Goal: Information Seeking & Learning: Learn about a topic

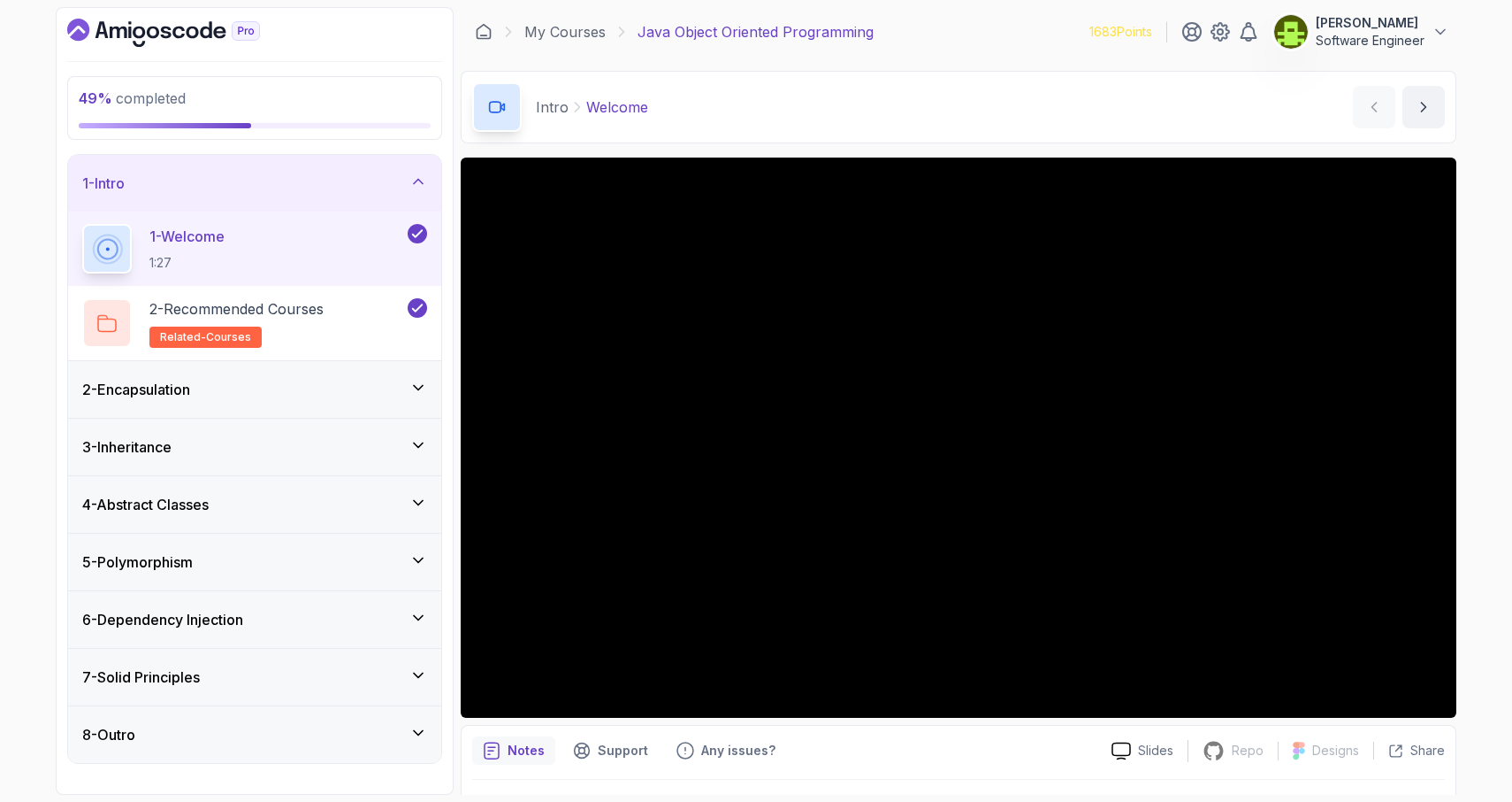
click at [411, 565] on icon at bounding box center [418, 559] width 18 height 18
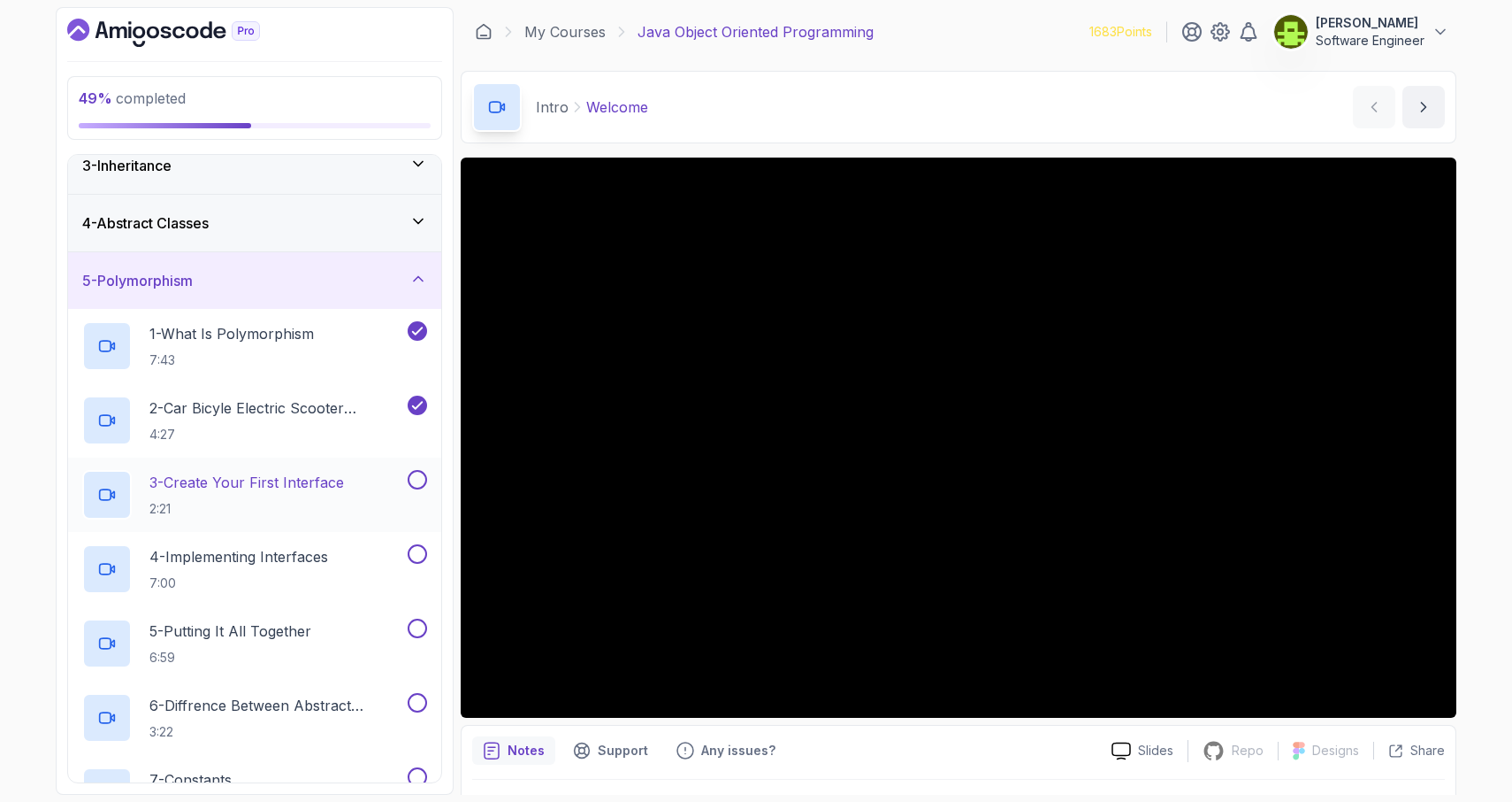
scroll to position [139, 0]
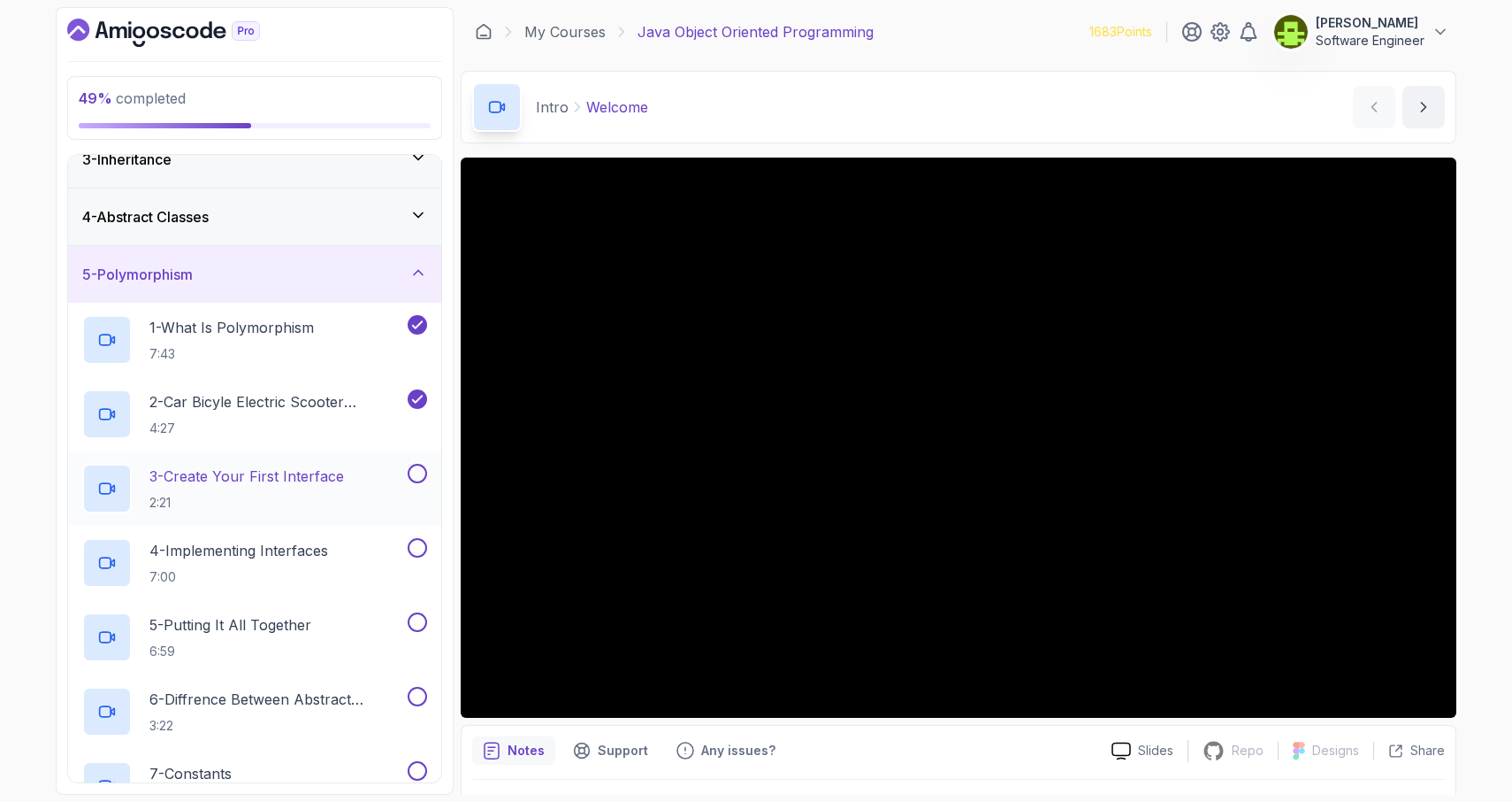
click at [309, 479] on p "3 - Create Your First Interface" at bounding box center [246, 476] width 195 height 21
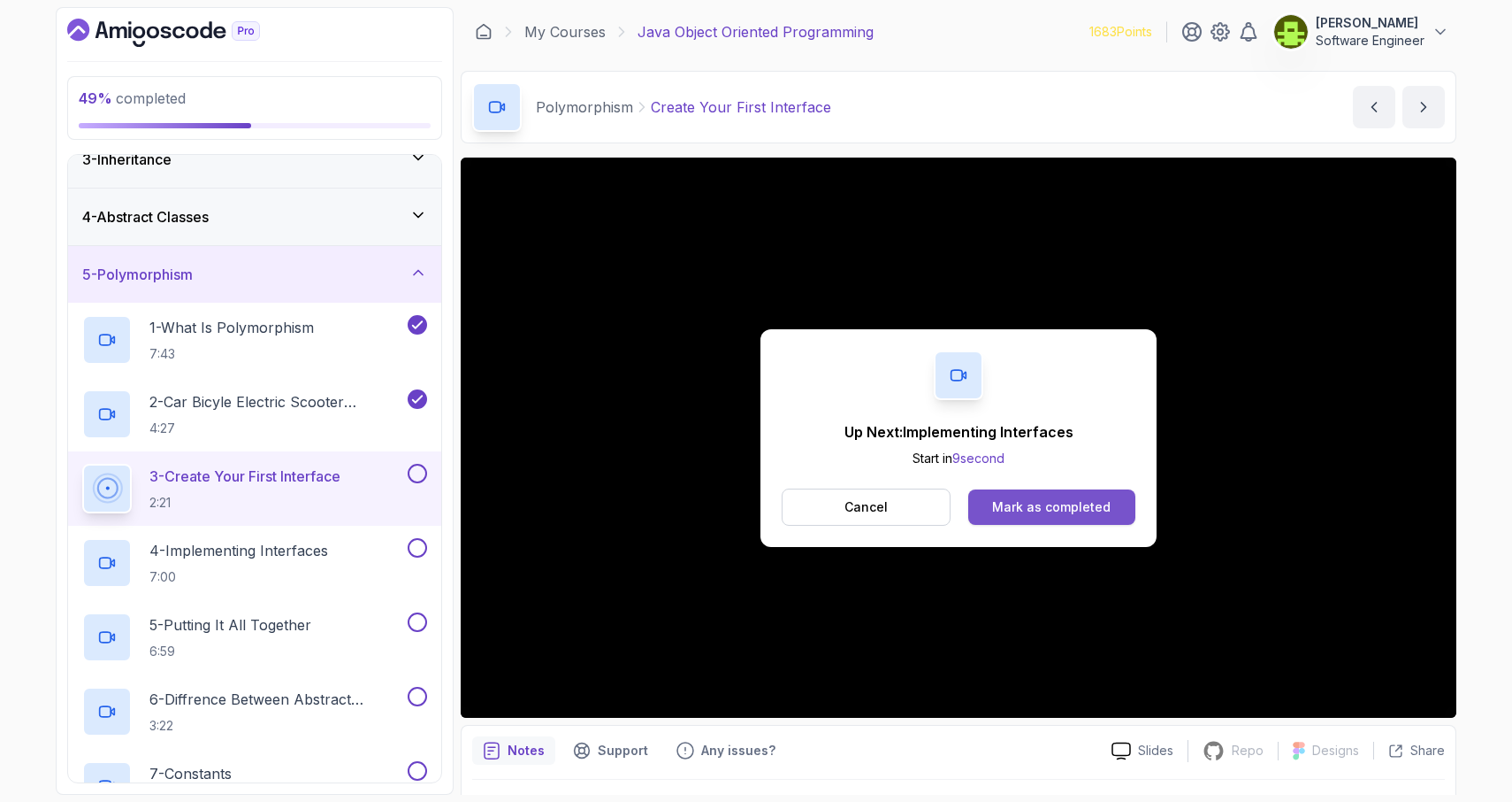
click at [1075, 512] on div "Mark as completed" at bounding box center [1051, 507] width 119 height 18
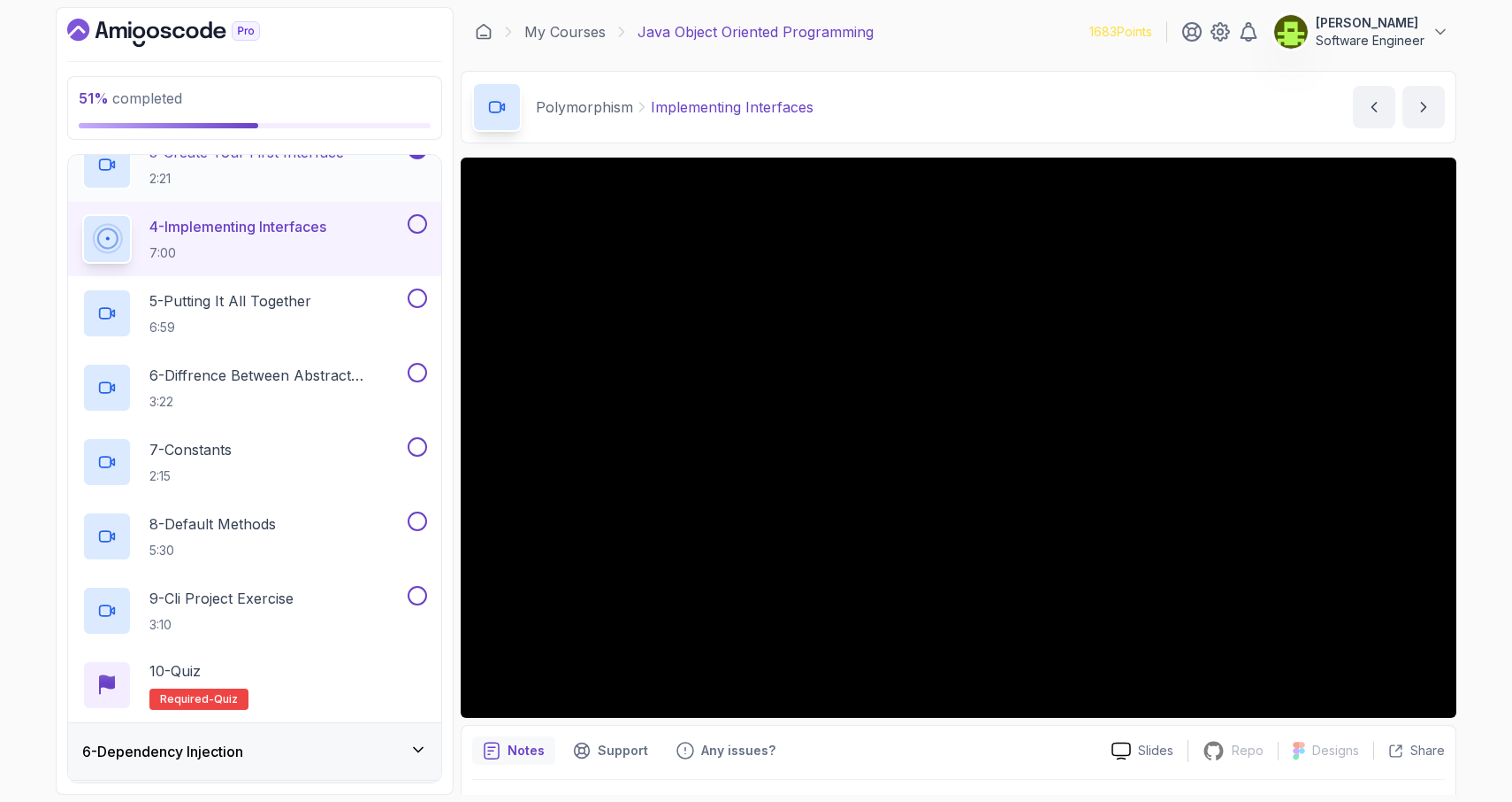
scroll to position [468, 0]
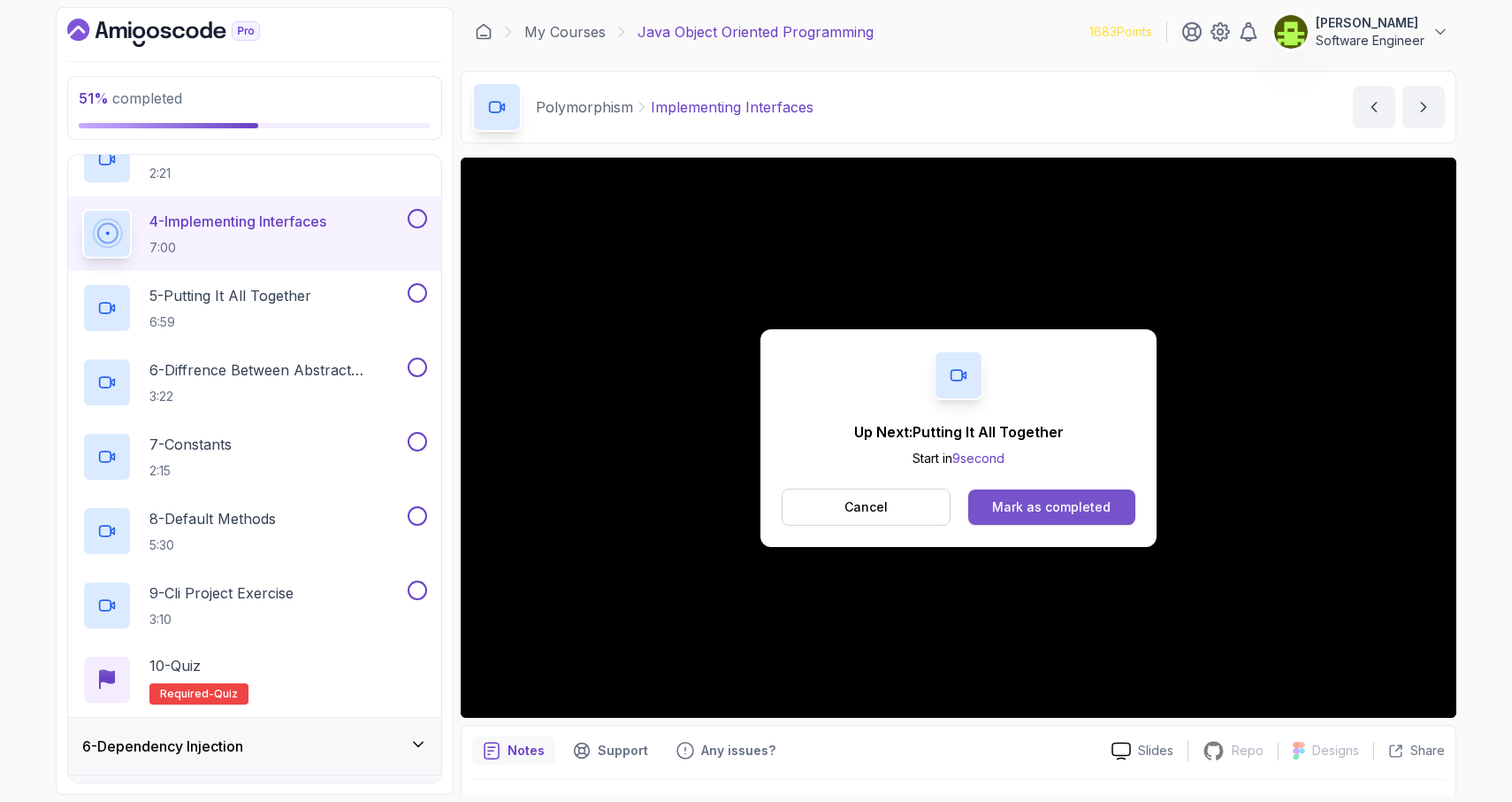
click at [1040, 513] on div "Mark as completed" at bounding box center [1051, 507] width 119 height 18
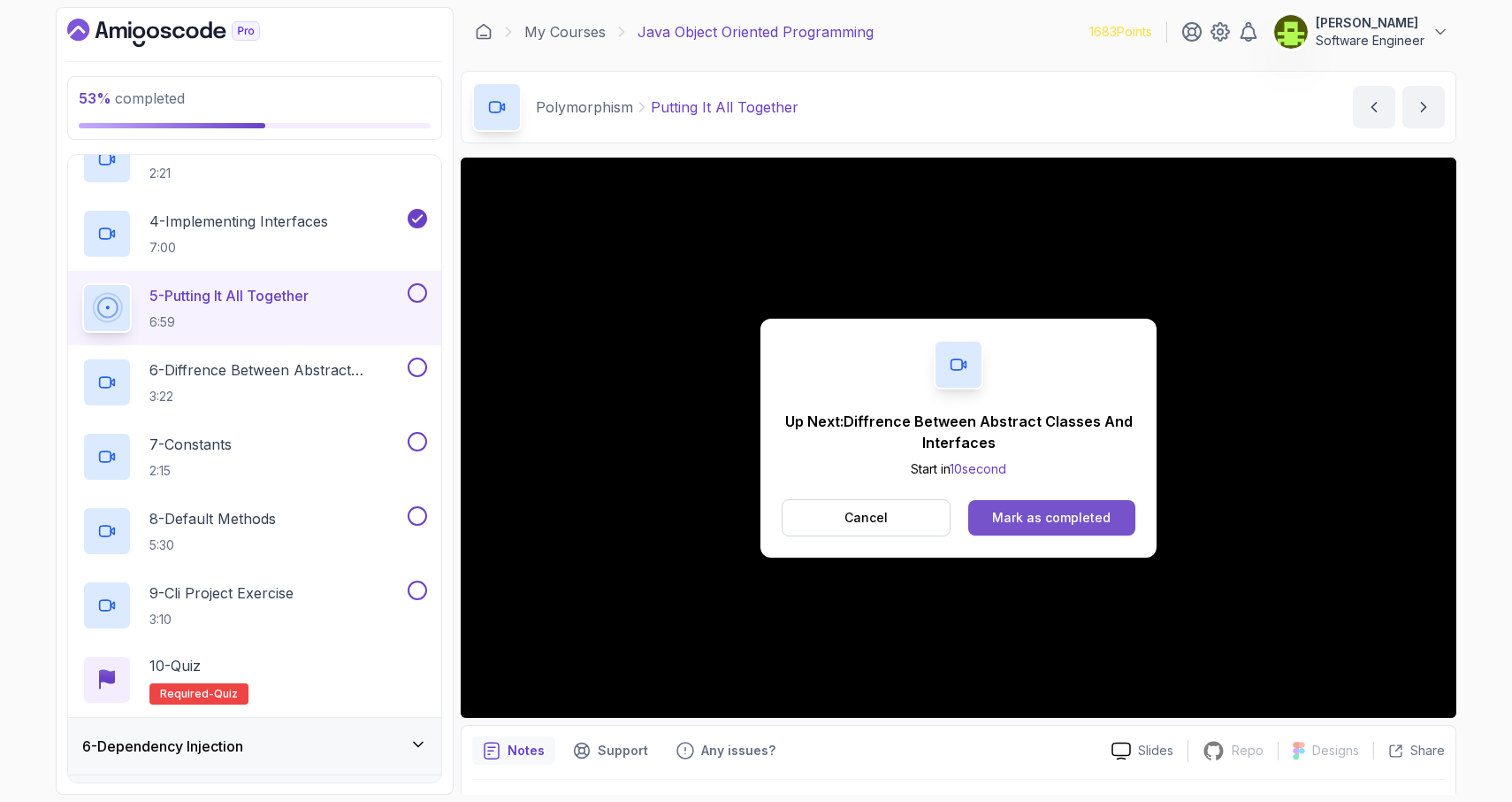
click at [1053, 523] on div "Mark as completed" at bounding box center [1051, 518] width 119 height 18
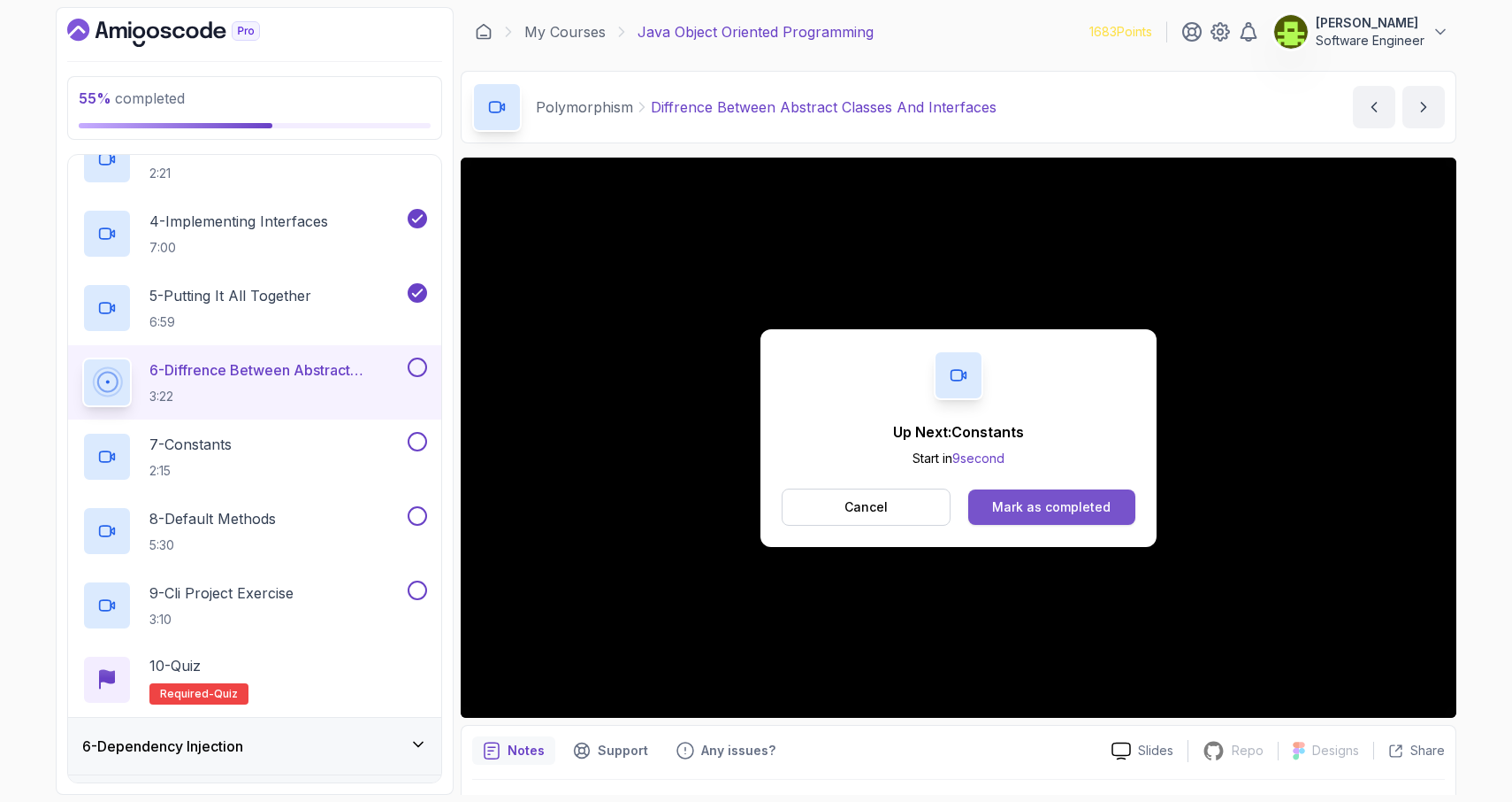
click at [1065, 511] on div "Mark as completed" at bounding box center [1051, 507] width 119 height 18
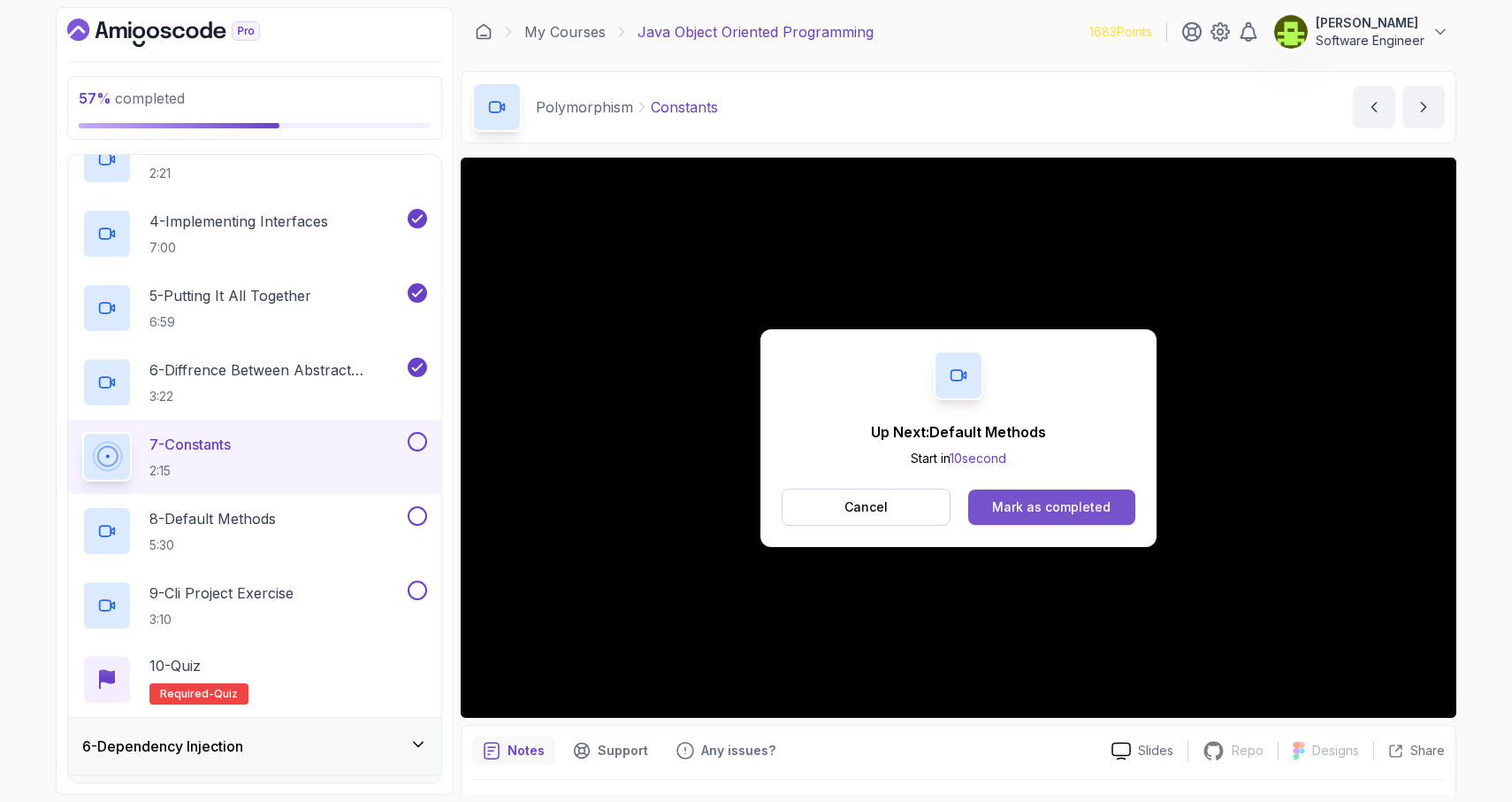
click at [1055, 514] on div "Mark as completed" at bounding box center [1051, 507] width 119 height 18
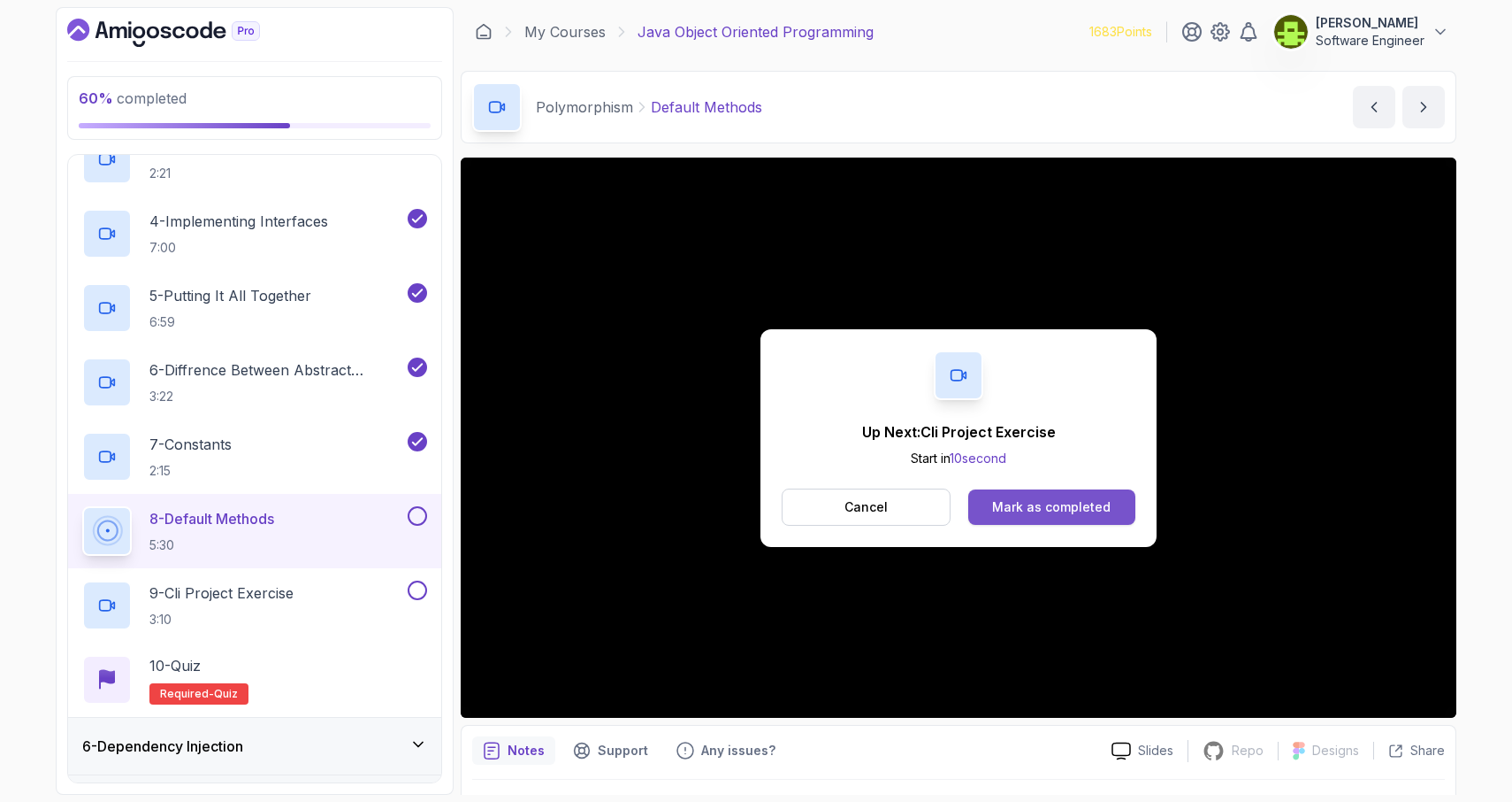
click at [1049, 508] on div "Mark as completed" at bounding box center [1051, 507] width 119 height 18
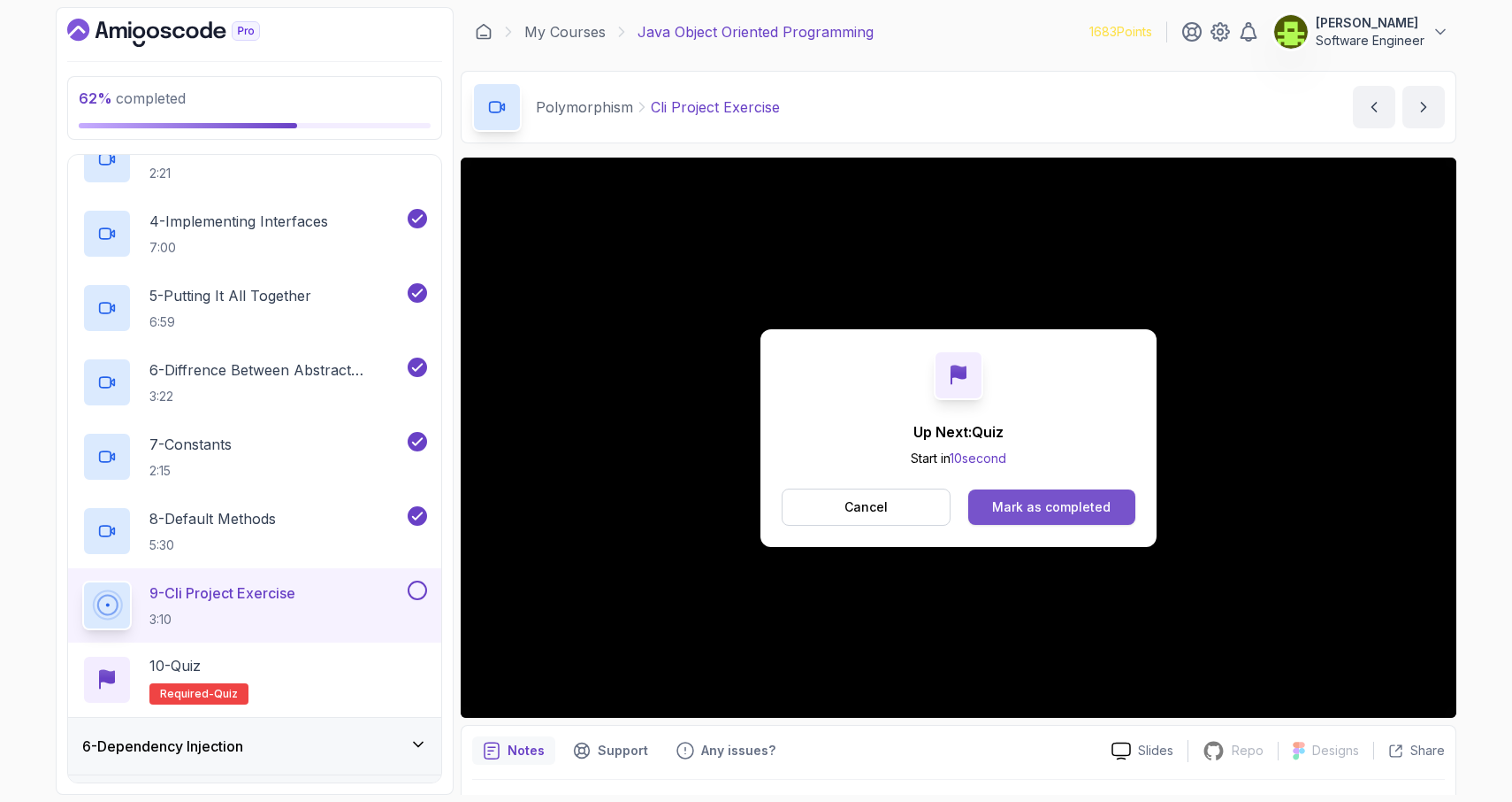
click at [1050, 499] on div "Mark as completed" at bounding box center [1051, 507] width 119 height 18
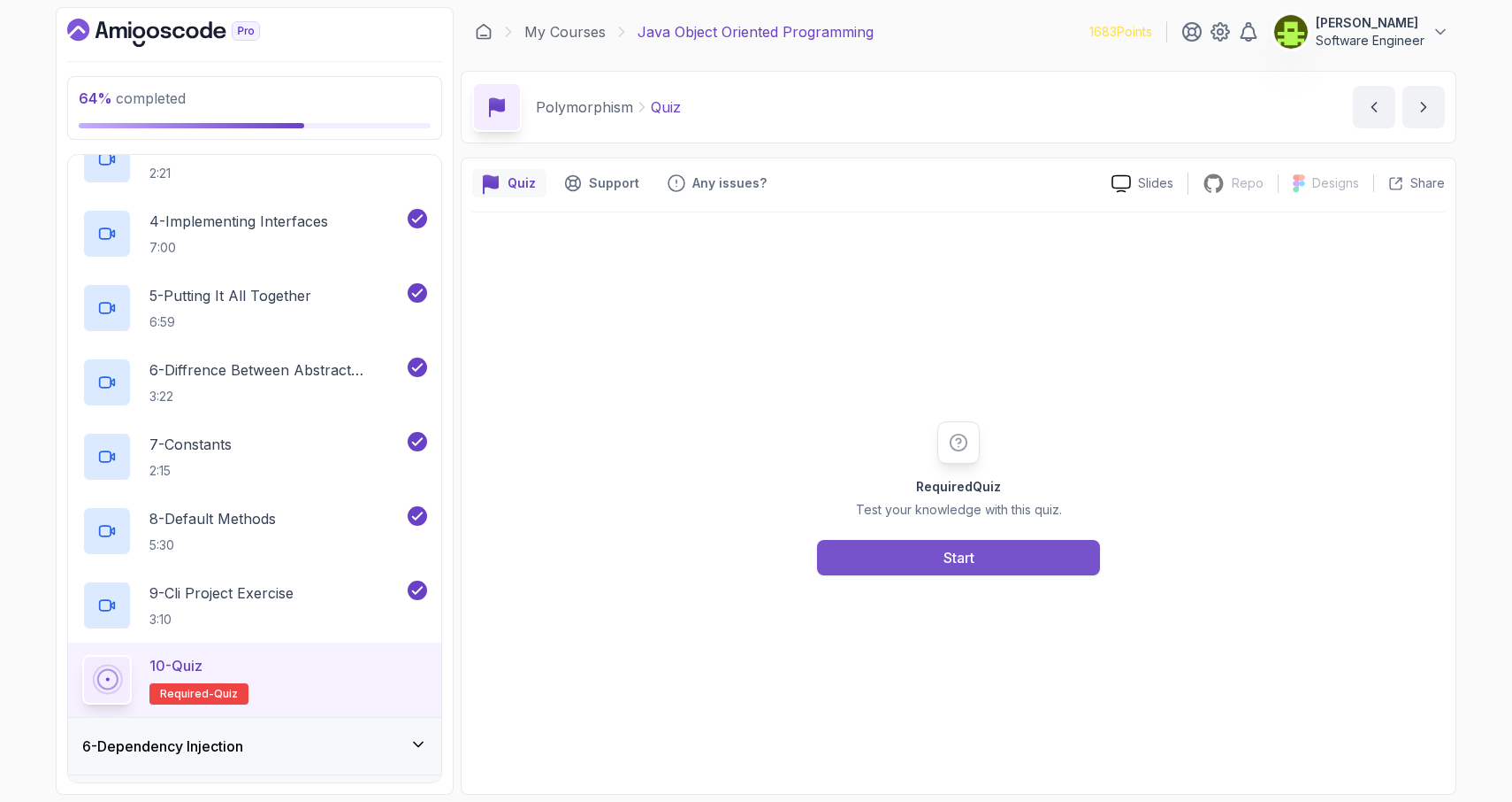
click at [960, 557] on div "Start" at bounding box center [959, 557] width 31 height 21
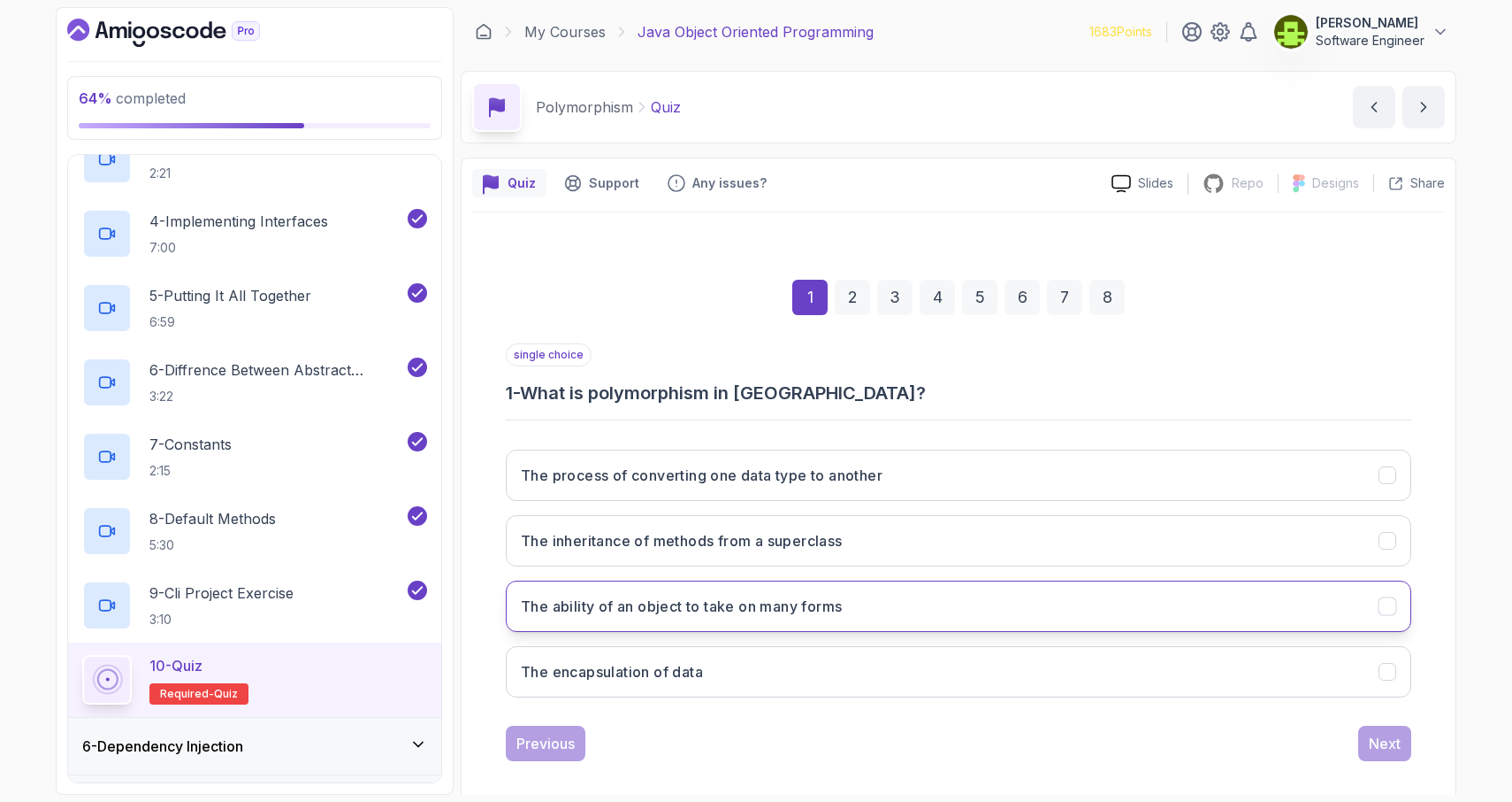
click at [1392, 610] on icon "The ability of an object to take on many forms" at bounding box center [1388, 607] width 17 height 17
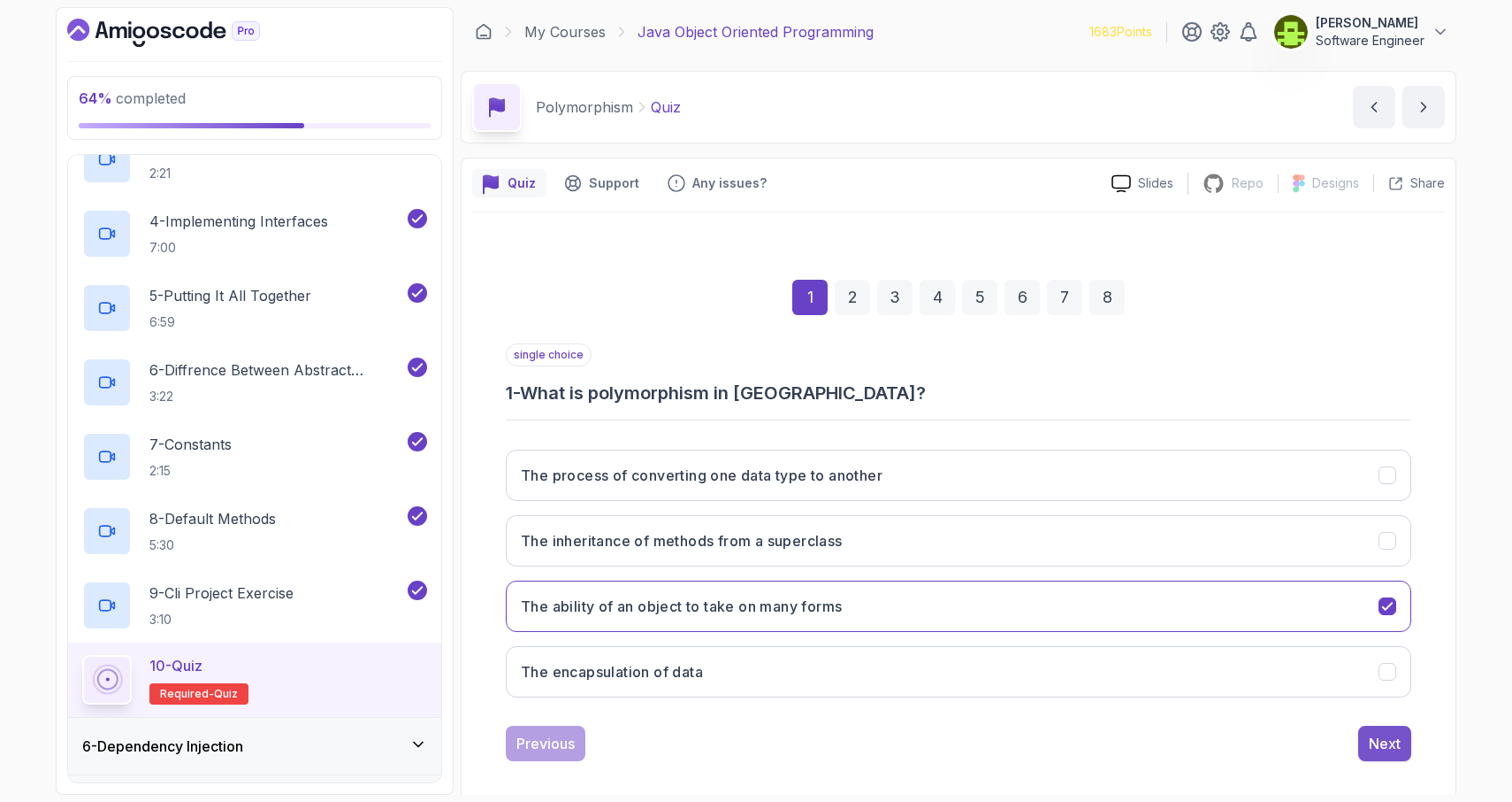
click at [1387, 748] on div "Next" at bounding box center [1385, 743] width 31 height 21
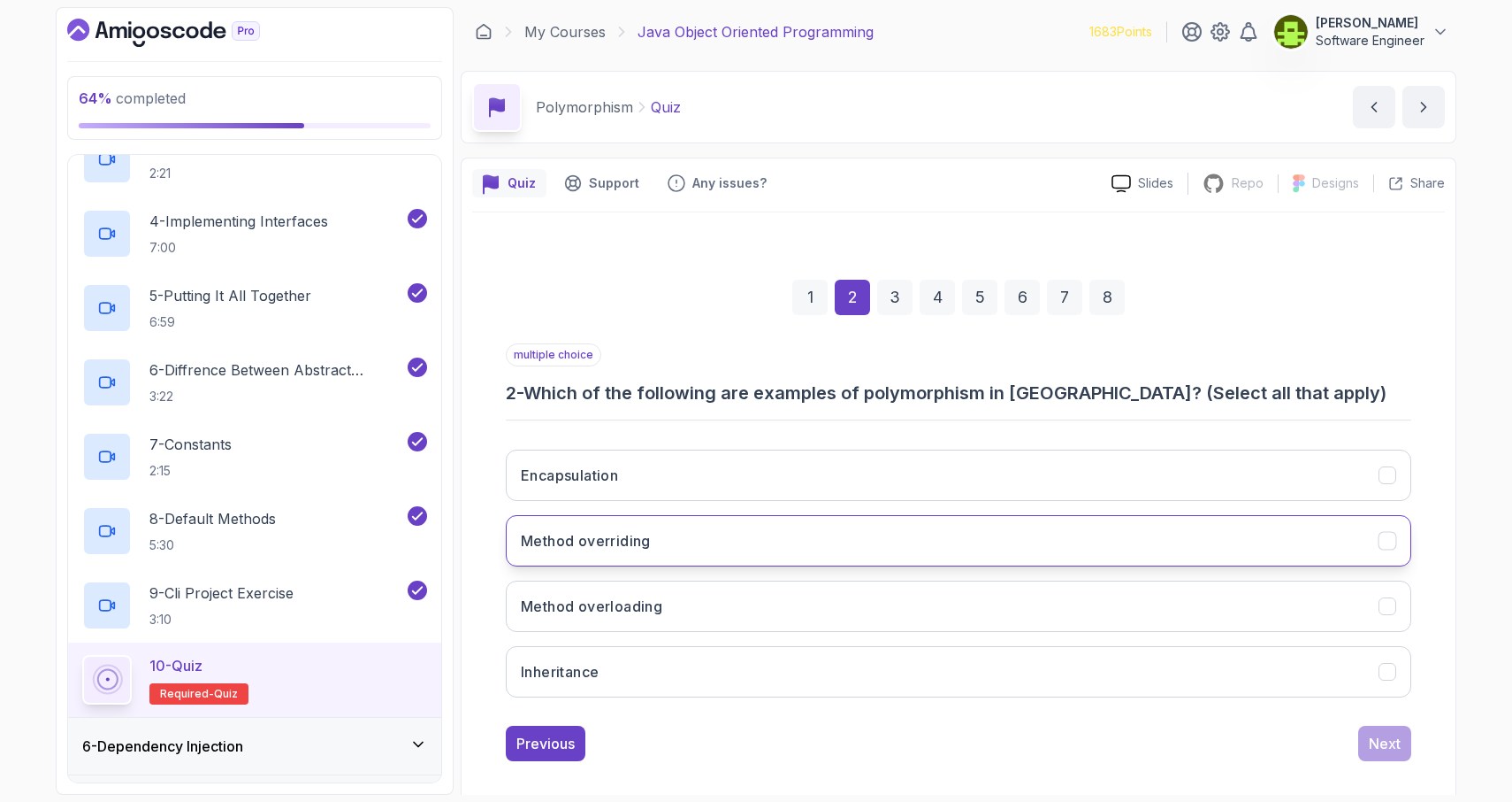
click at [1393, 543] on icon "Method overriding" at bounding box center [1388, 541] width 17 height 17
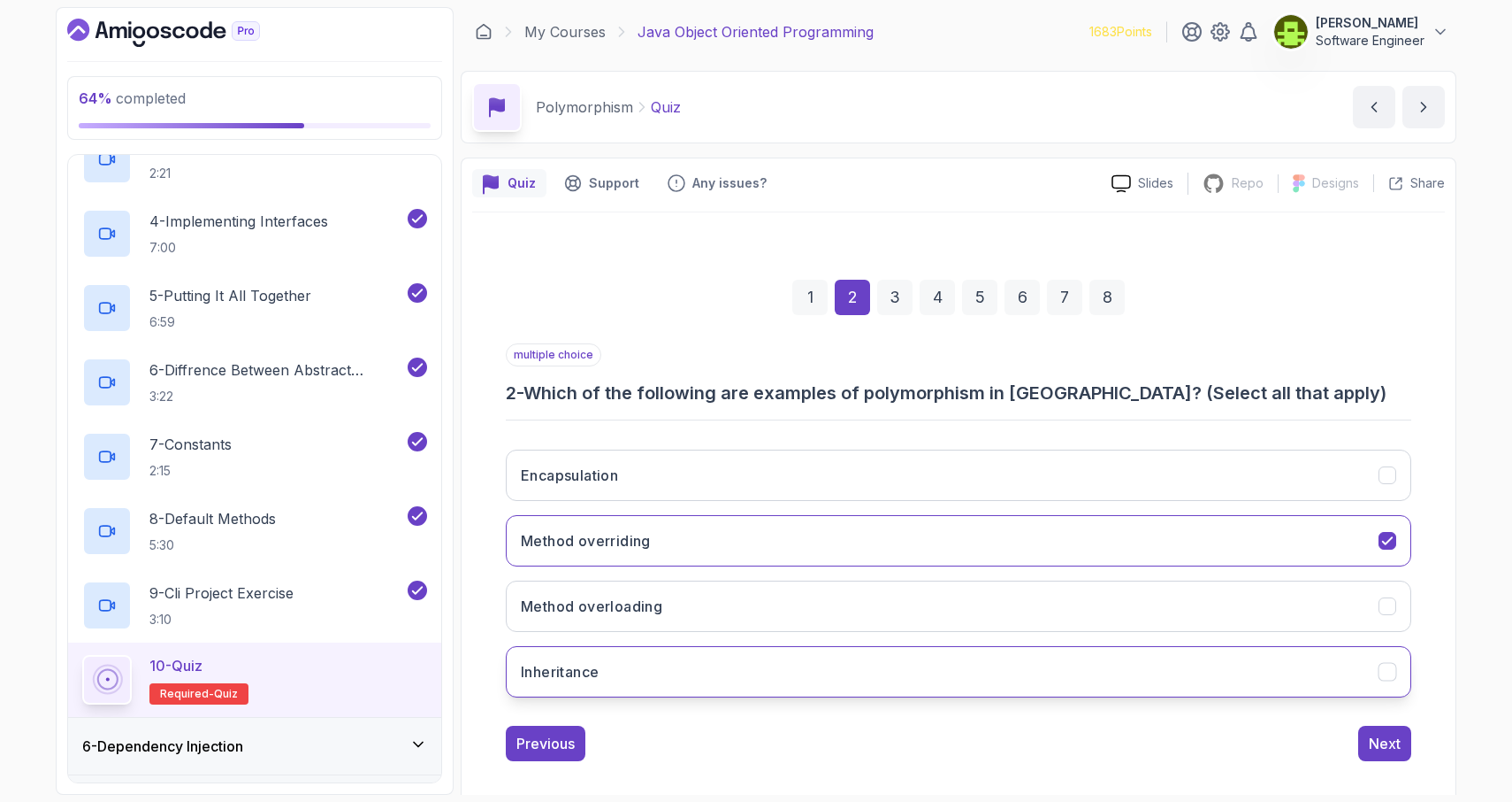
click at [1391, 675] on icon "Inheritance" at bounding box center [1388, 672] width 17 height 17
click at [1387, 747] on div "Next" at bounding box center [1385, 743] width 31 height 21
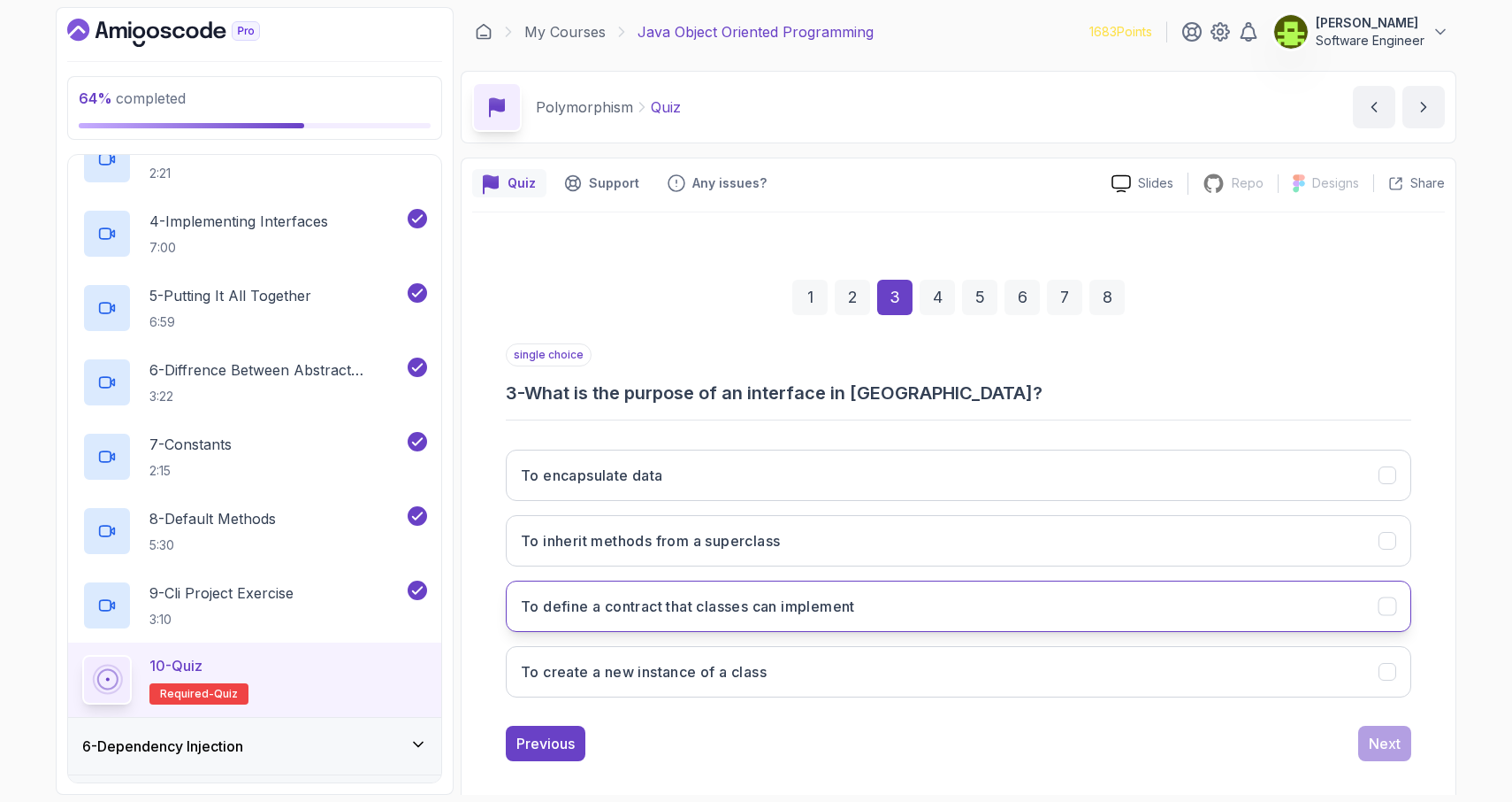
click at [1388, 612] on icon "To define a contract that classes can implement" at bounding box center [1388, 607] width 17 height 17
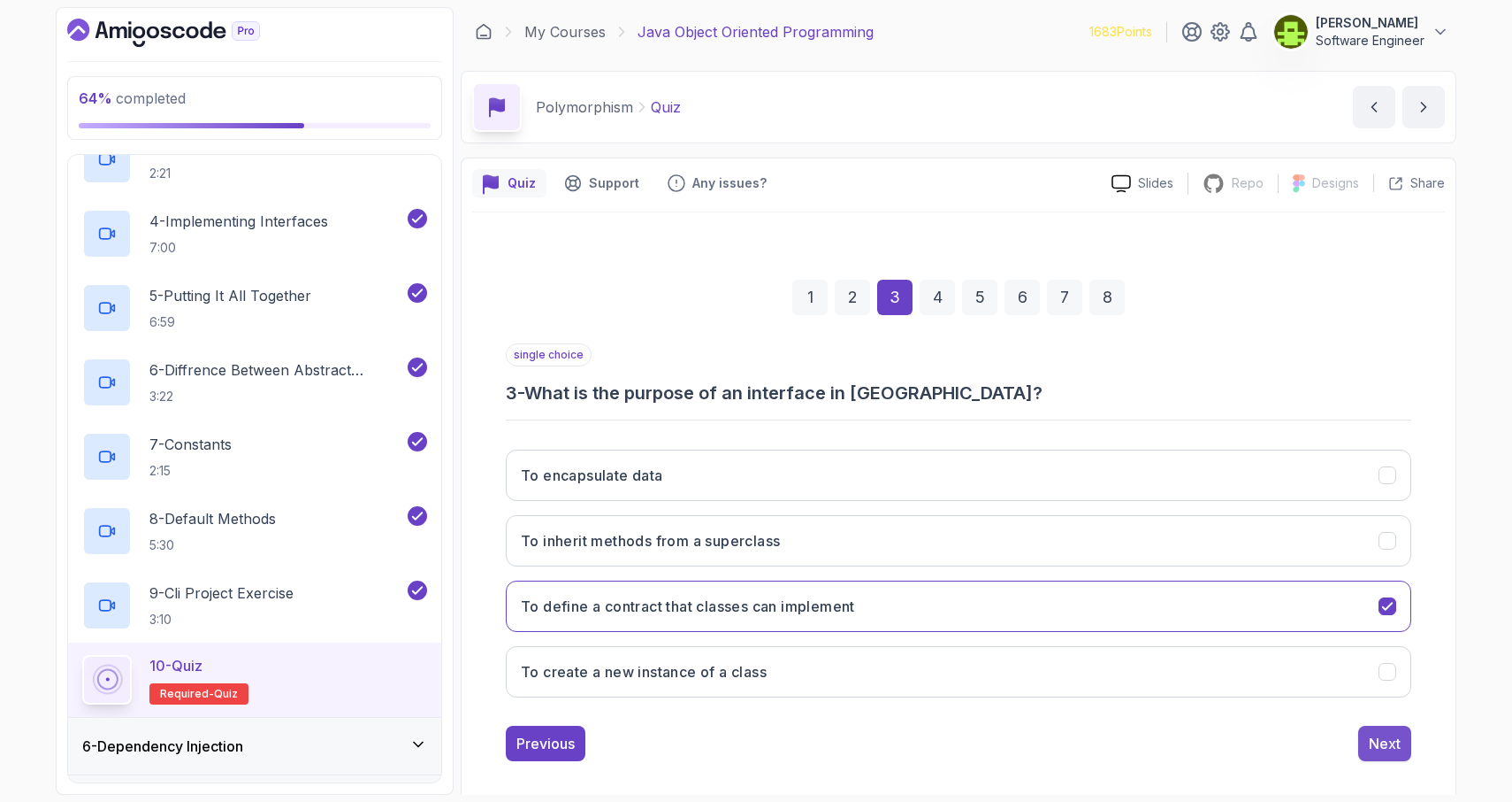
click at [1385, 740] on div "Next" at bounding box center [1385, 743] width 31 height 21
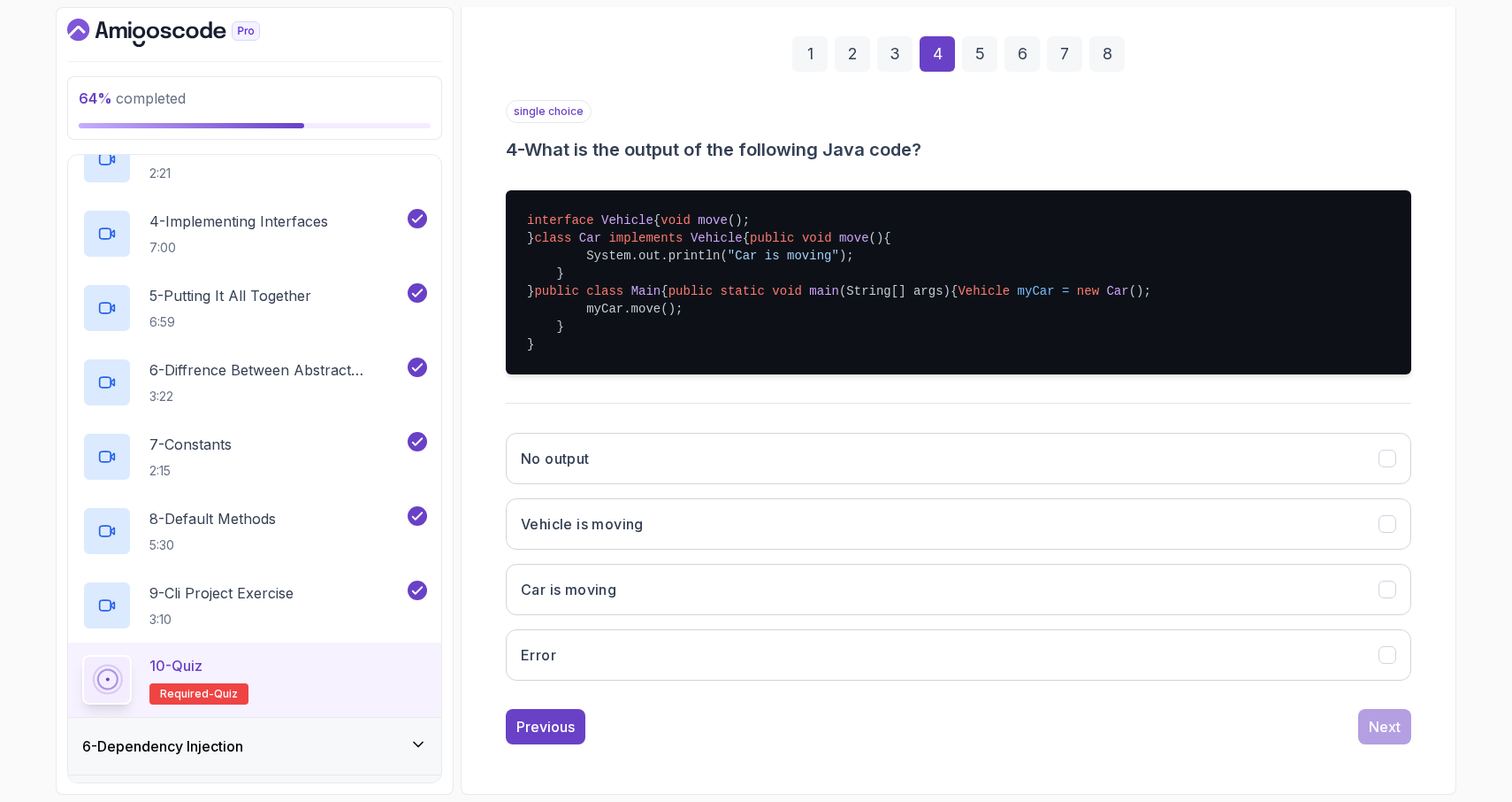
scroll to position [330, 0]
click at [1386, 593] on icon "Car is moving" at bounding box center [1387, 589] width 10 height 7
click at [1387, 737] on div "Next" at bounding box center [1385, 726] width 31 height 21
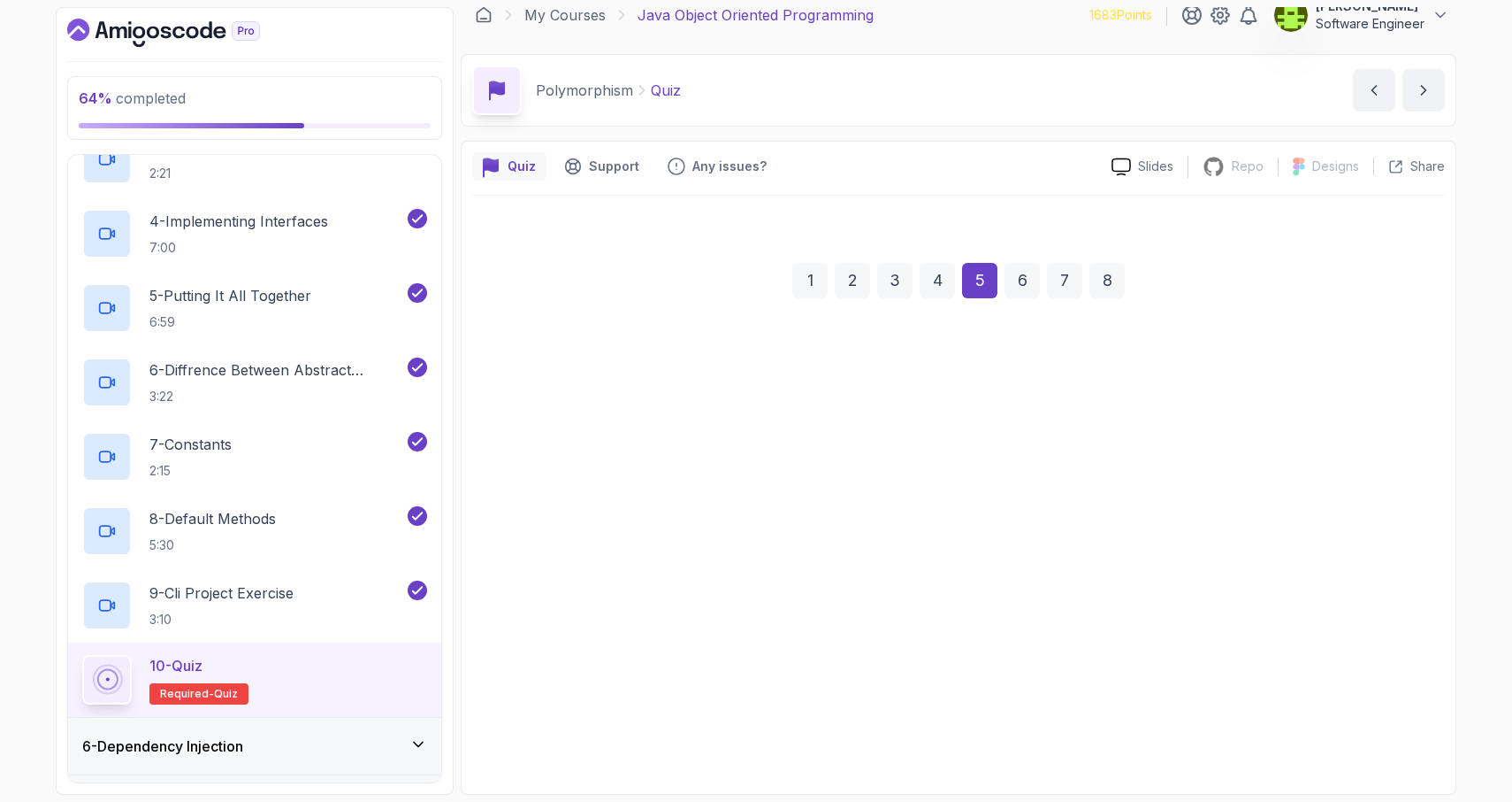
scroll to position [17, 0]
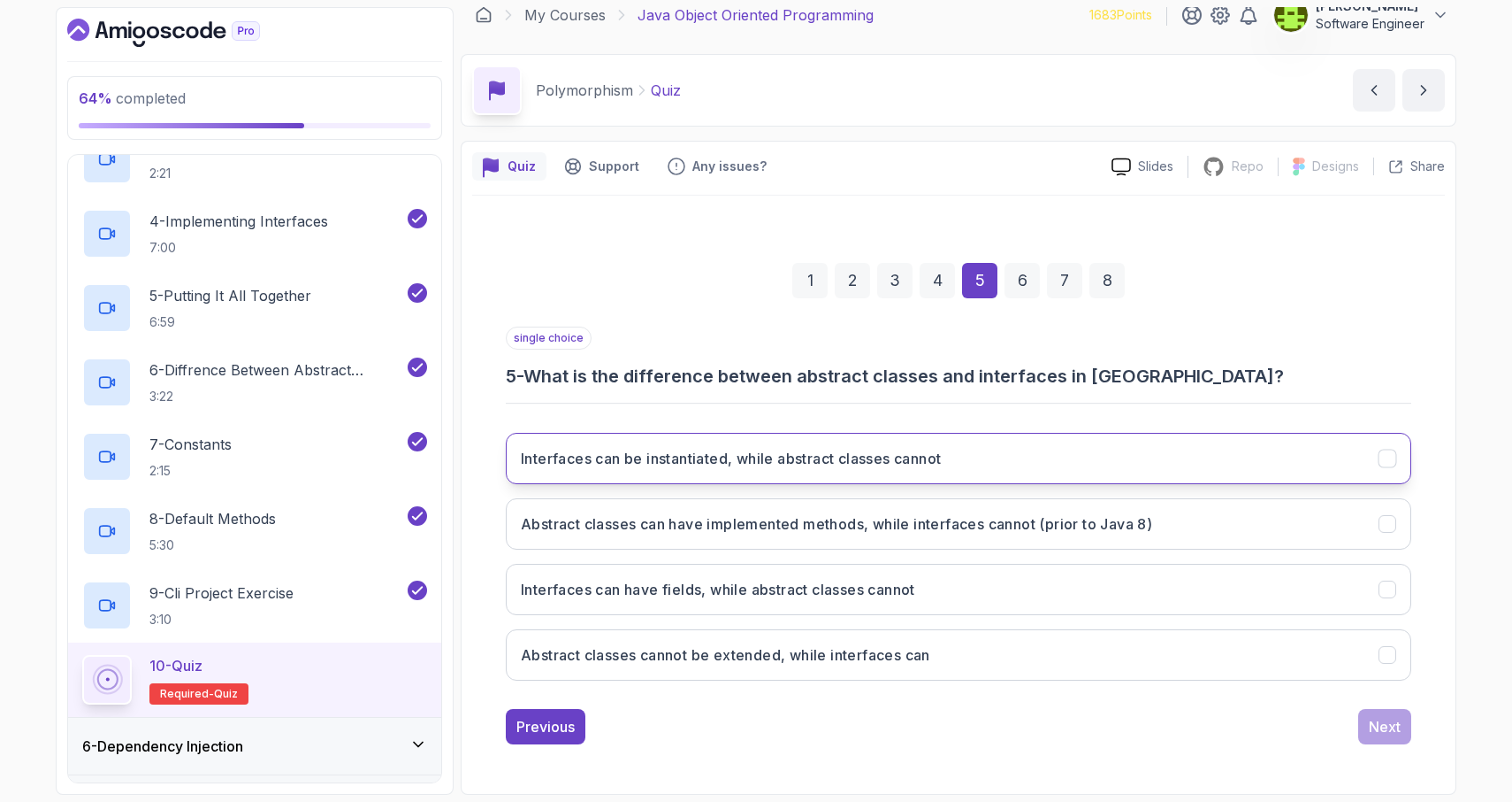
click at [1388, 462] on icon "Interfaces can be instantiated, while abstract classes cannot" at bounding box center [1388, 459] width 17 height 17
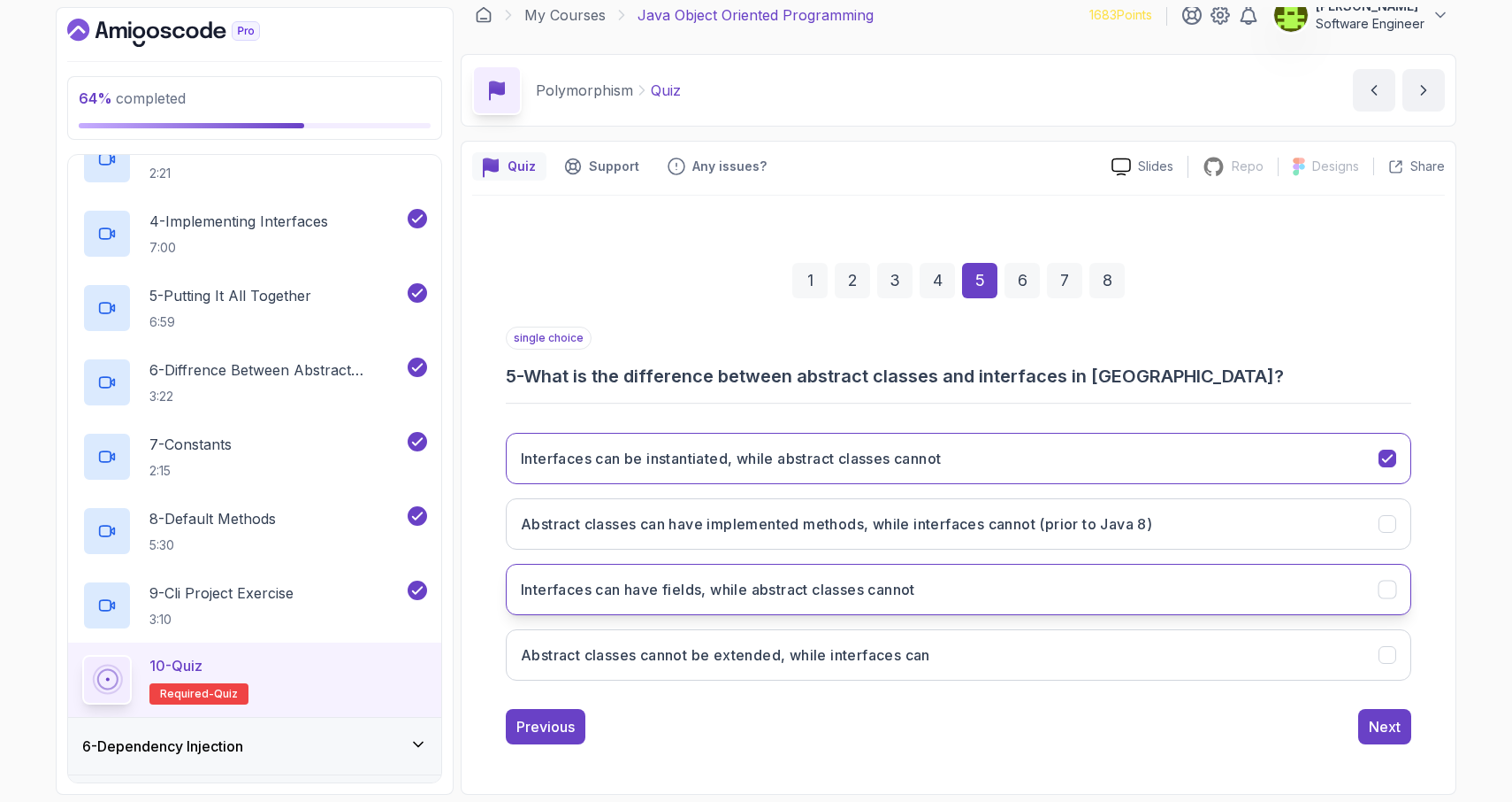
click at [1389, 585] on icon "Interfaces can have fields, while abstract classes cannot" at bounding box center [1388, 590] width 17 height 17
click at [1387, 457] on icon "Interfaces can be instantiated, while abstract classes cannot" at bounding box center [1388, 459] width 17 height 17
click at [1385, 727] on div "Next" at bounding box center [1385, 726] width 31 height 21
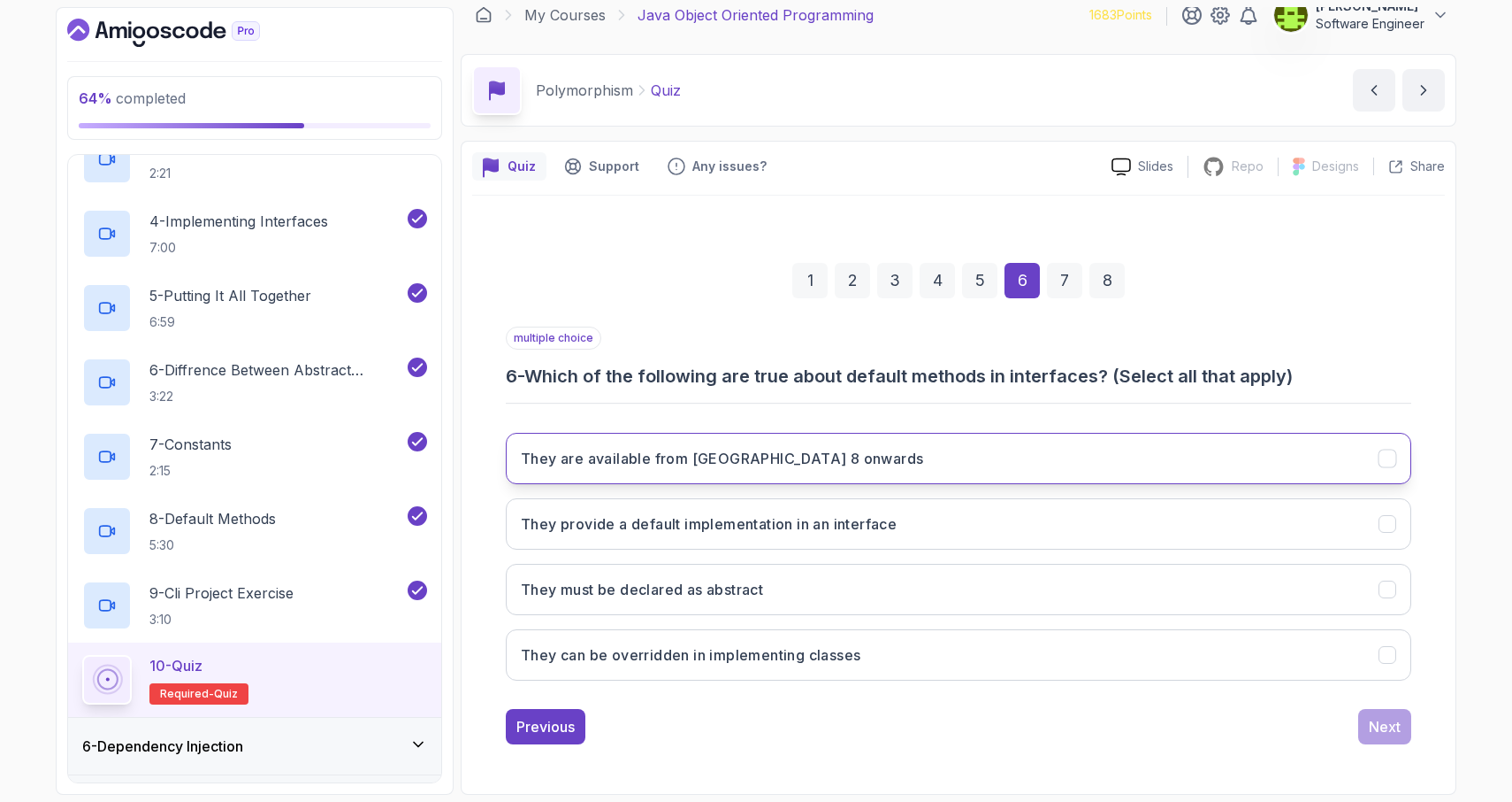
click at [1388, 463] on icon "They are available from Java 8 onwards" at bounding box center [1388, 459] width 17 height 17
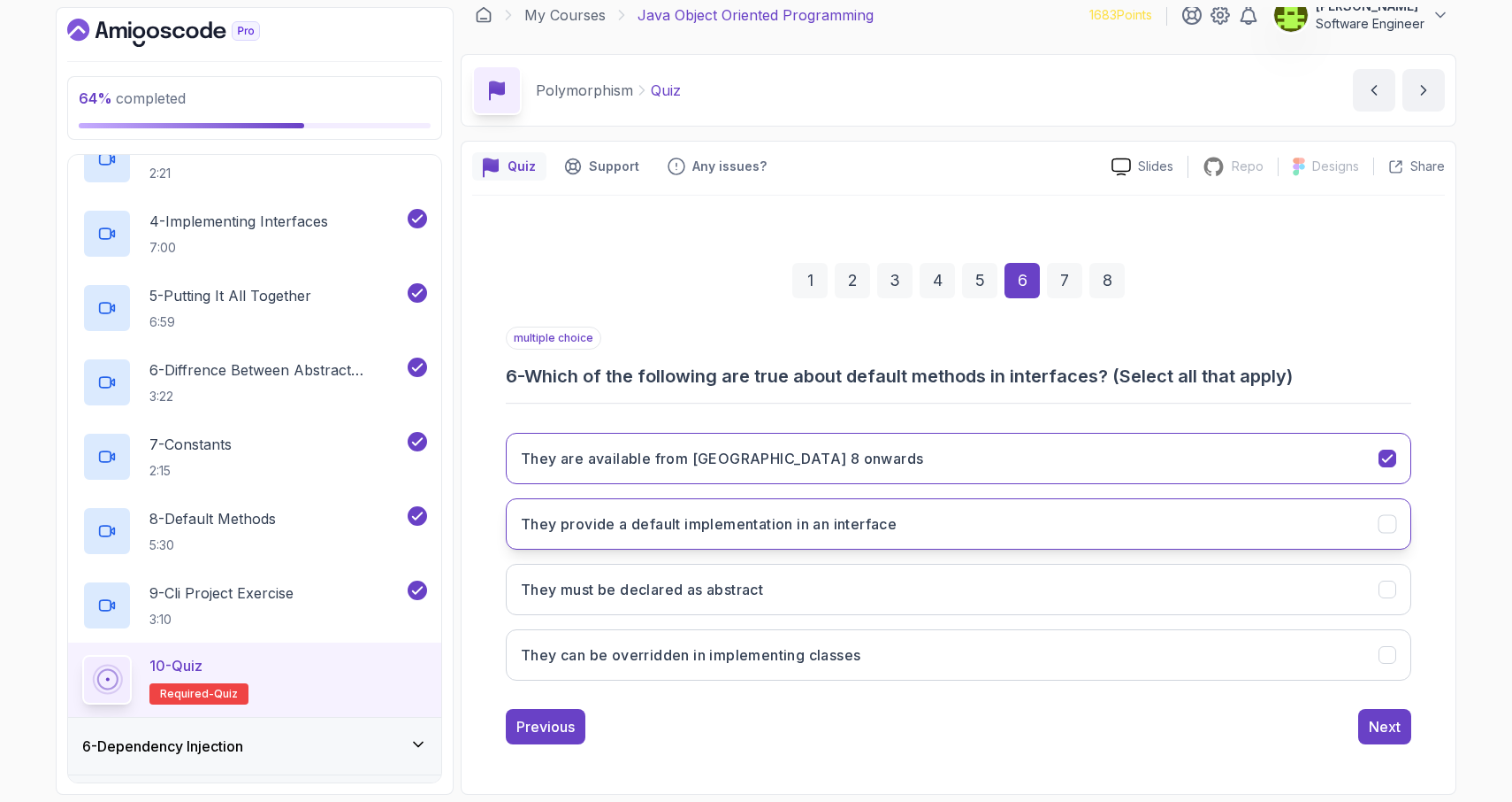
click at [1386, 525] on icon "They provide a default implementation in an interface" at bounding box center [1387, 523] width 10 height 7
click at [1387, 655] on icon "They can be overridden in implementing classes" at bounding box center [1387, 654] width 10 height 7
click at [1375, 730] on div "Next" at bounding box center [1385, 726] width 31 height 21
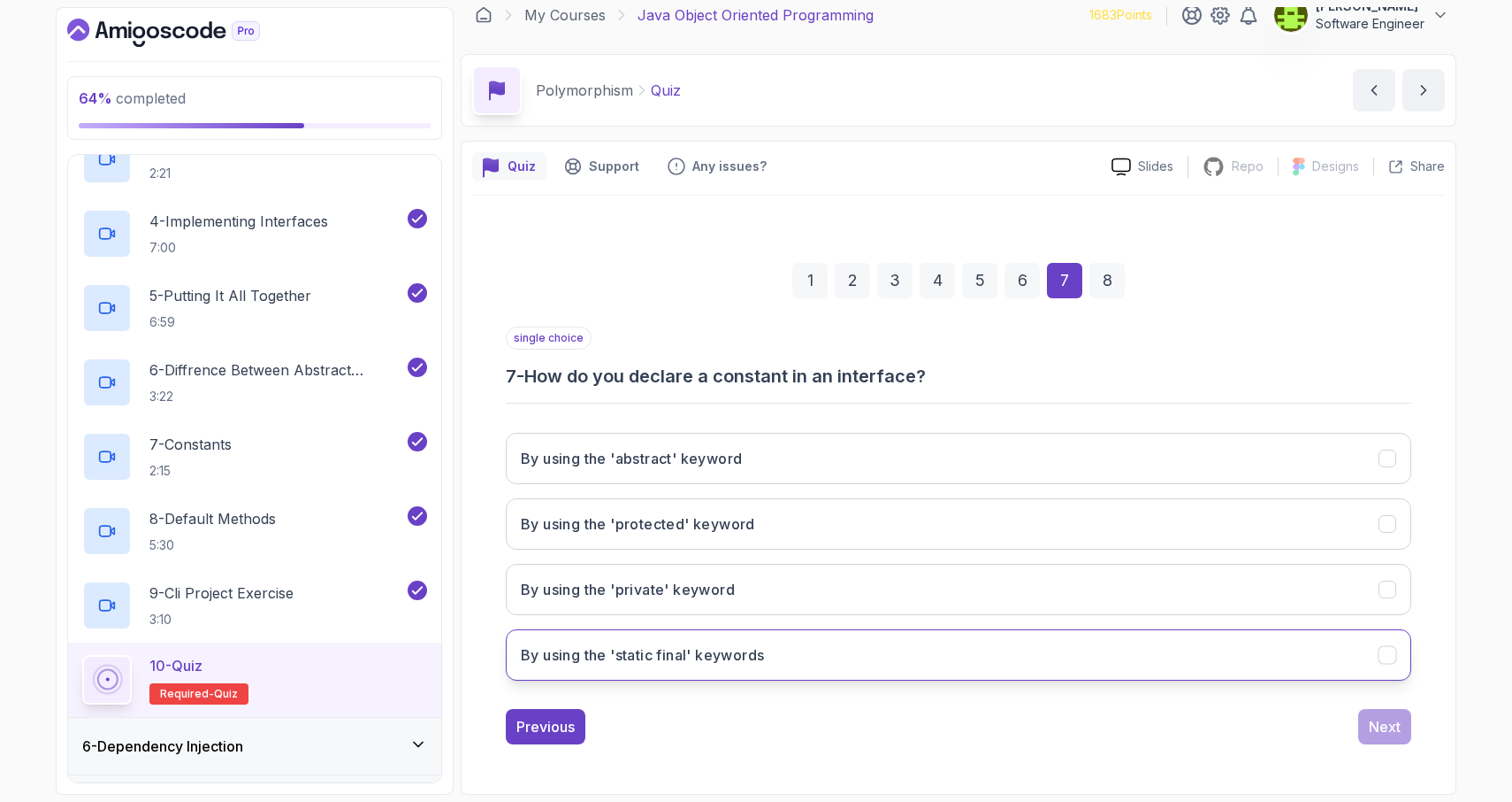
click at [1388, 656] on icon "By using the 'static final' keywords" at bounding box center [1388, 655] width 17 height 17
click at [1386, 732] on div "Next" at bounding box center [1385, 726] width 31 height 21
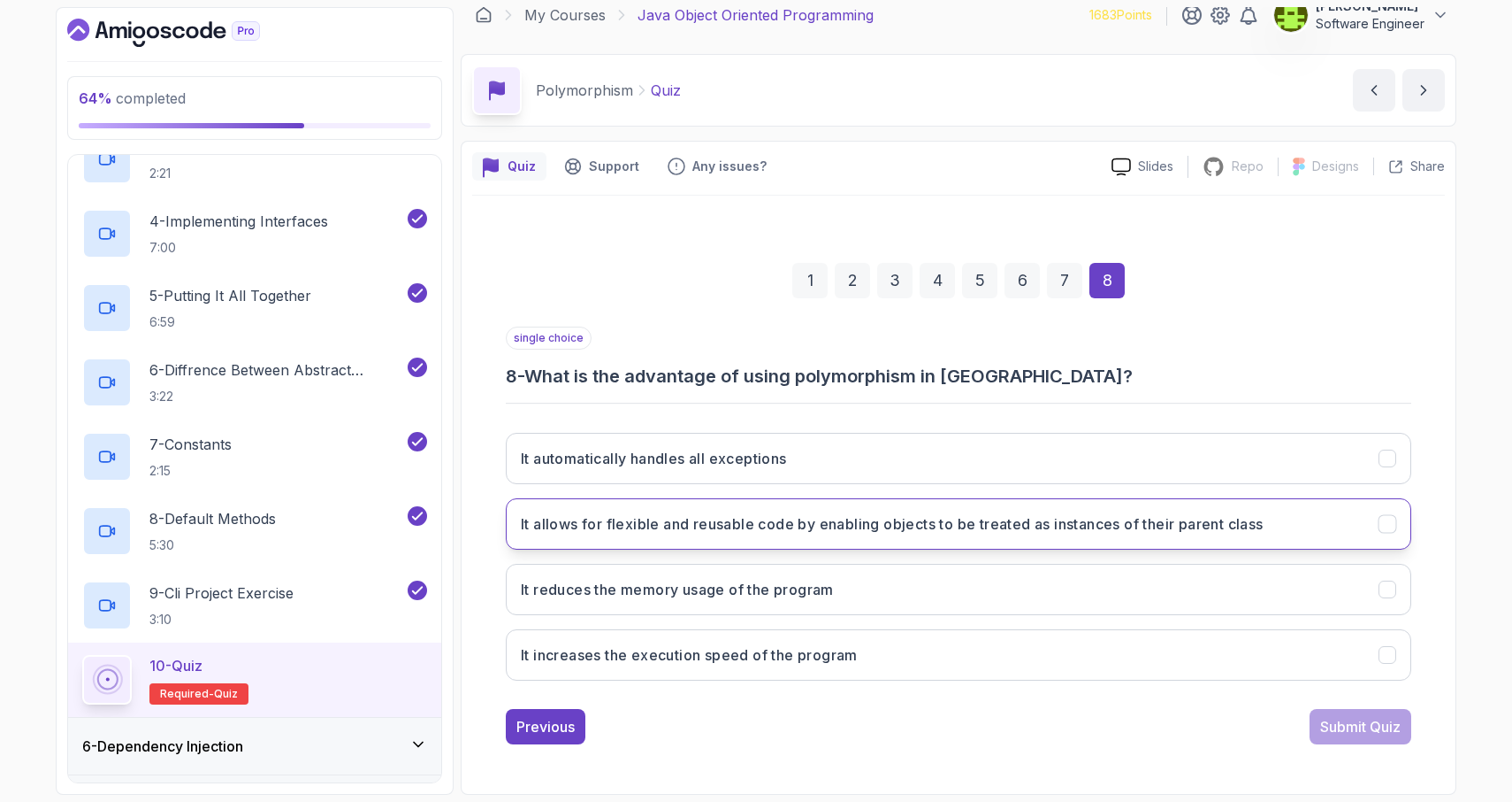
click at [1384, 526] on icon "It allows for flexible and reusable code by enabling objects to be treated as i…" at bounding box center [1387, 523] width 10 height 7
click at [1376, 734] on div "Submit Quiz" at bounding box center [1360, 726] width 81 height 21
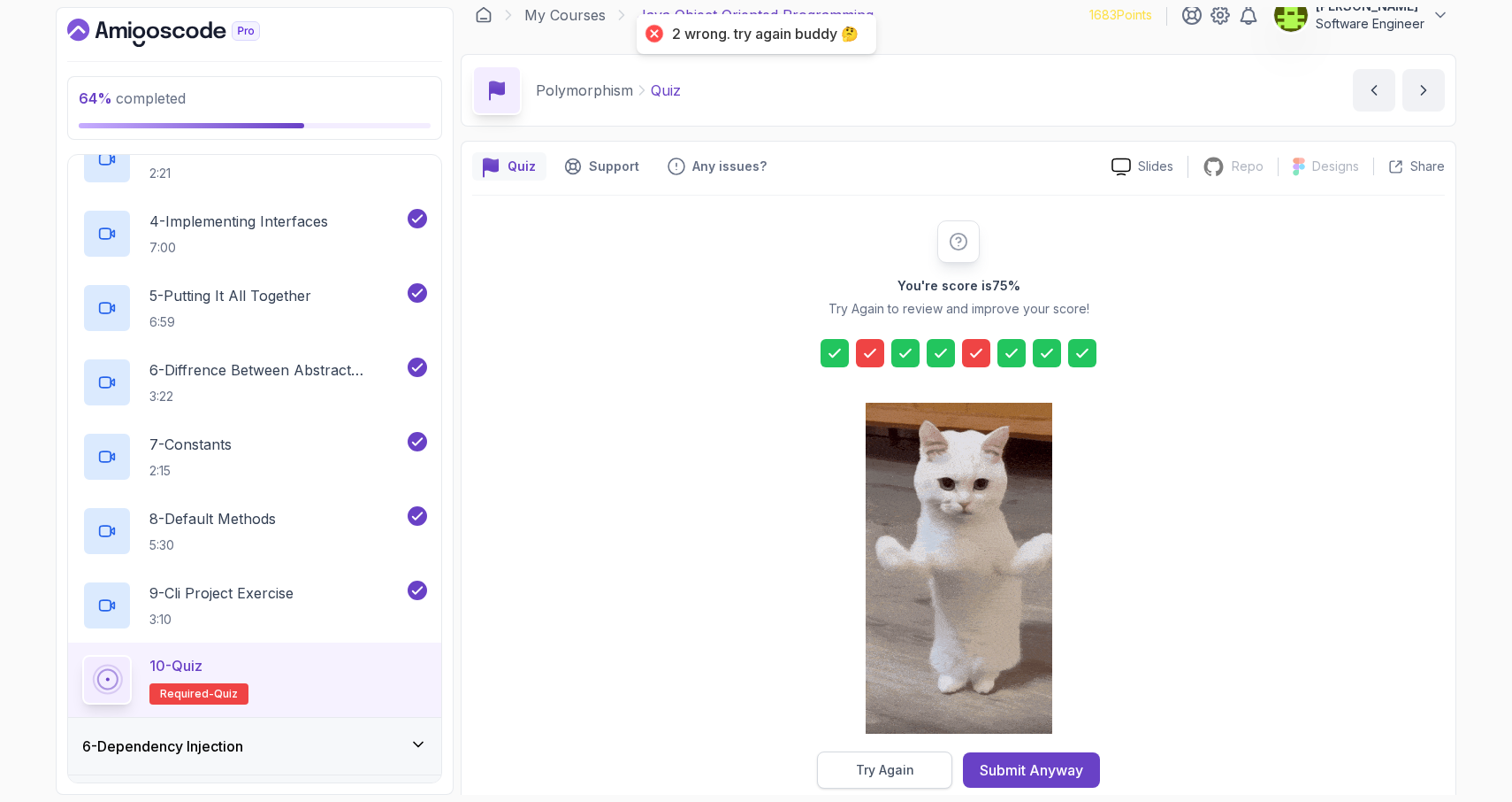
click at [873, 773] on div "Try Again" at bounding box center [884, 770] width 58 height 18
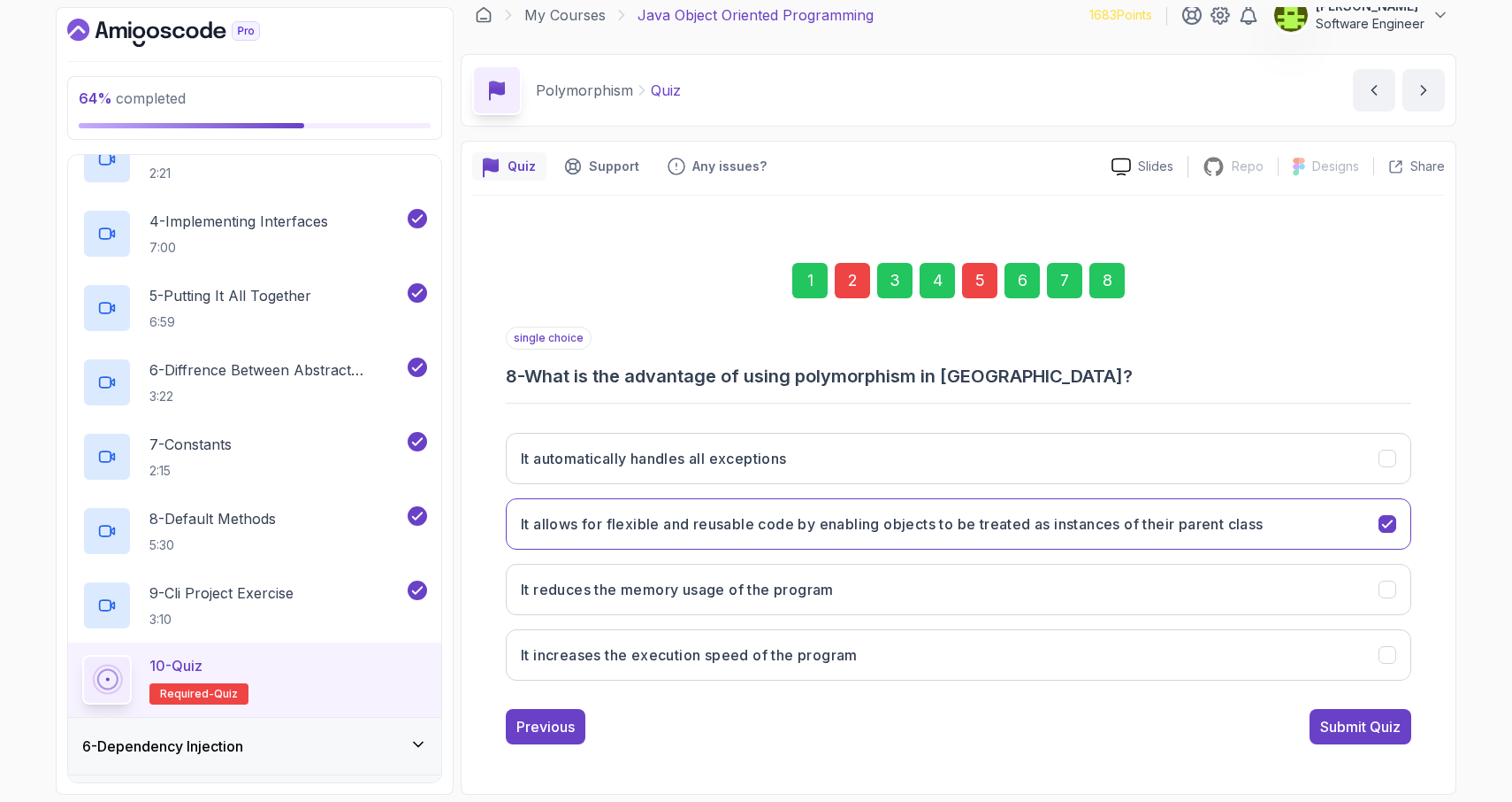
click at [978, 288] on div "5" at bounding box center [979, 280] width 35 height 35
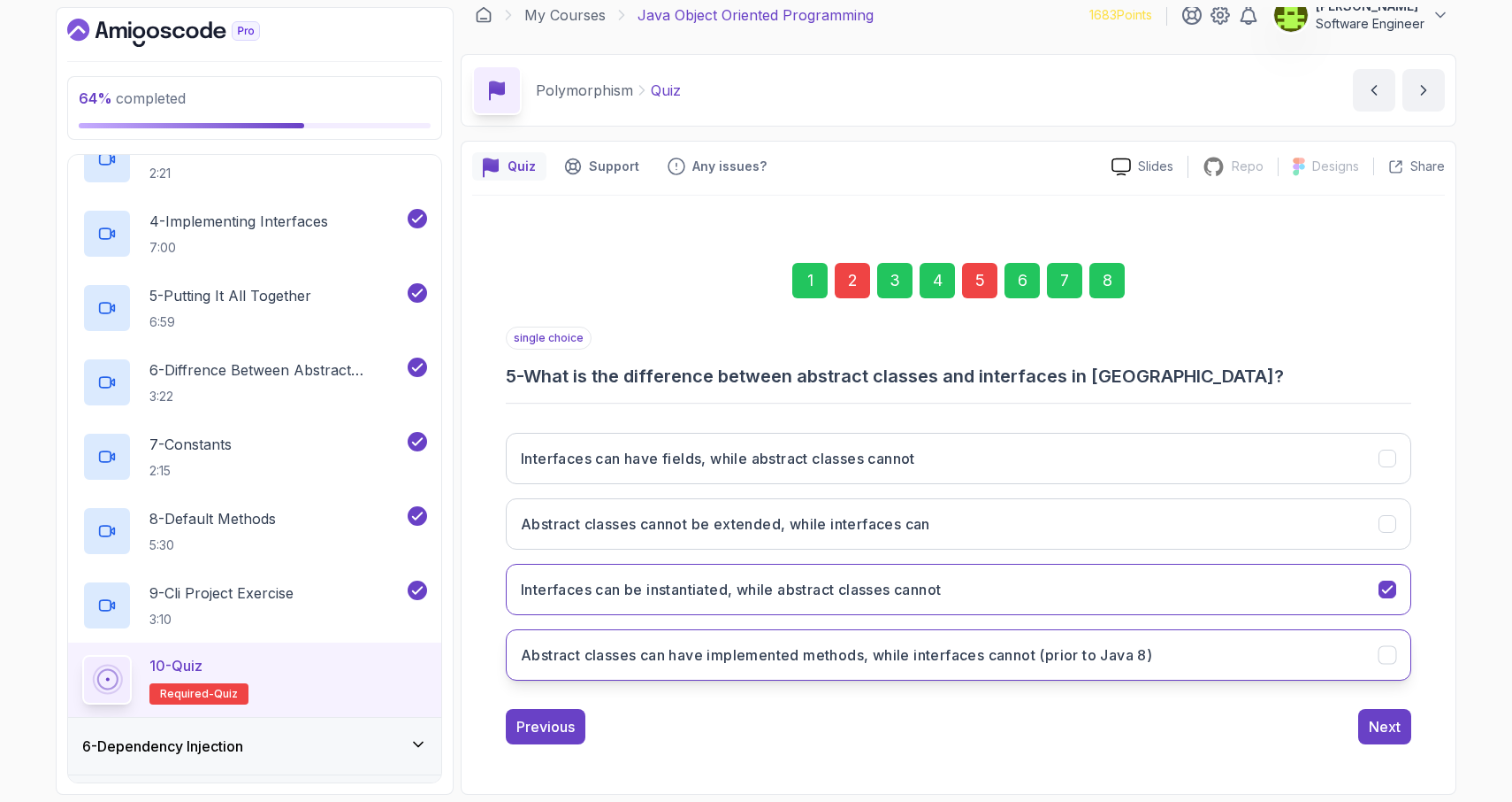
click at [1393, 662] on icon "Abstract classes can have implemented methods, while interfaces cannot (prior t…" at bounding box center [1388, 655] width 17 height 17
click at [853, 275] on div "2" at bounding box center [852, 280] width 35 height 35
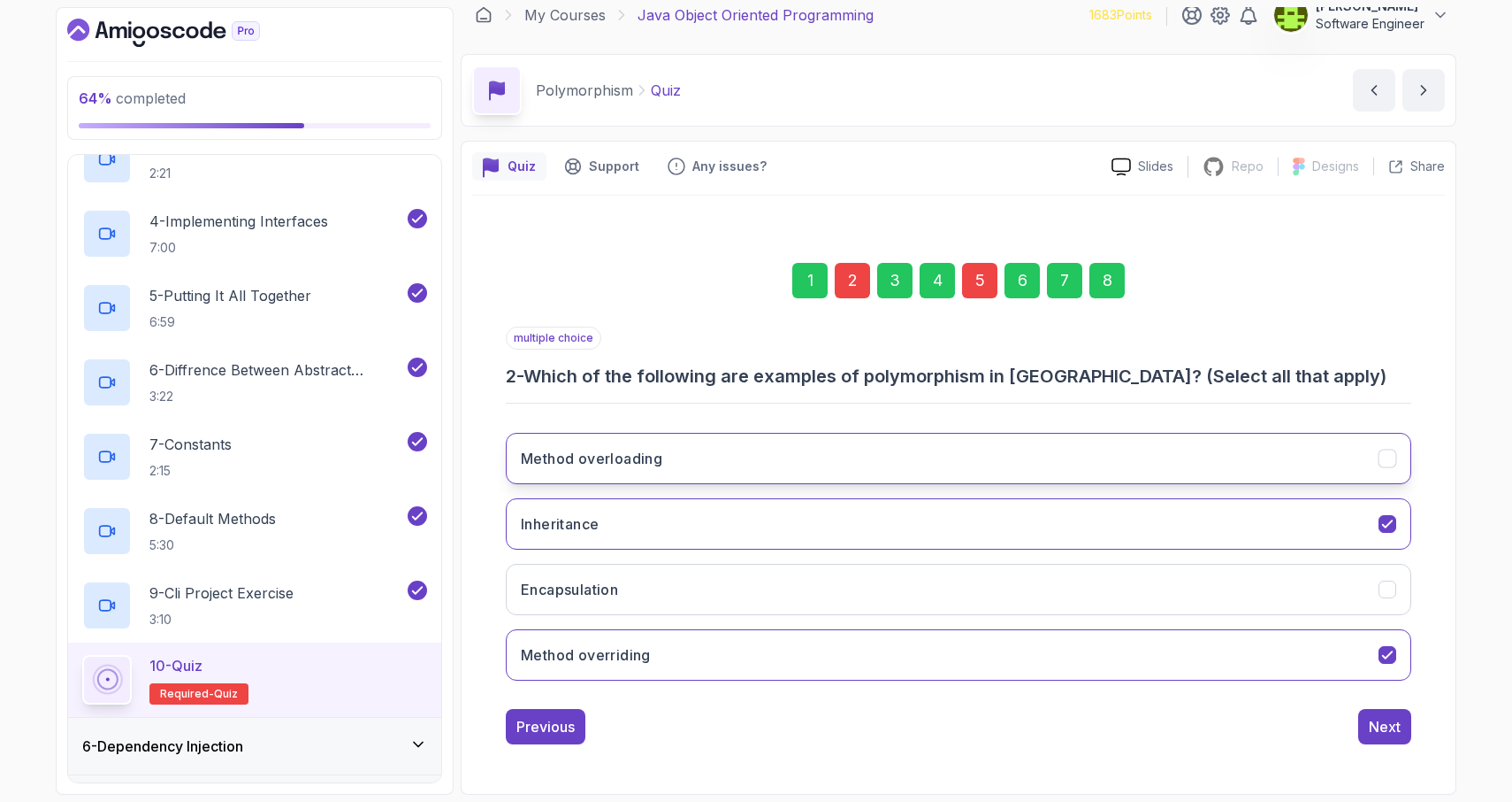
click at [1390, 456] on icon "Method overloading" at bounding box center [1387, 458] width 10 height 7
click at [1392, 727] on div "Next" at bounding box center [1385, 726] width 31 height 21
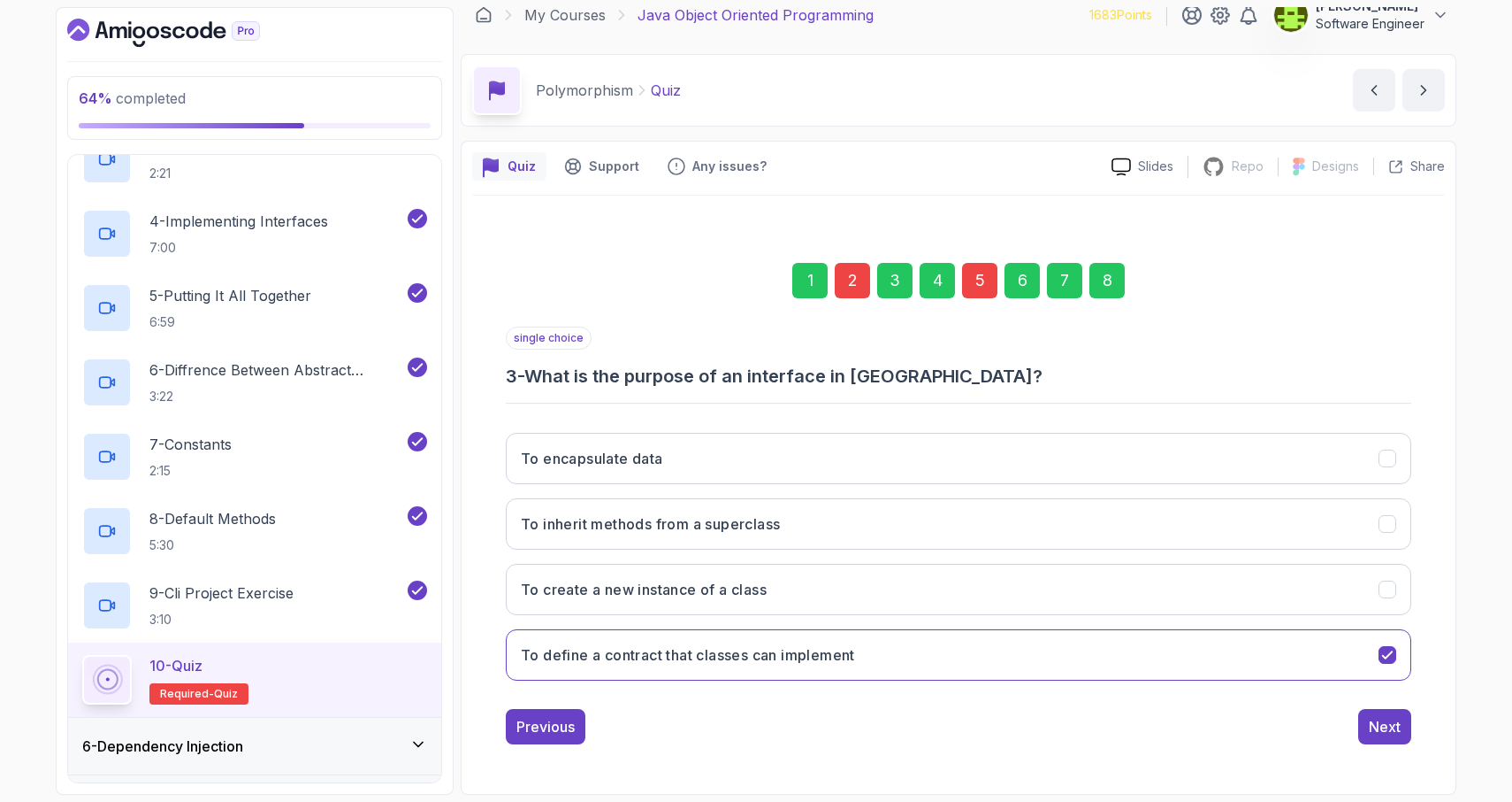
click at [1106, 276] on div "8" at bounding box center [1107, 280] width 35 height 35
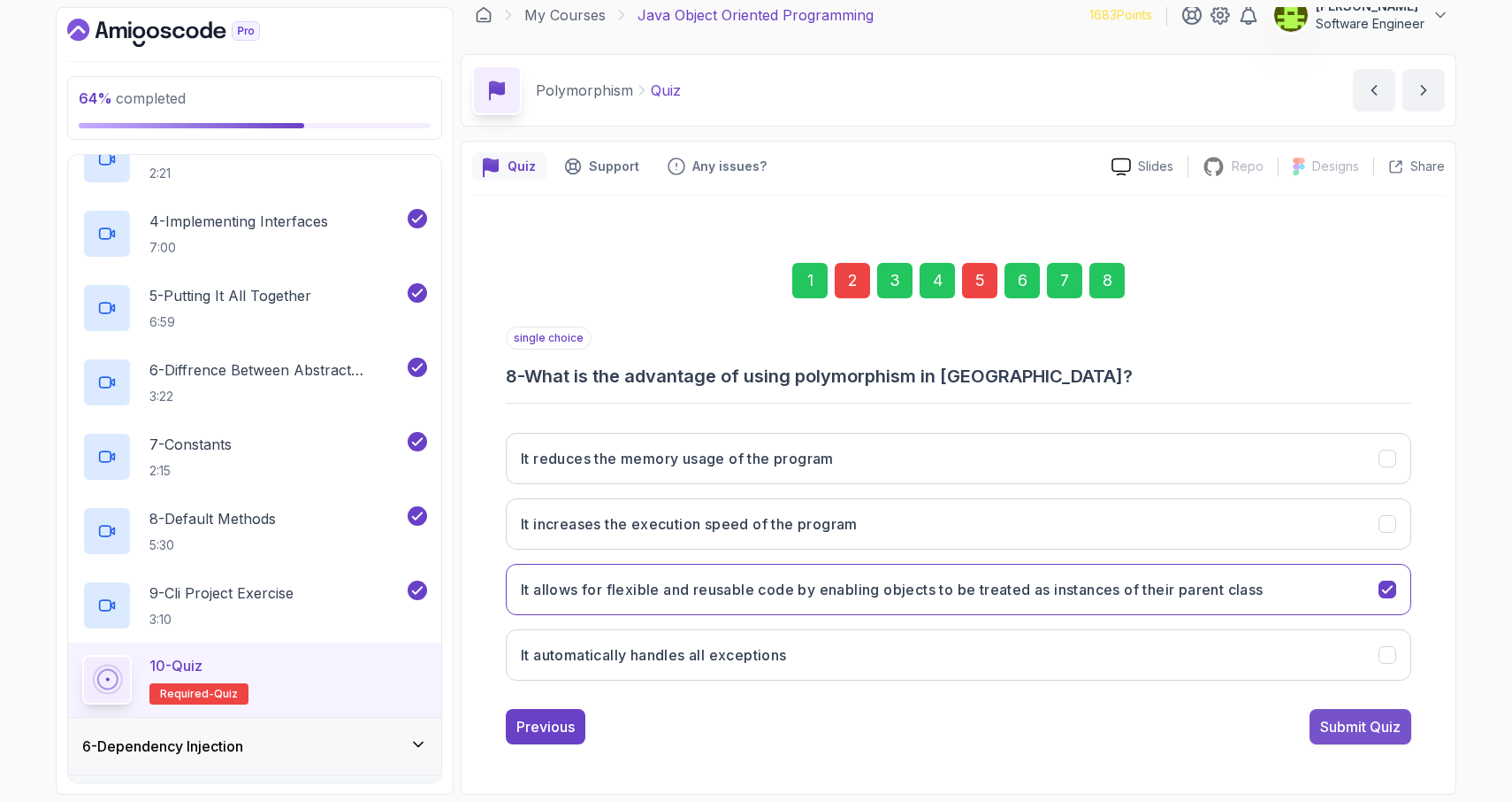
click at [1345, 732] on div "Submit Quiz" at bounding box center [1360, 726] width 81 height 21
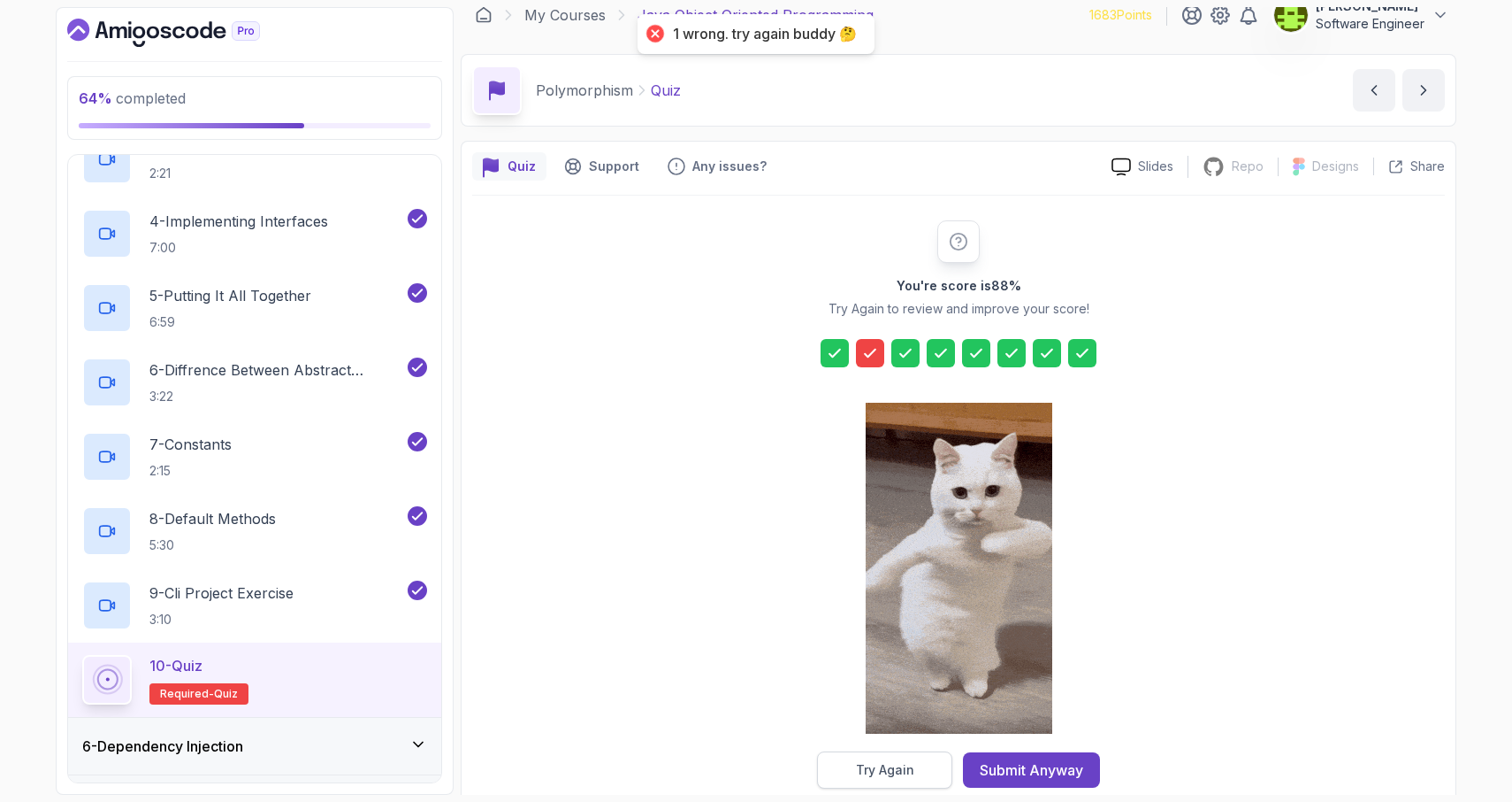
click at [862, 772] on div "Try Again" at bounding box center [884, 770] width 58 height 18
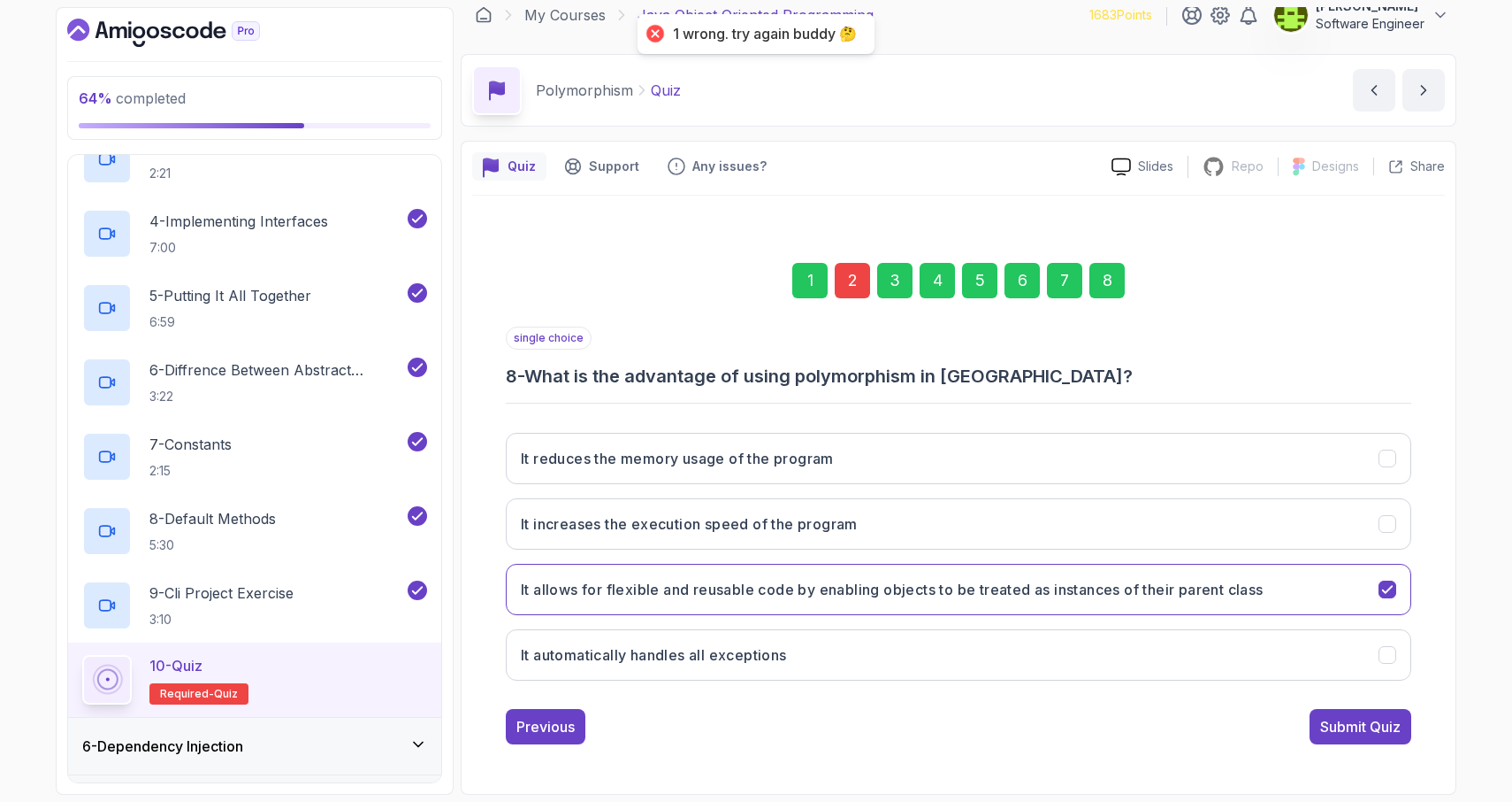
click at [844, 284] on div "2" at bounding box center [852, 280] width 35 height 35
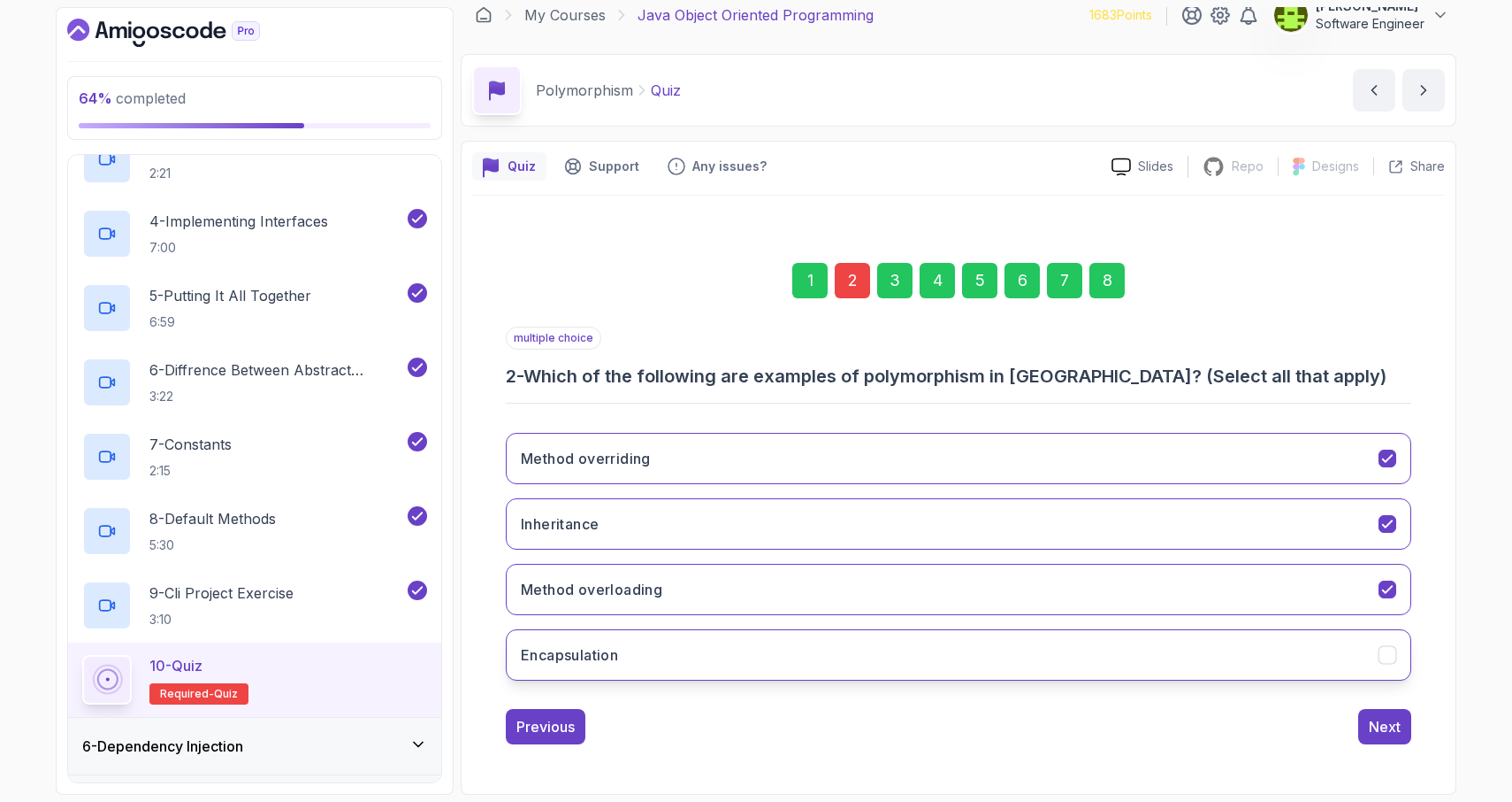
click at [1388, 658] on icon "Encapsulation" at bounding box center [1388, 655] width 17 height 17
click at [1100, 283] on div "8" at bounding box center [1107, 280] width 35 height 35
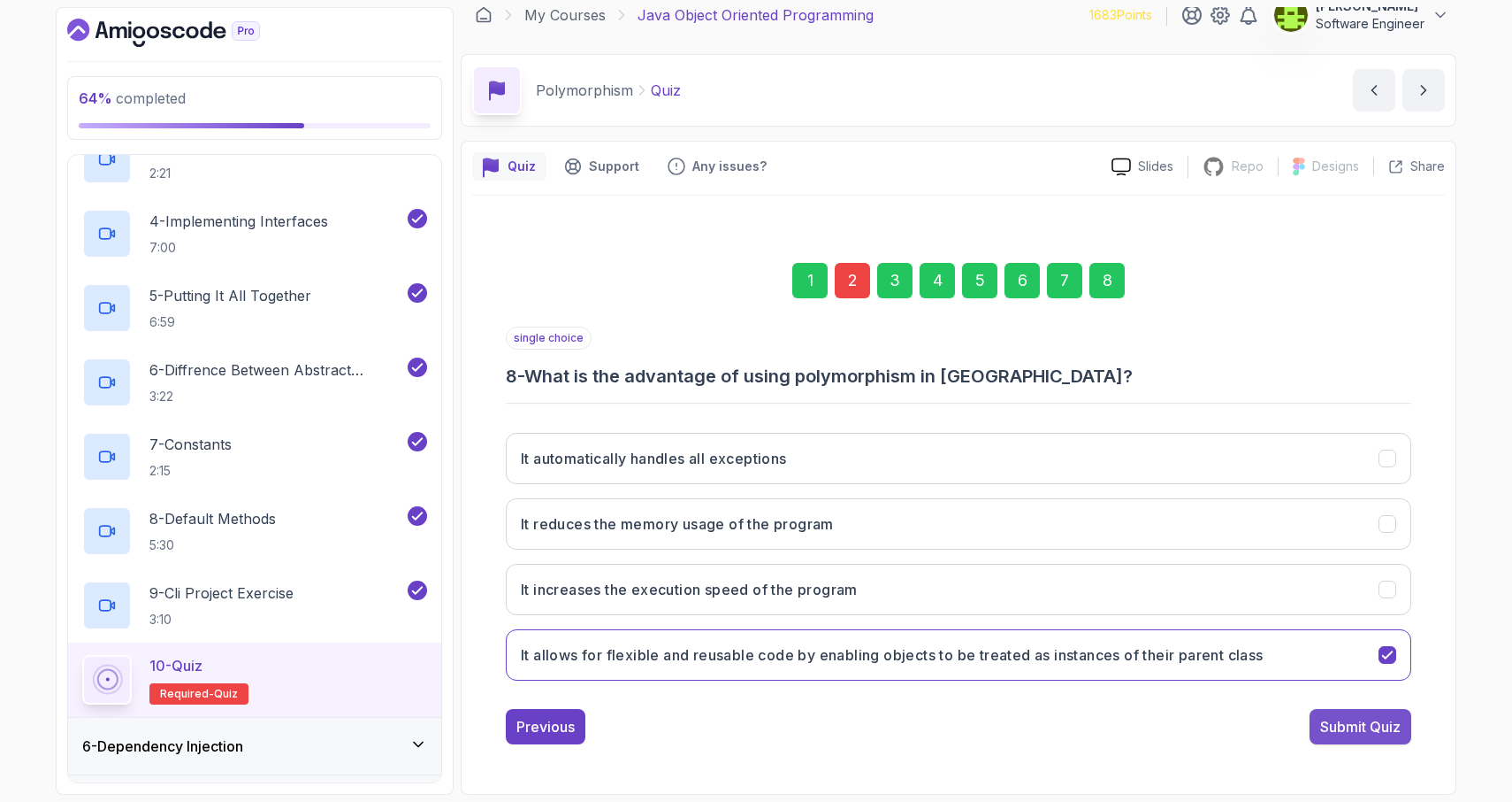
click at [1366, 716] on div "Submit Quiz" at bounding box center [1360, 726] width 81 height 21
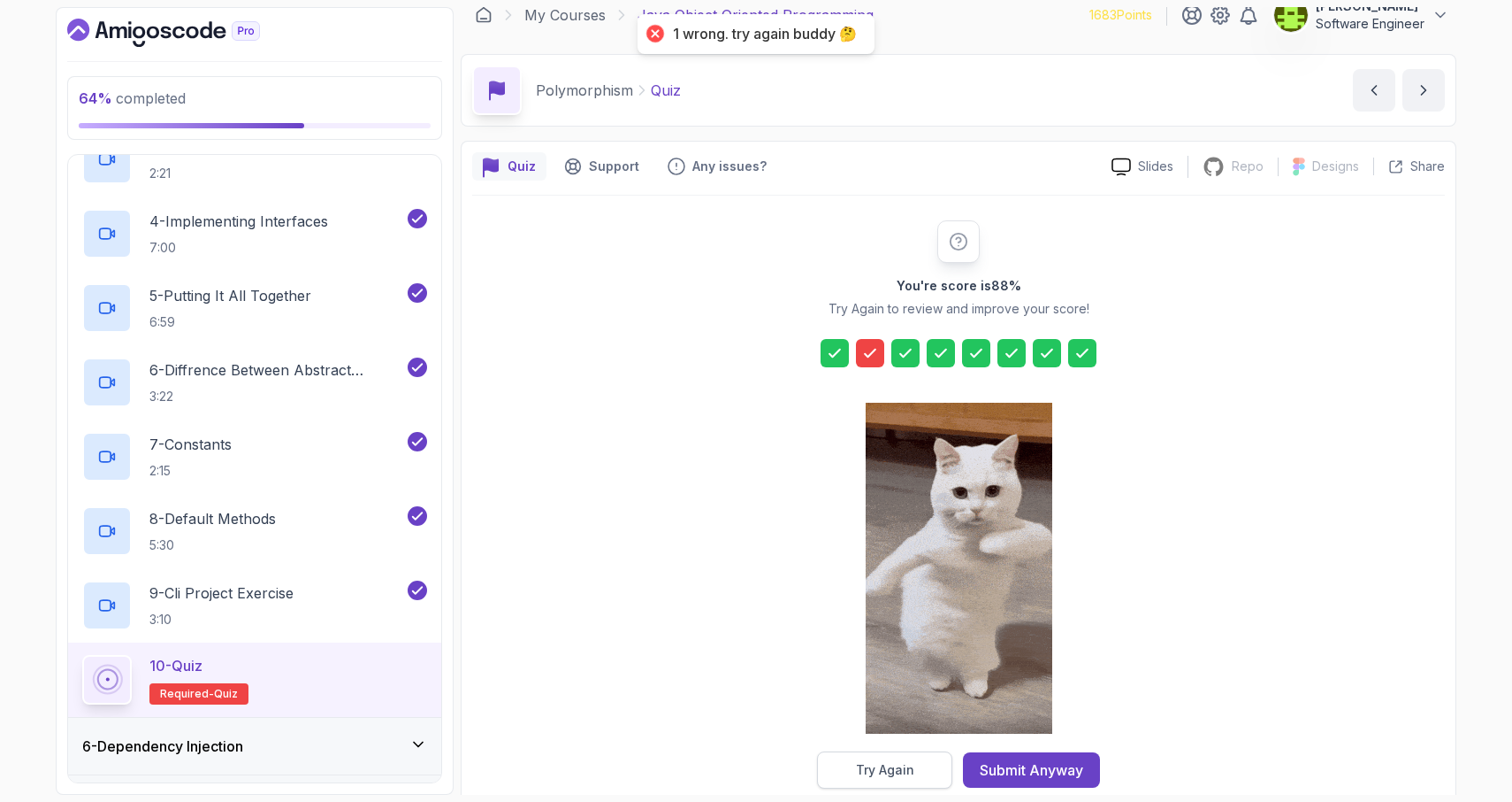
click at [862, 779] on button "Try Again" at bounding box center [884, 770] width 135 height 37
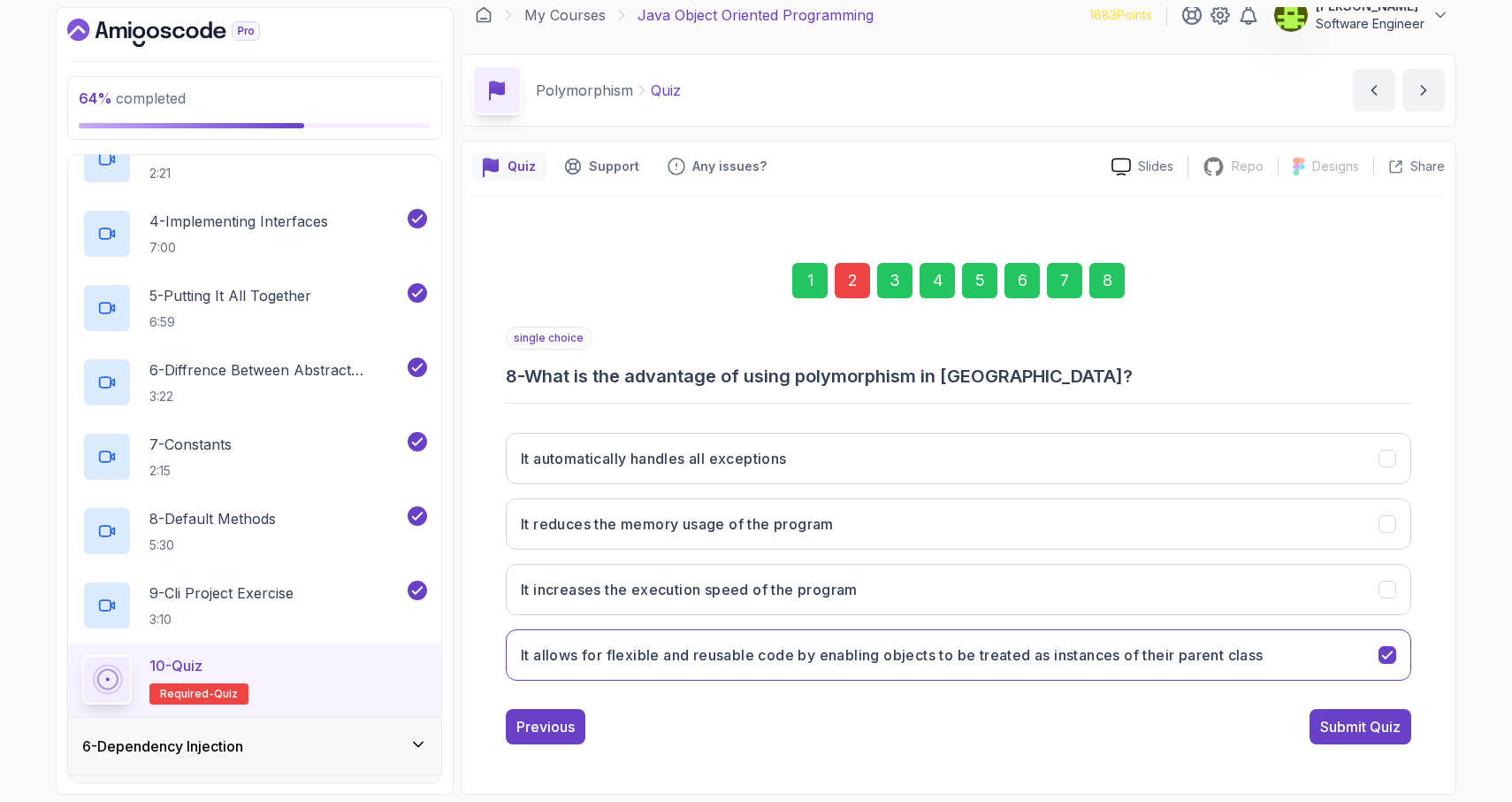
click at [845, 278] on div "2" at bounding box center [852, 280] width 35 height 35
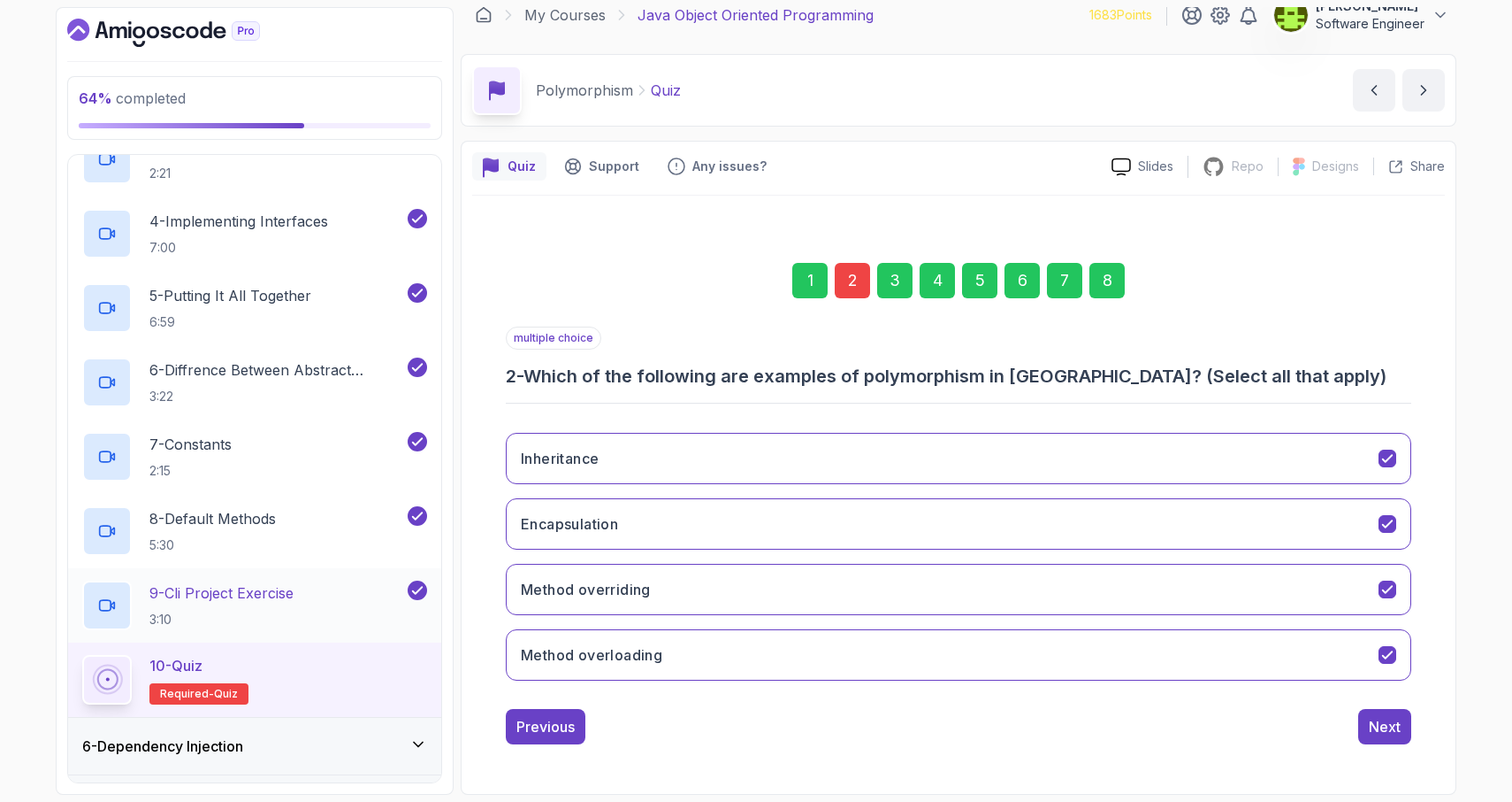
scroll to position [575, 0]
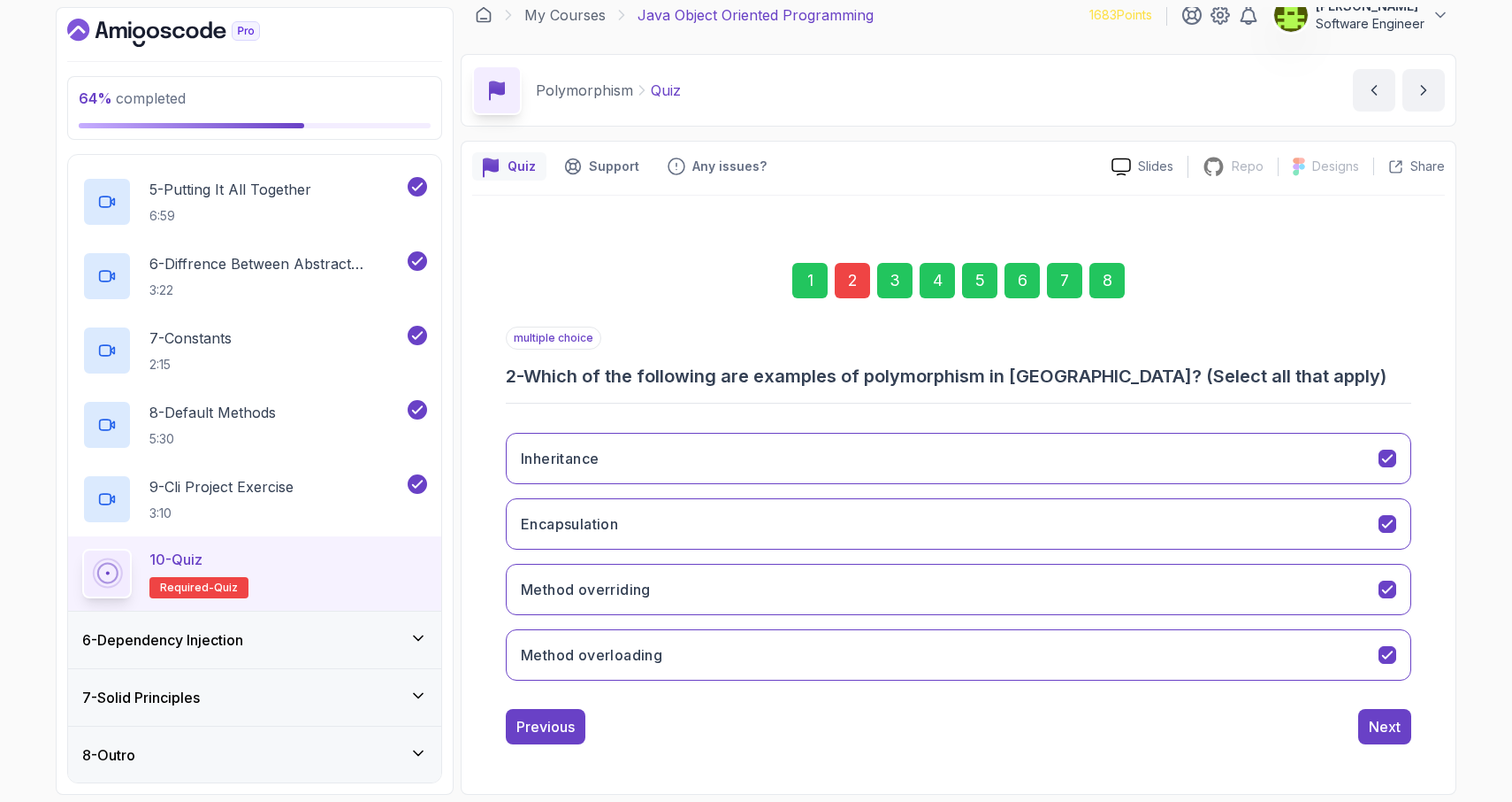
click at [258, 757] on div "8 - Outro" at bounding box center [254, 754] width 345 height 21
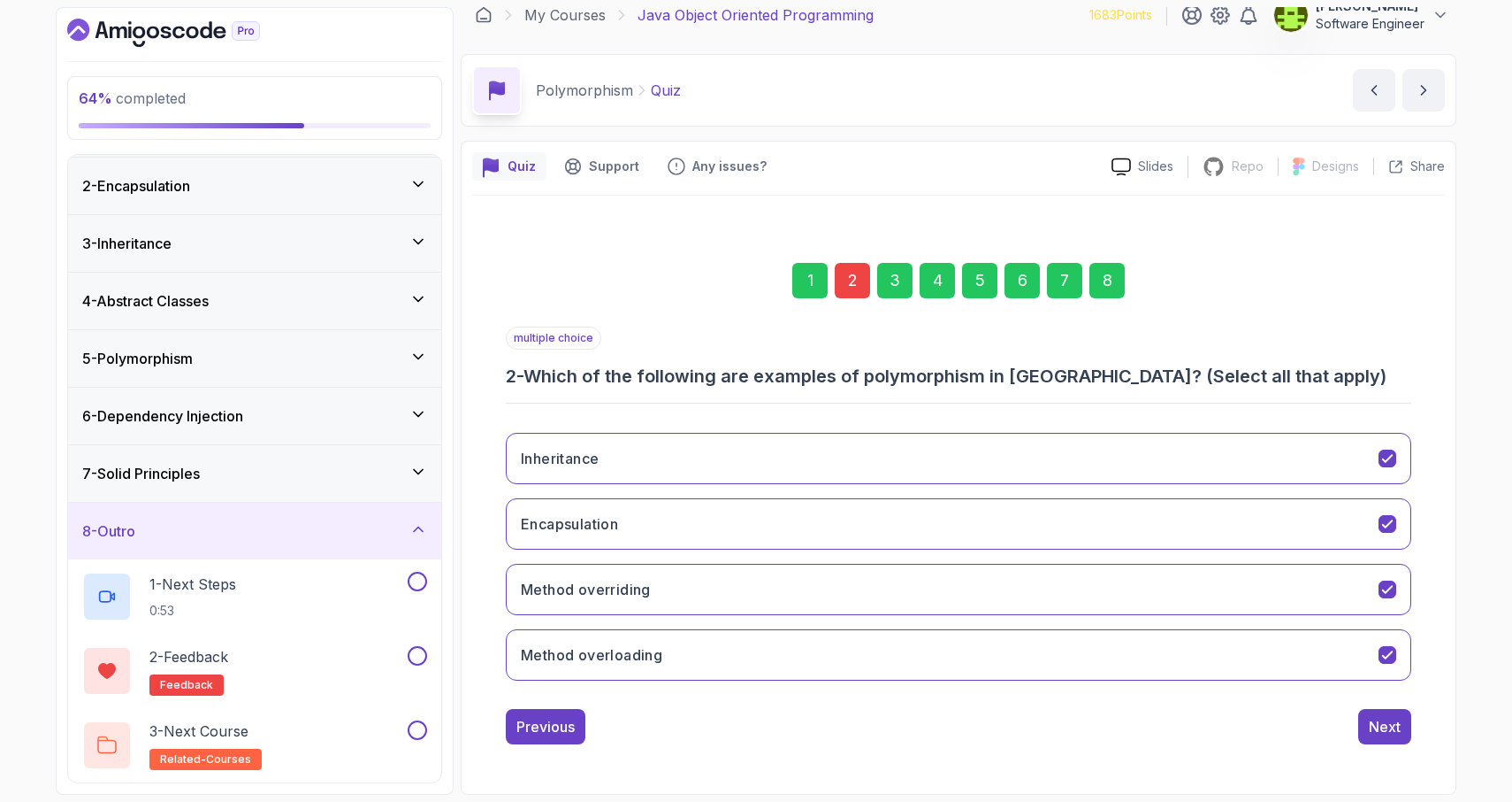
scroll to position [0, 0]
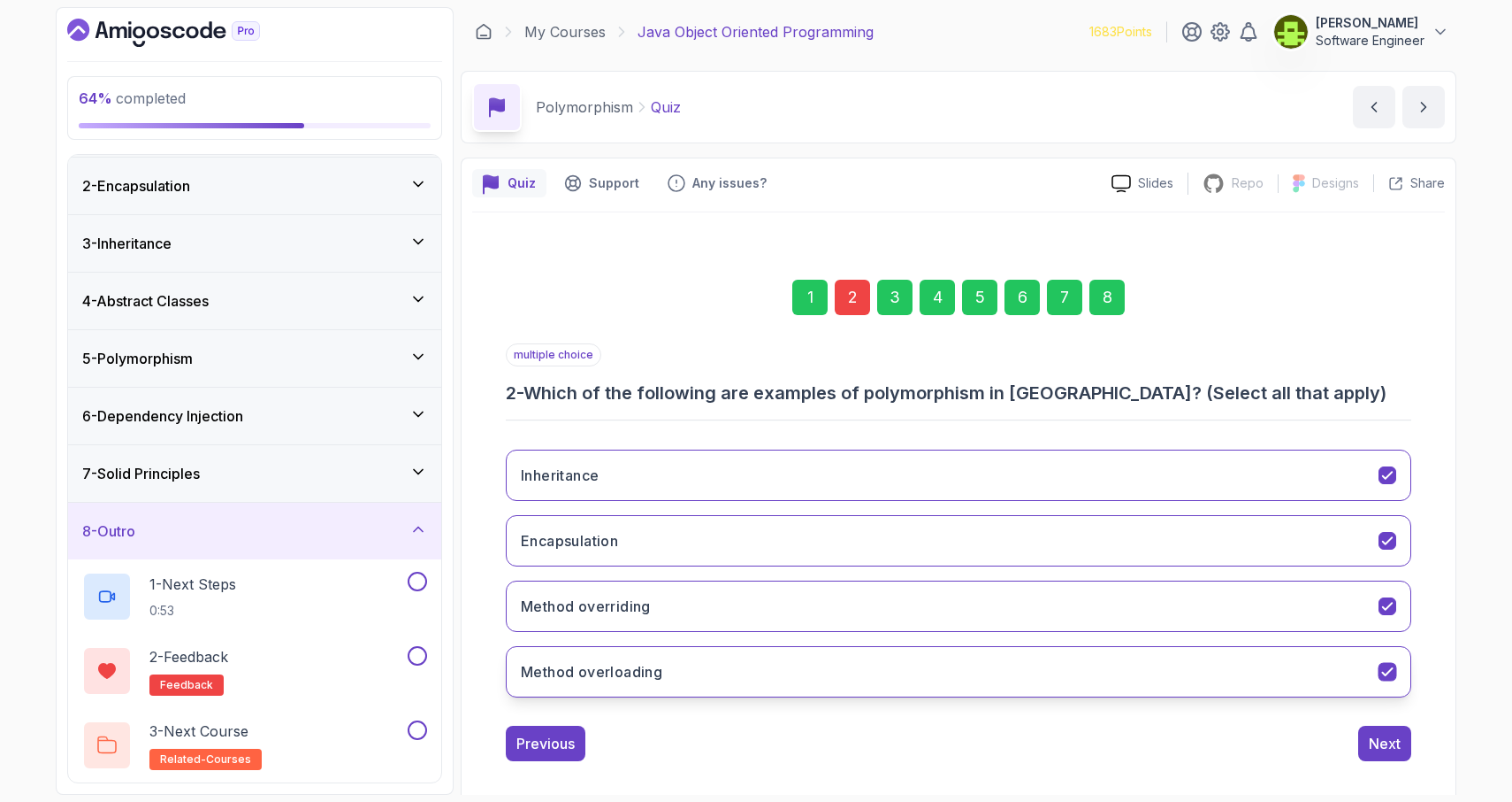
click at [1387, 673] on icon "Method overloading" at bounding box center [1387, 671] width 10 height 7
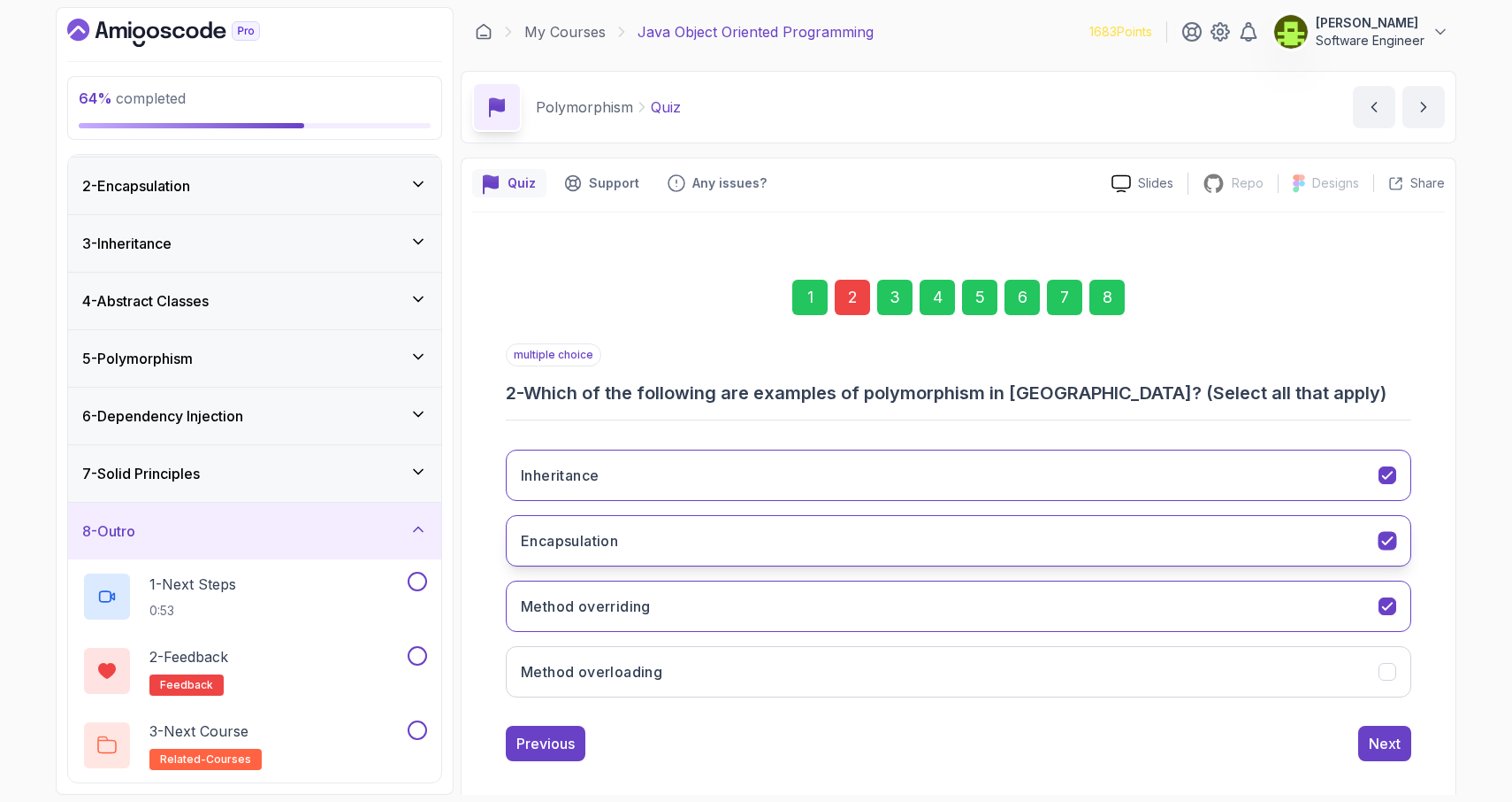
click at [1389, 543] on icon "Encapsulation" at bounding box center [1388, 541] width 17 height 17
click at [1389, 541] on icon "Encapsulation" at bounding box center [1388, 541] width 17 height 17
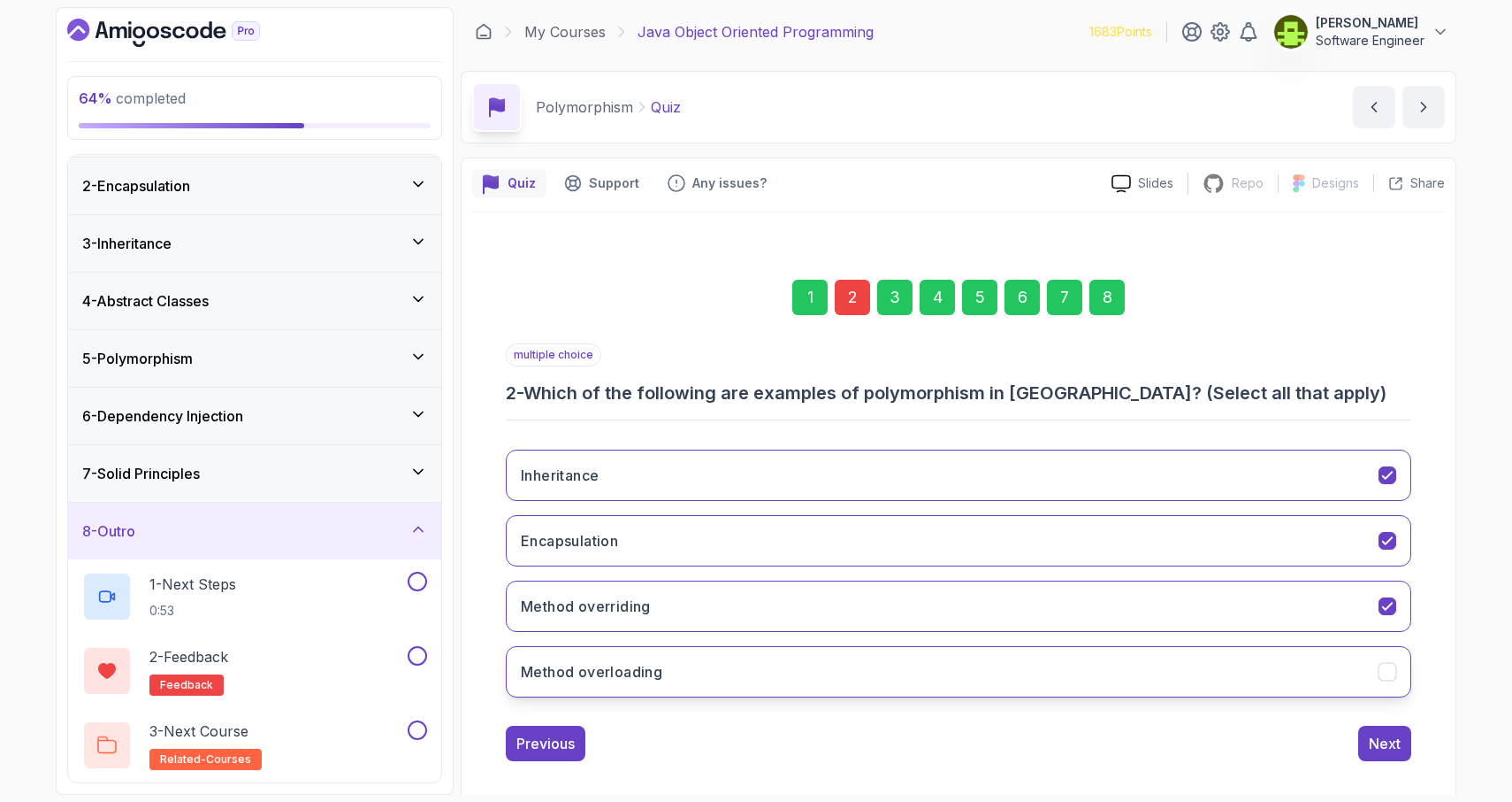
click at [1390, 673] on icon "Method overloading" at bounding box center [1388, 672] width 17 height 17
click at [1107, 295] on div "8" at bounding box center [1107, 297] width 35 height 35
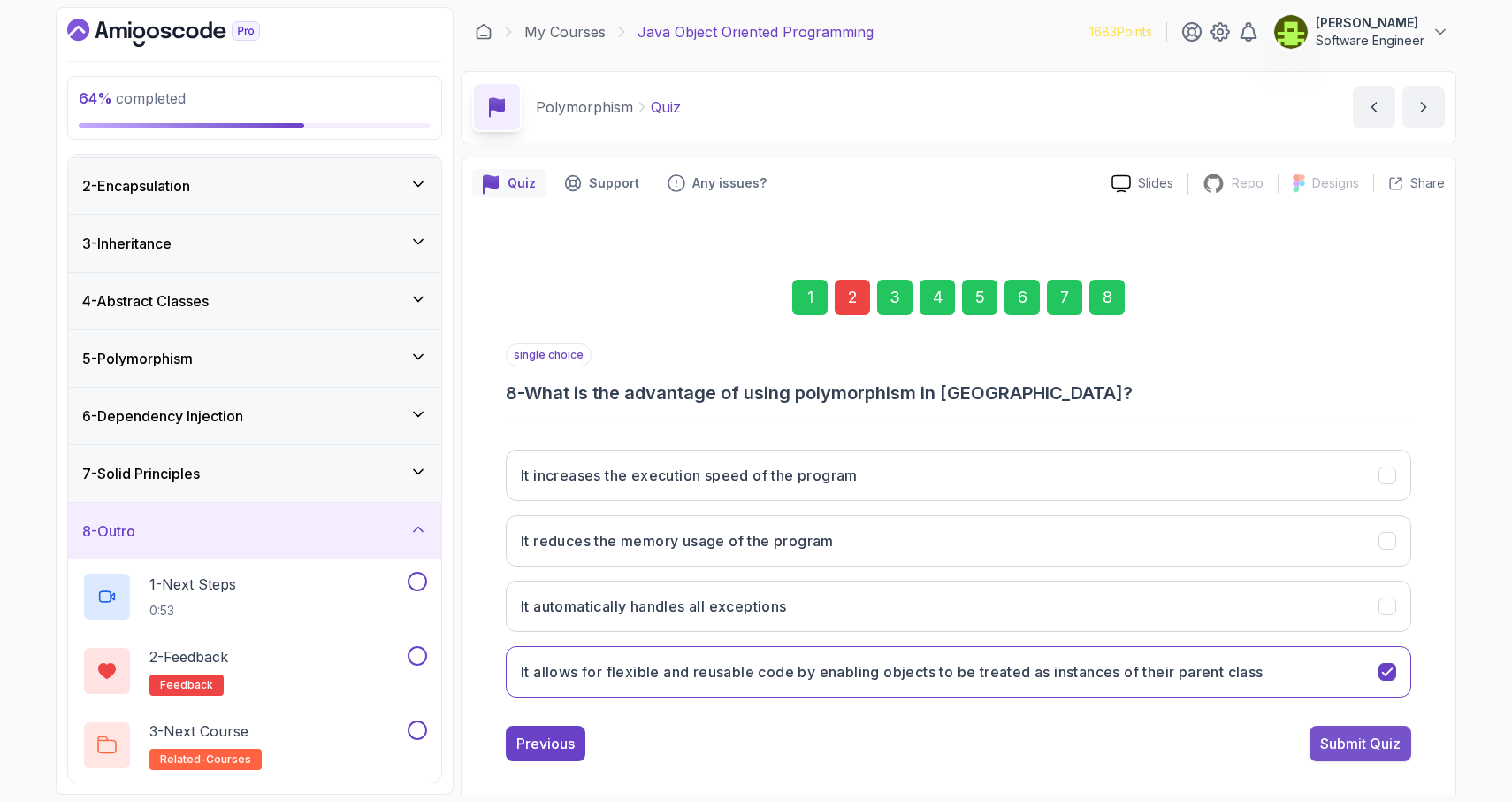
click at [1352, 744] on div "Submit Quiz" at bounding box center [1360, 743] width 81 height 21
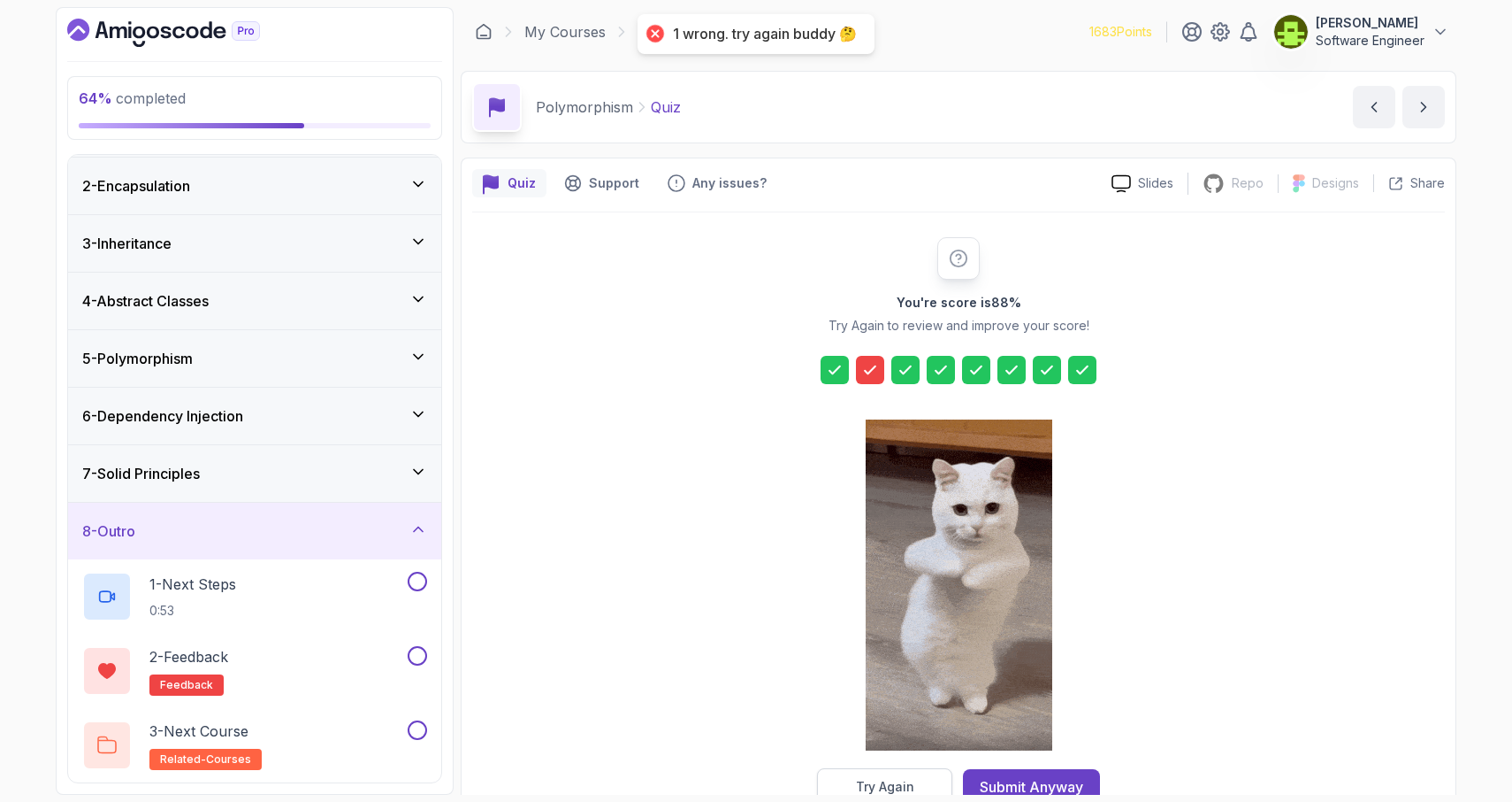
click at [863, 790] on div "Try Again" at bounding box center [884, 786] width 58 height 18
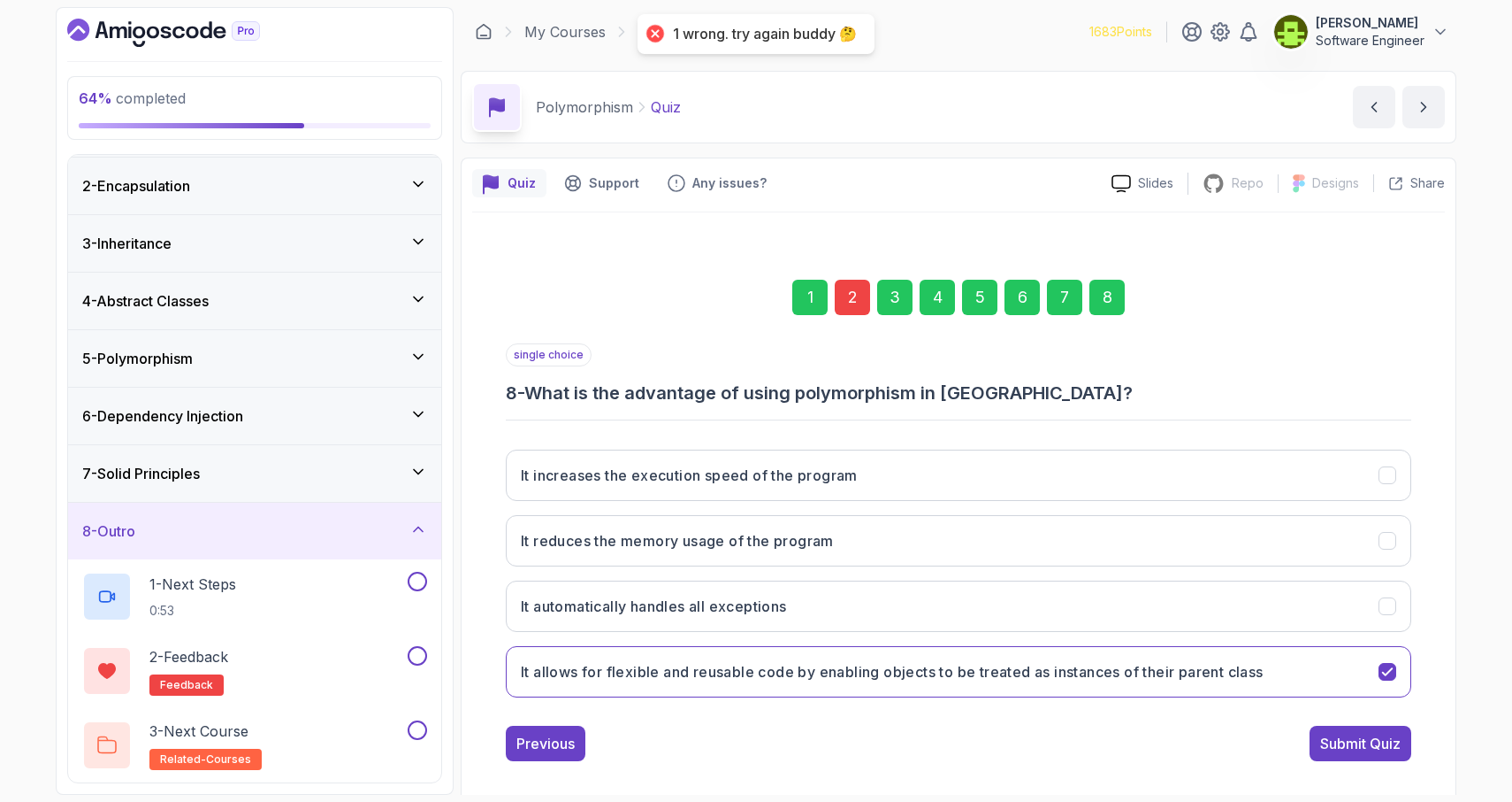
click at [841, 298] on div "2" at bounding box center [852, 297] width 35 height 35
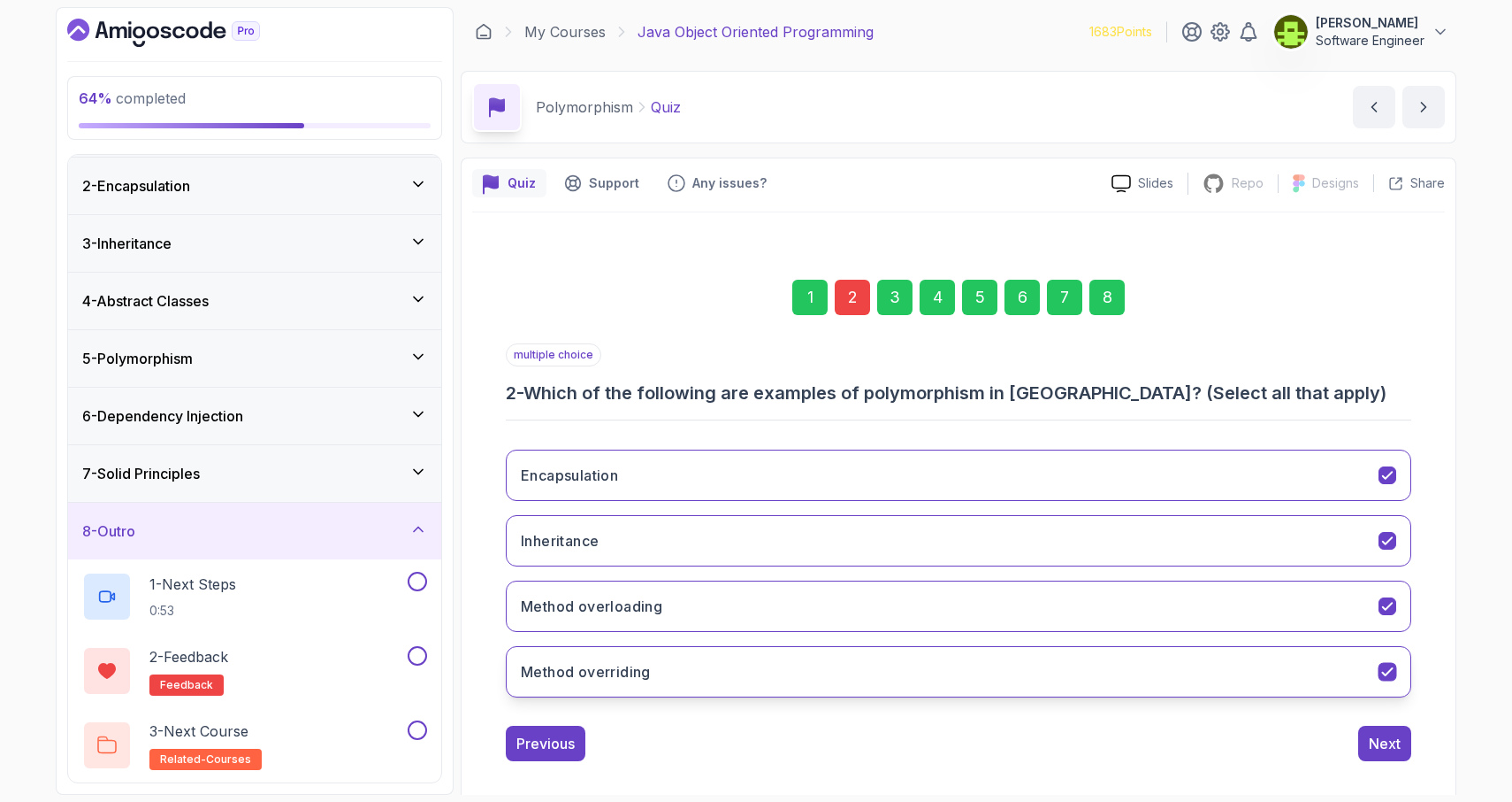
click at [1387, 664] on icon "Method overriding" at bounding box center [1388, 672] width 17 height 17
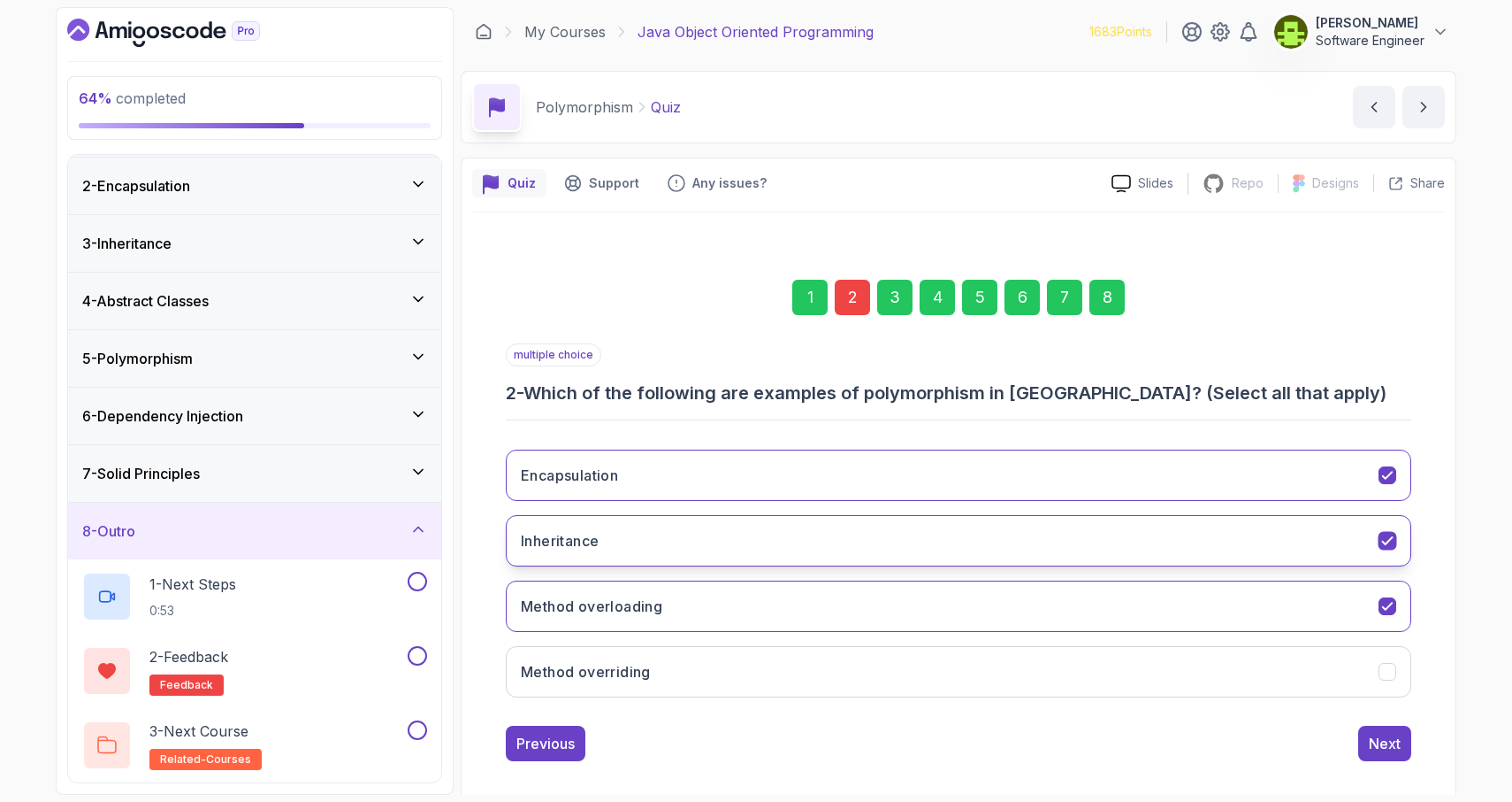
click at [1386, 543] on icon "Inheritance" at bounding box center [1387, 540] width 10 height 7
click at [1389, 476] on icon "Encapsulation" at bounding box center [1388, 476] width 17 height 17
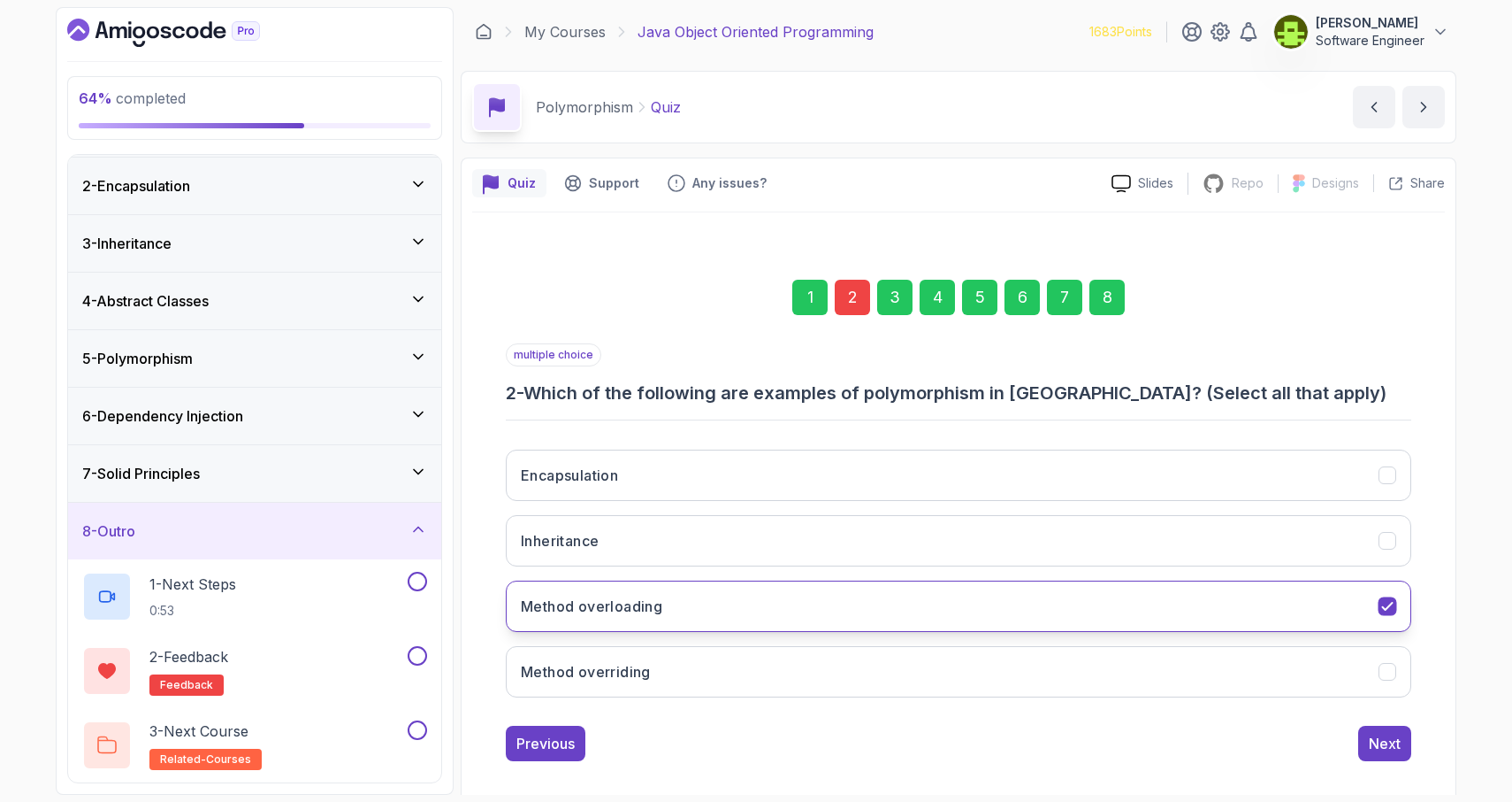
click at [1387, 612] on icon "Method overloading" at bounding box center [1388, 607] width 17 height 17
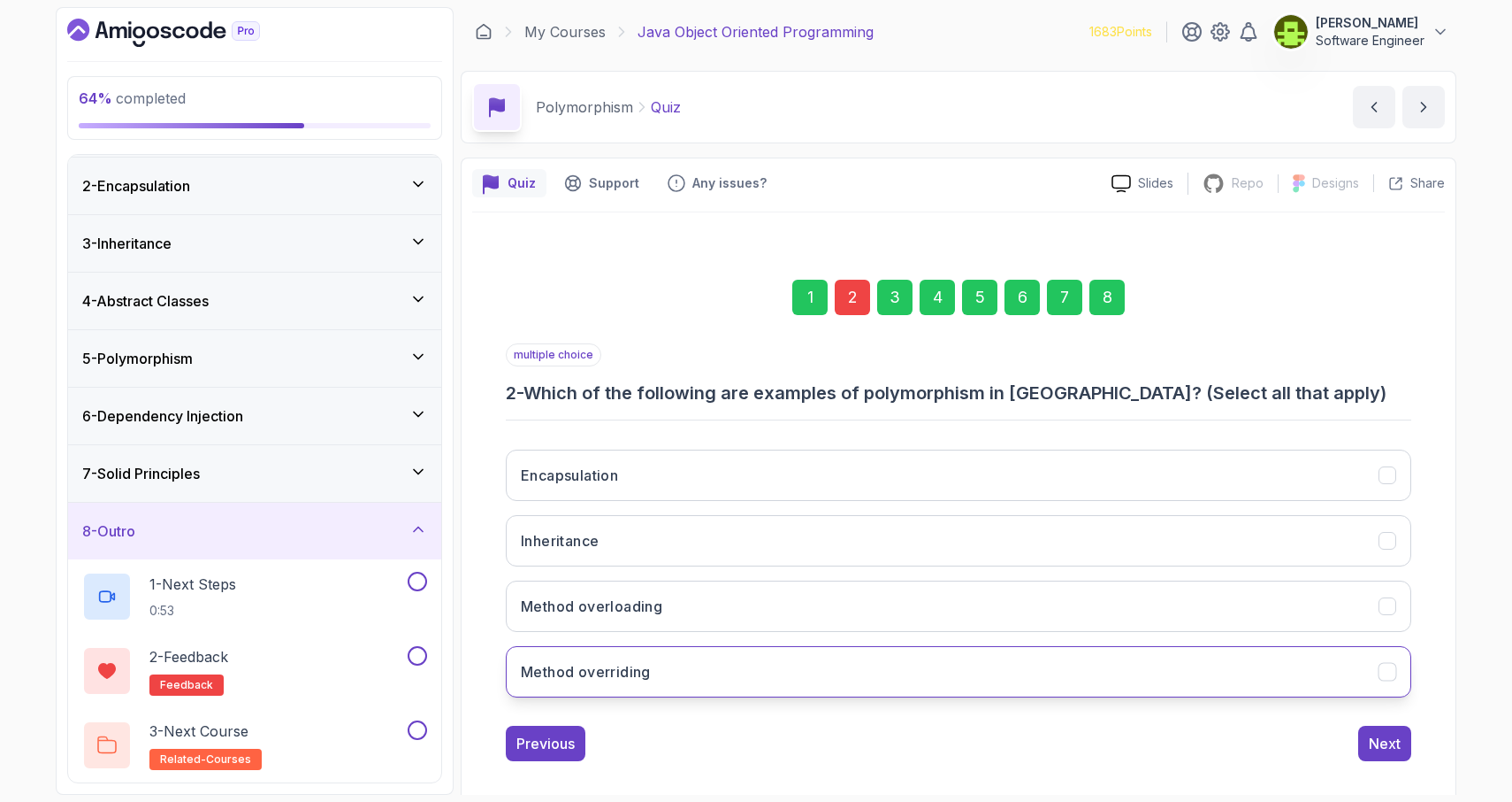
click at [1386, 678] on icon "Method overriding" at bounding box center [1388, 672] width 17 height 17
click at [1386, 677] on icon "Method overriding" at bounding box center [1388, 672] width 17 height 17
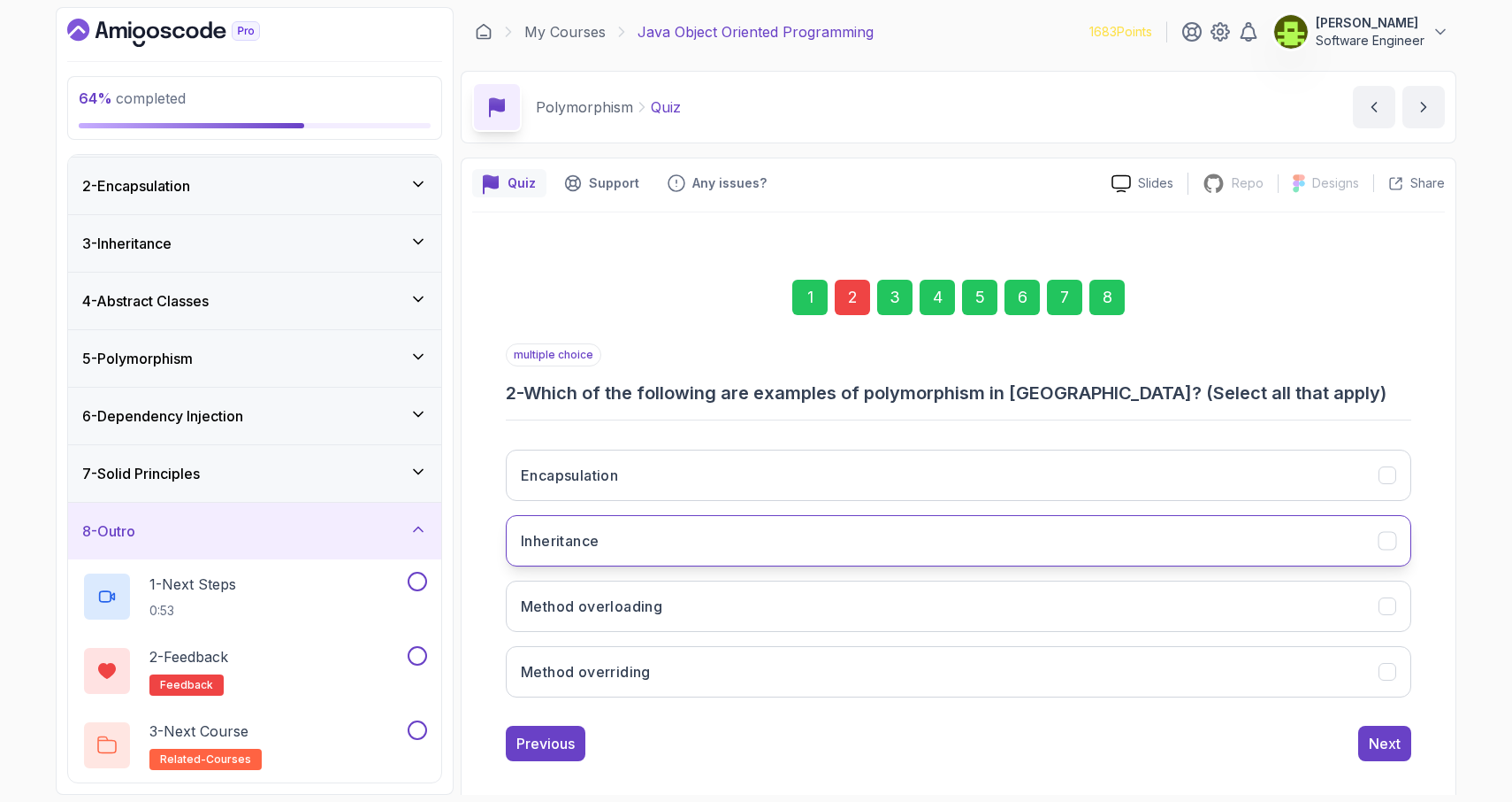
click at [1389, 539] on icon "Inheritance" at bounding box center [1387, 540] width 10 height 7
click at [1113, 297] on div "8" at bounding box center [1107, 297] width 35 height 35
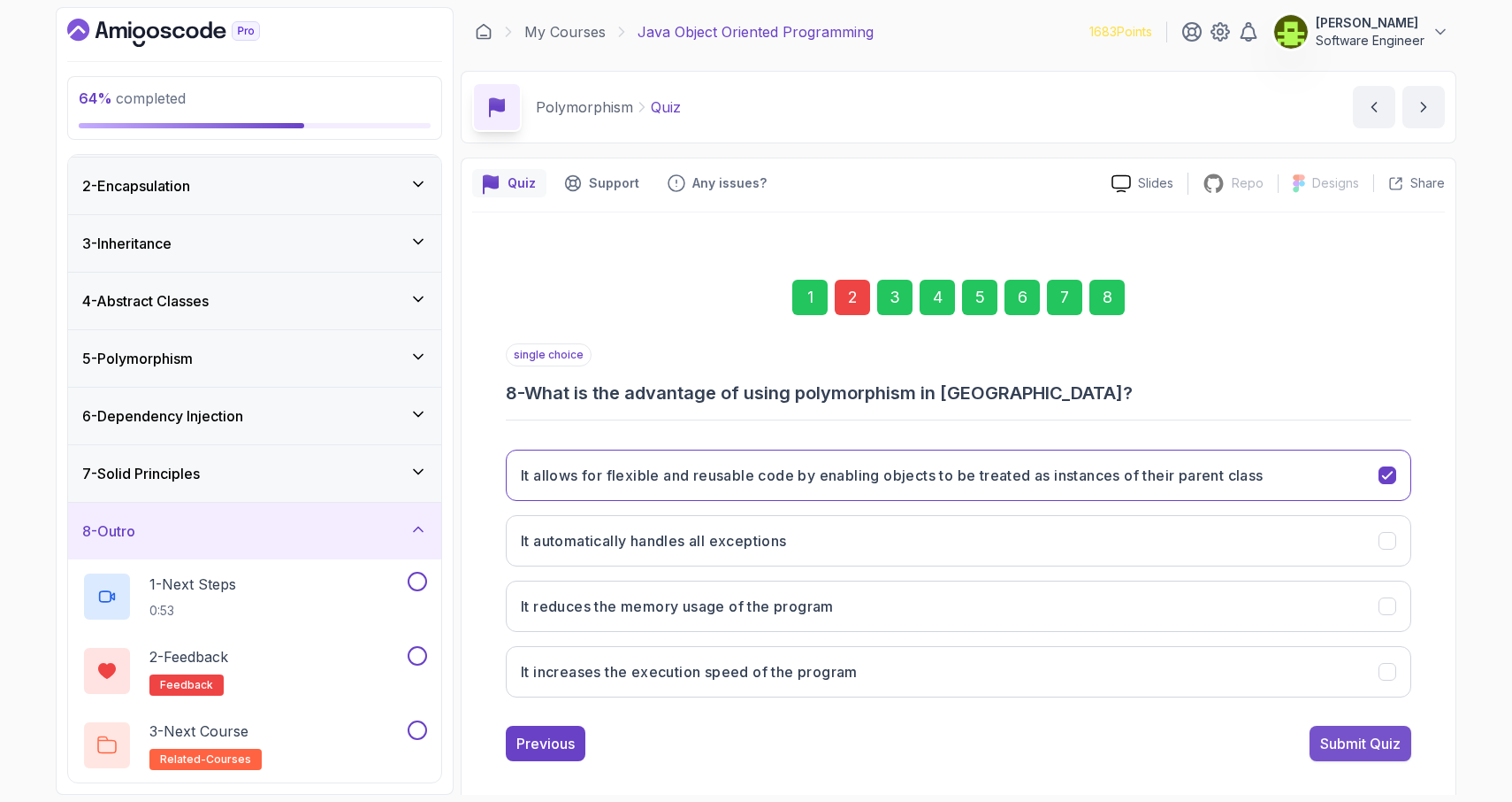
click at [1353, 747] on div "Submit Quiz" at bounding box center [1360, 743] width 81 height 21
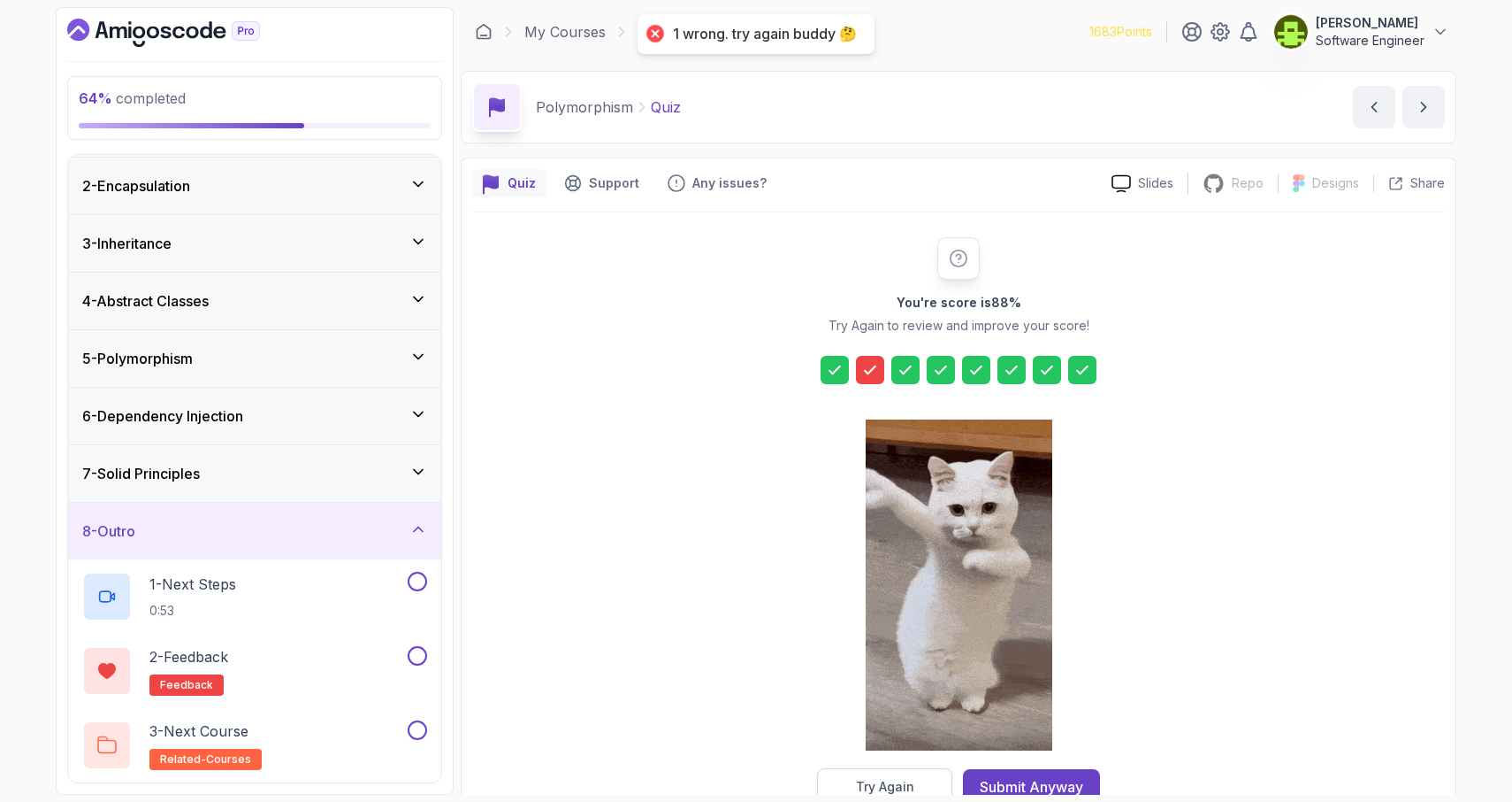
click at [850, 773] on button "Try Again" at bounding box center [884, 786] width 135 height 37
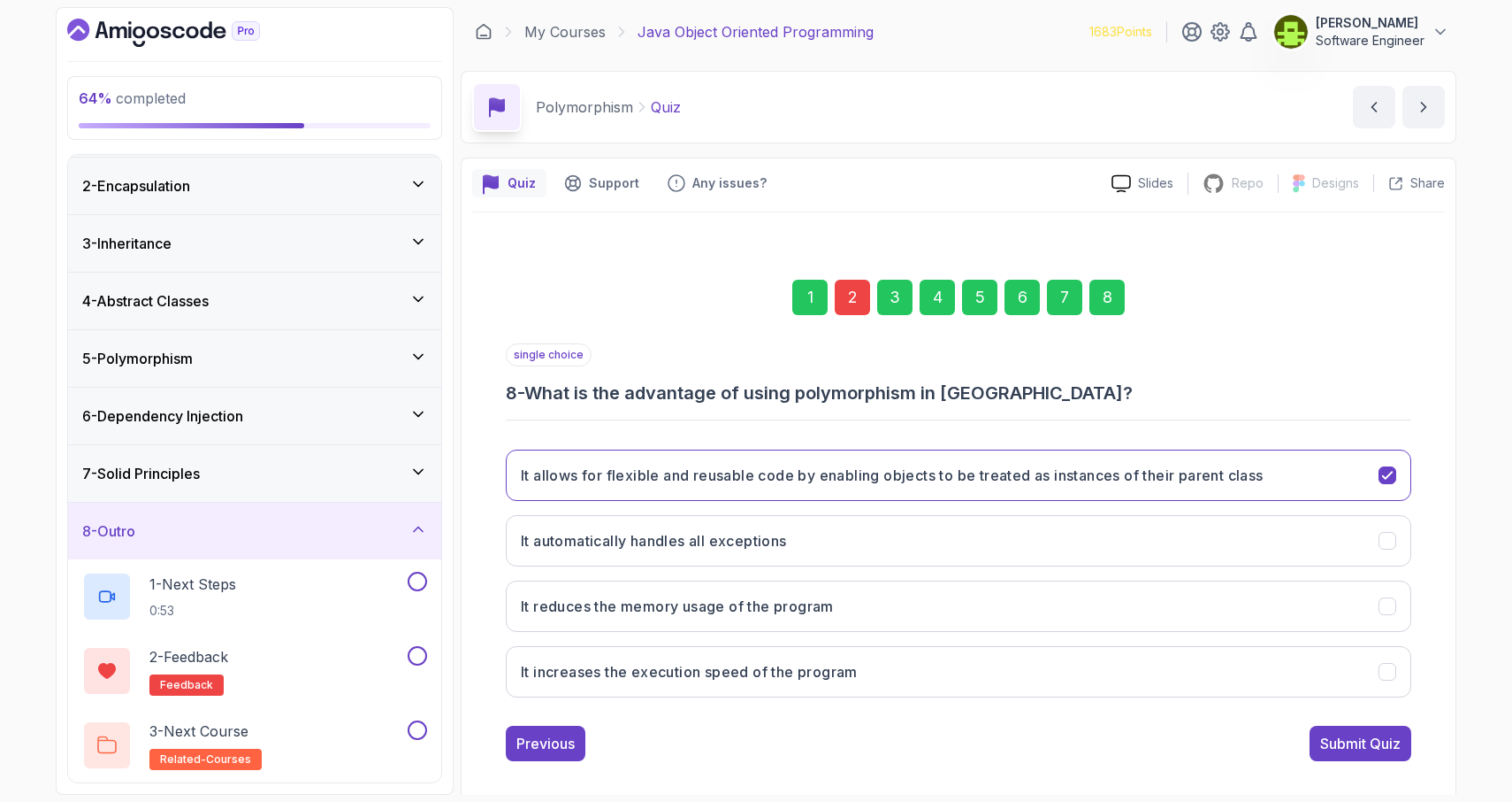
click at [853, 307] on div "2" at bounding box center [852, 297] width 35 height 35
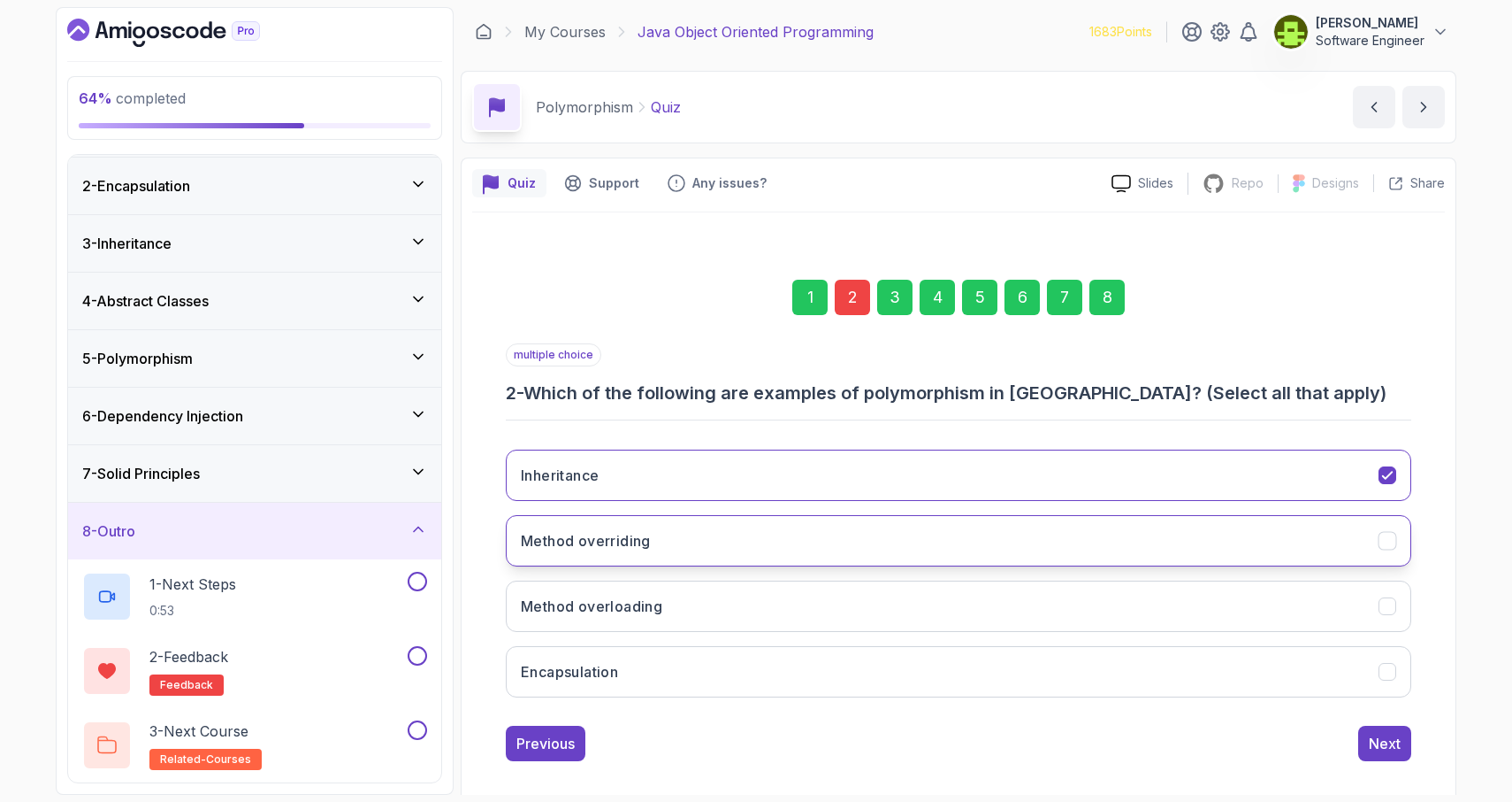
click at [1387, 538] on icon "Method overriding" at bounding box center [1388, 541] width 17 height 17
click at [1391, 478] on icon "Inheritance" at bounding box center [1388, 476] width 17 height 17
click at [1107, 303] on div "8" at bounding box center [1107, 297] width 35 height 35
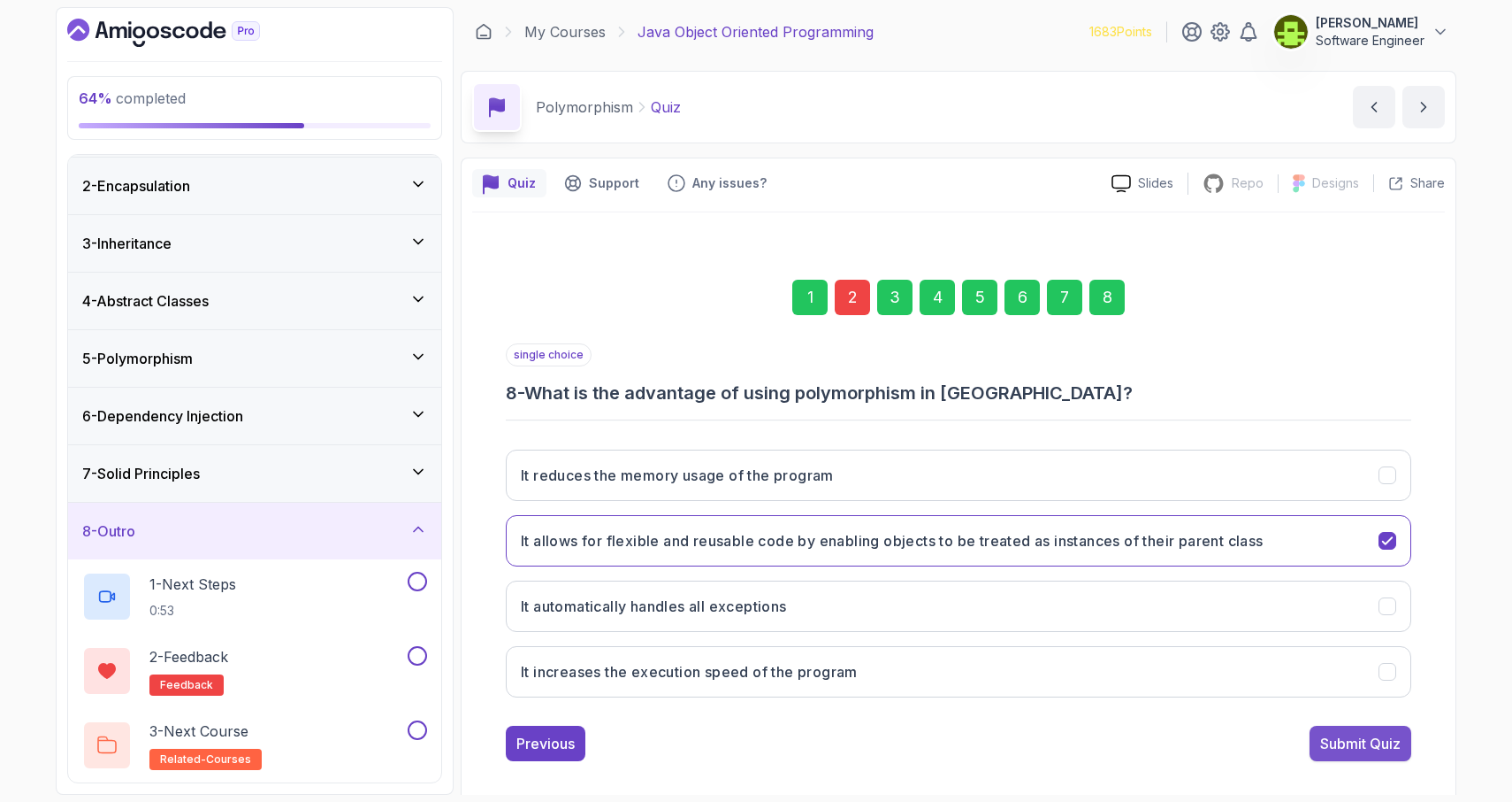
click at [1324, 740] on div "Submit Quiz" at bounding box center [1360, 743] width 81 height 21
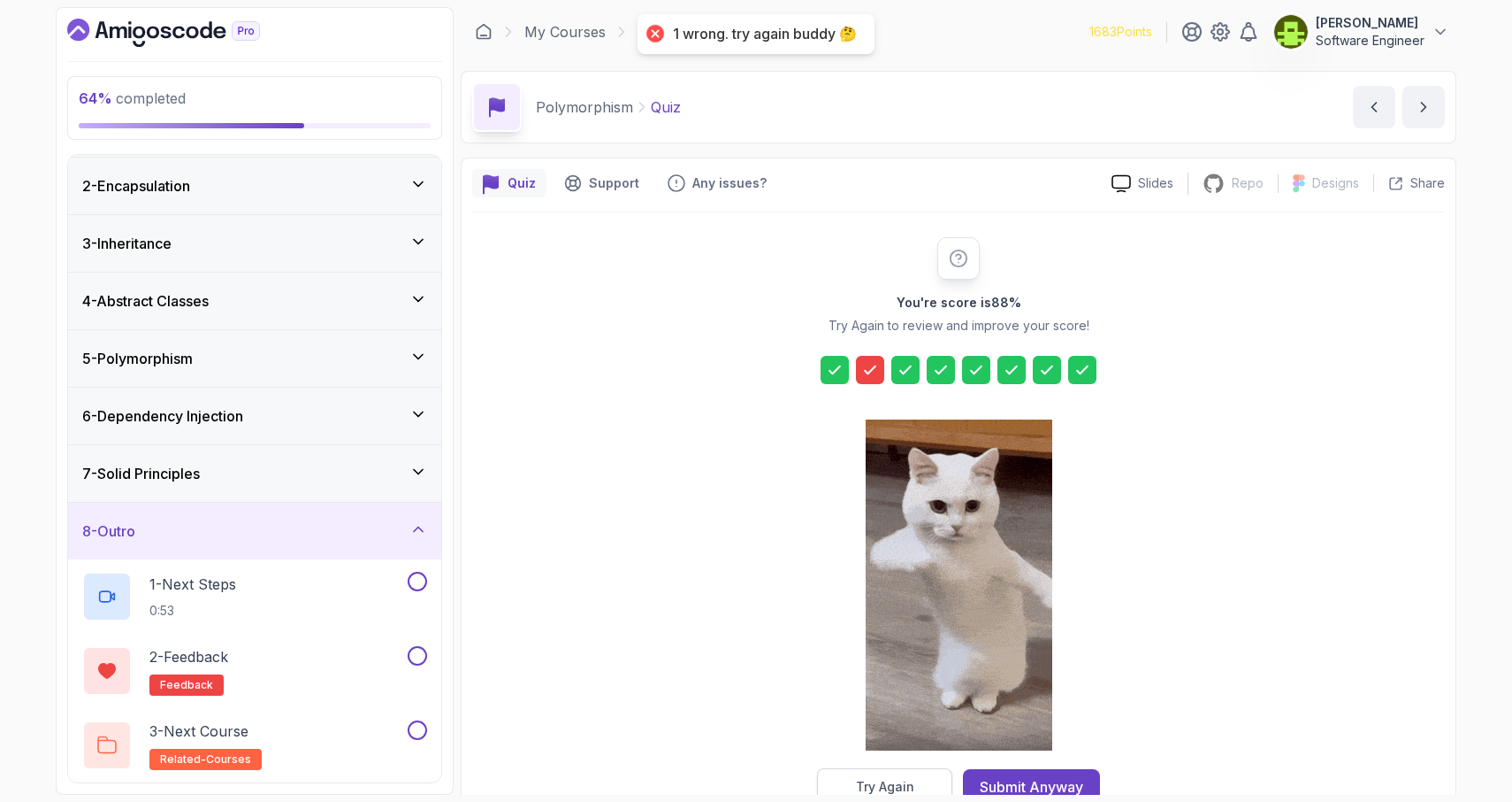
click at [886, 782] on div "Try Again" at bounding box center [884, 786] width 58 height 18
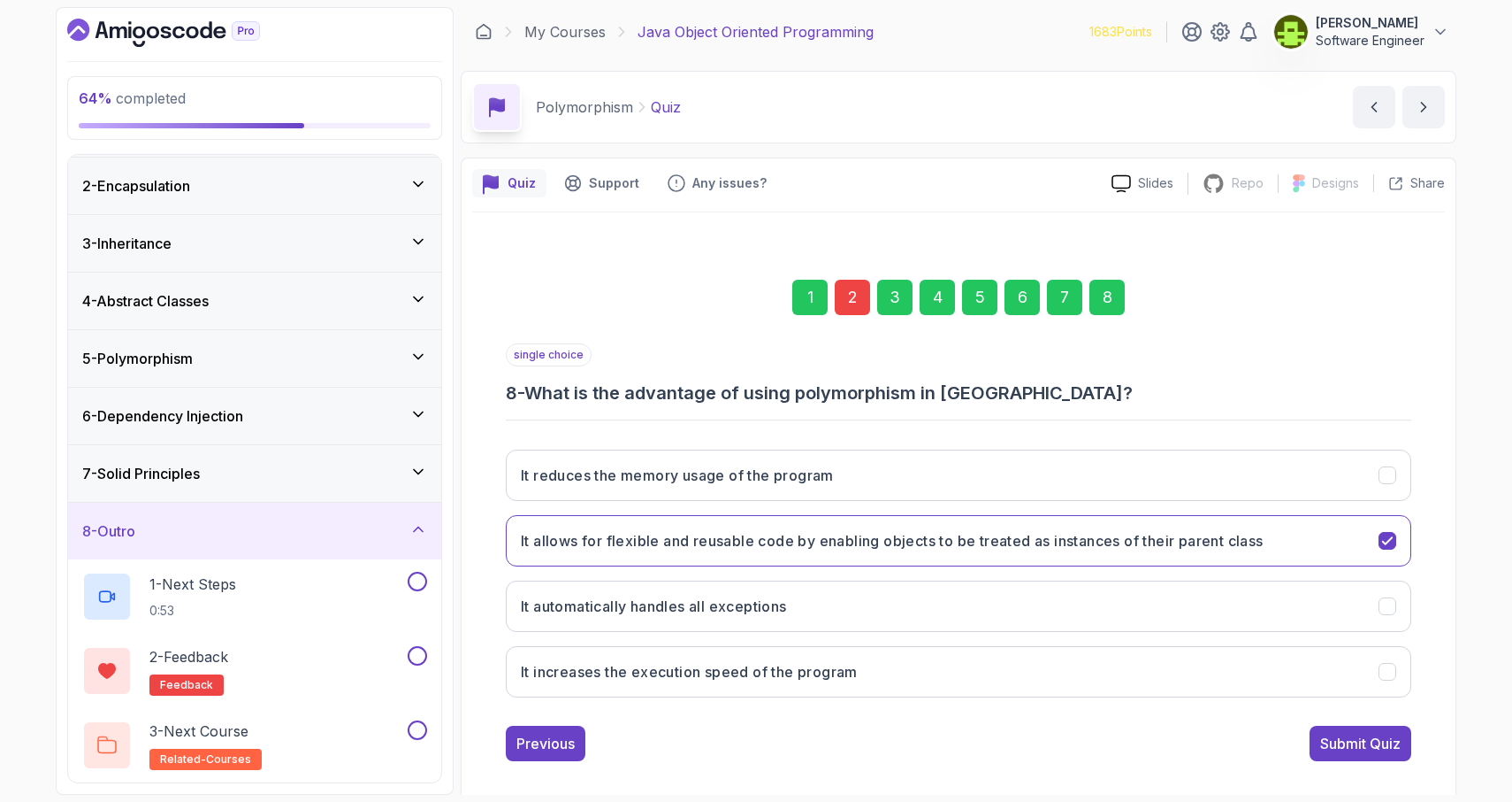
click at [848, 301] on div "2" at bounding box center [852, 297] width 35 height 35
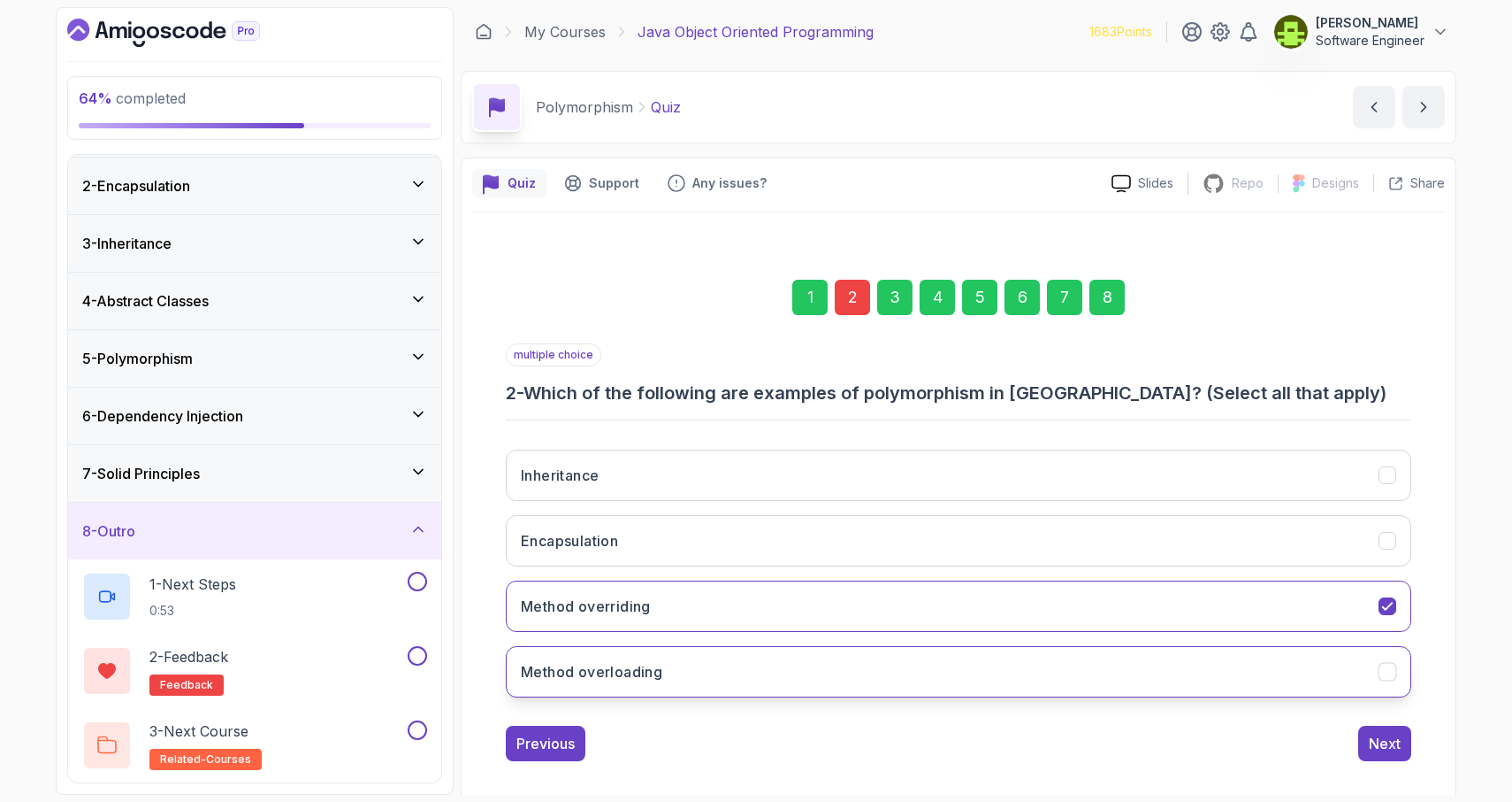
click at [1387, 670] on icon "Method overloading" at bounding box center [1388, 672] width 17 height 17
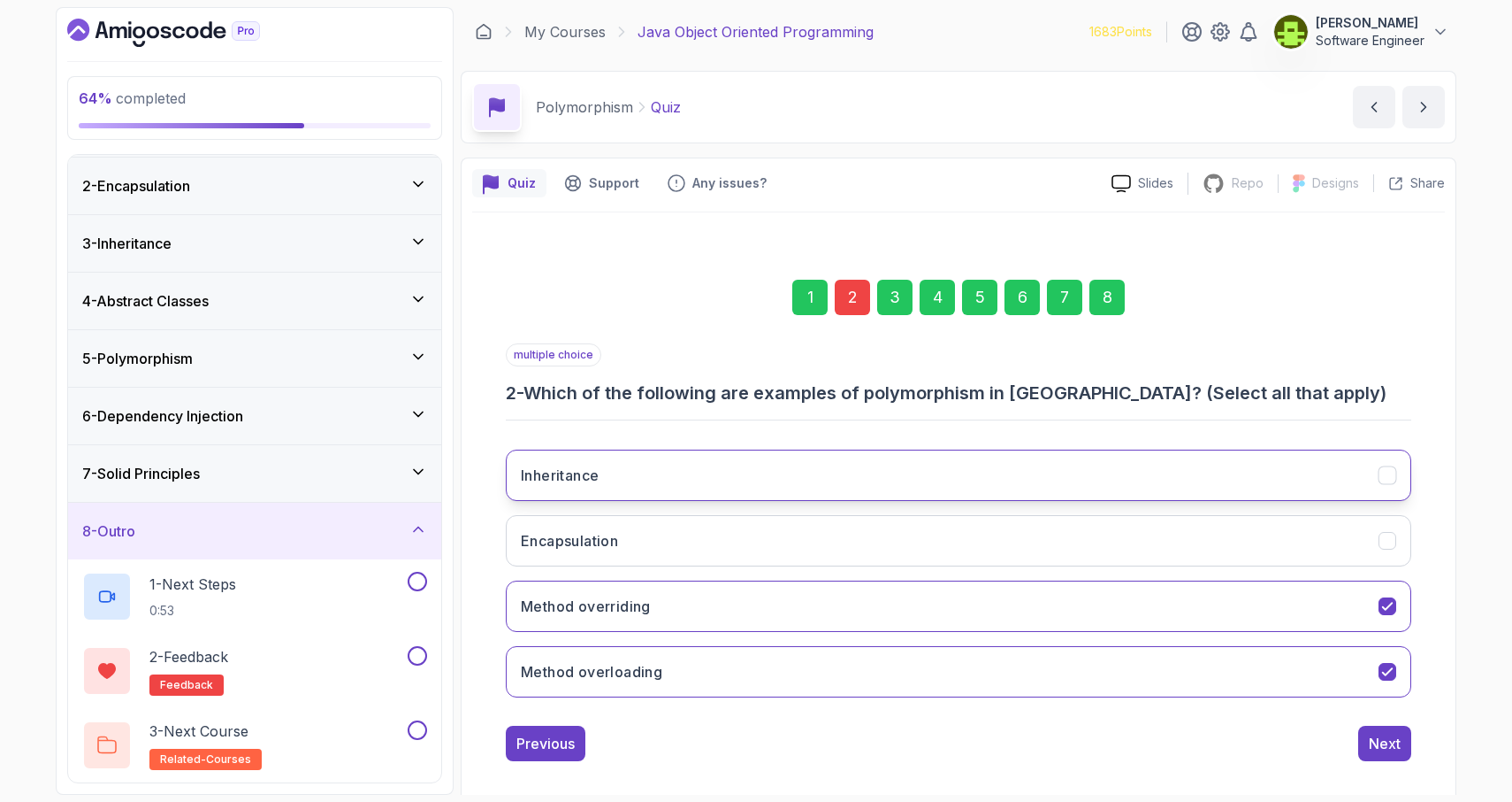
click at [1389, 461] on button "Inheritance" at bounding box center [959, 475] width 905 height 51
click at [1104, 303] on div "8" at bounding box center [1107, 297] width 35 height 35
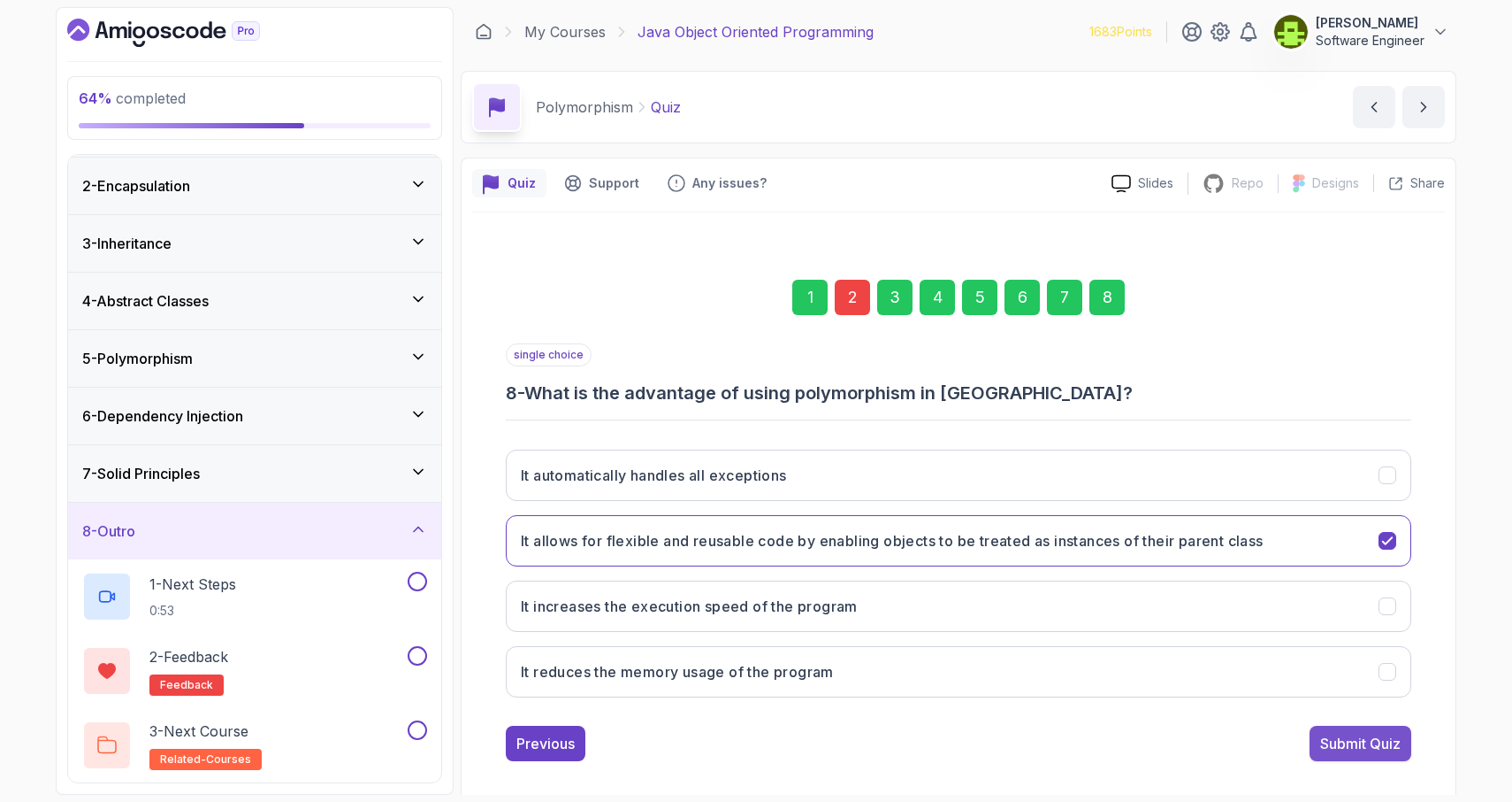
click at [1365, 747] on div "Submit Quiz" at bounding box center [1360, 743] width 81 height 21
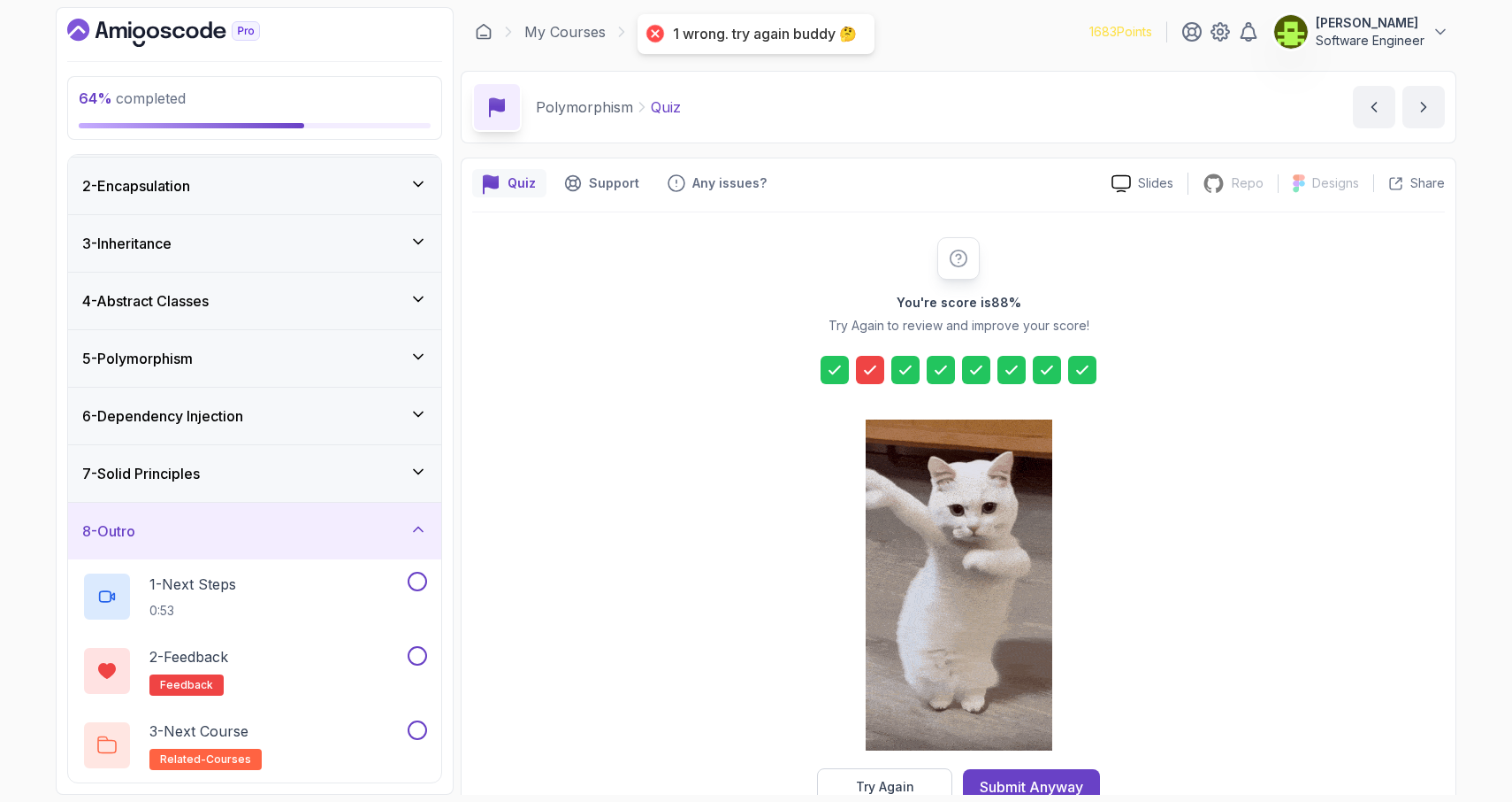
scroll to position [47, 0]
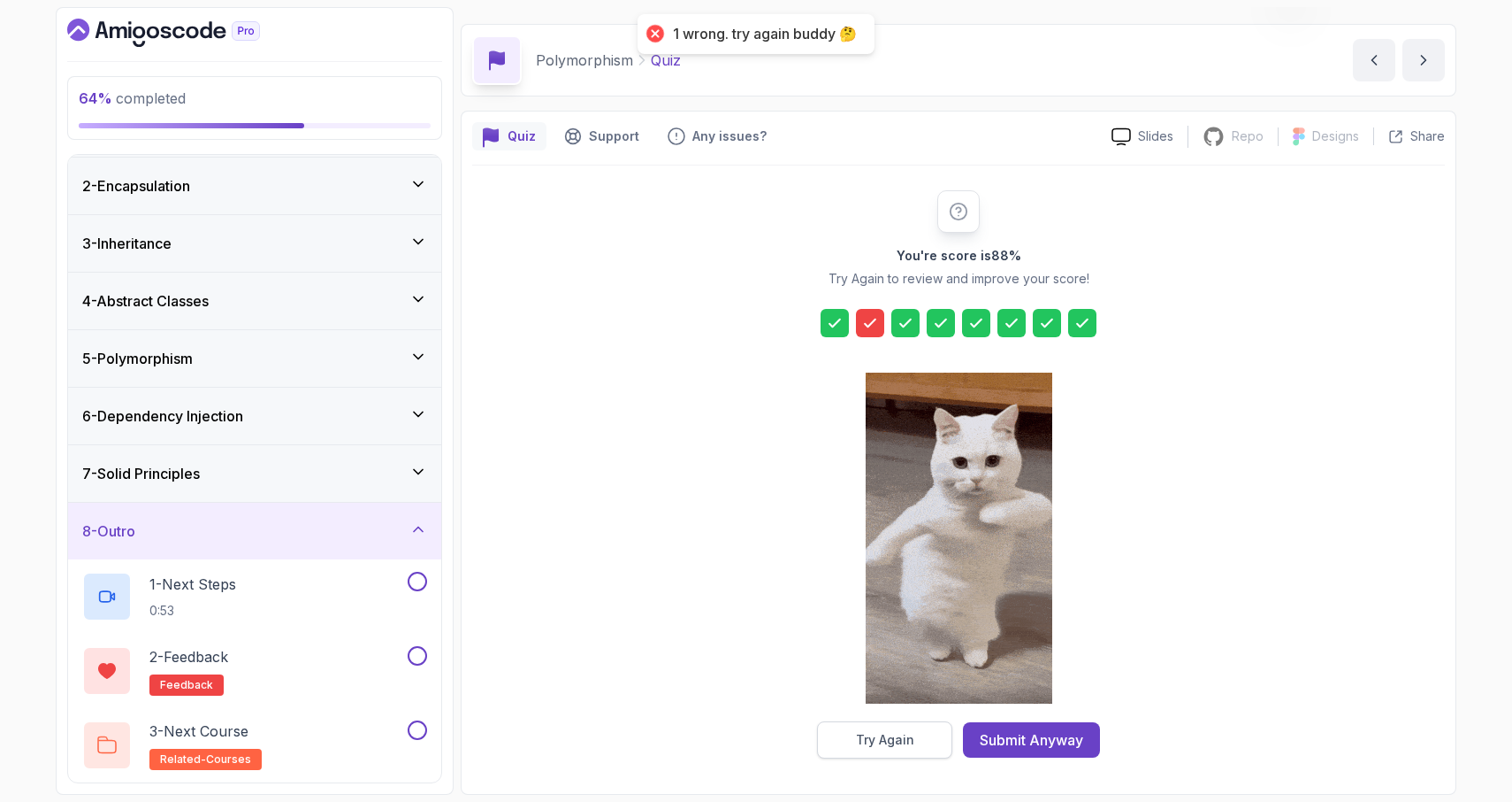
click at [890, 743] on div "Try Again" at bounding box center [884, 739] width 58 height 18
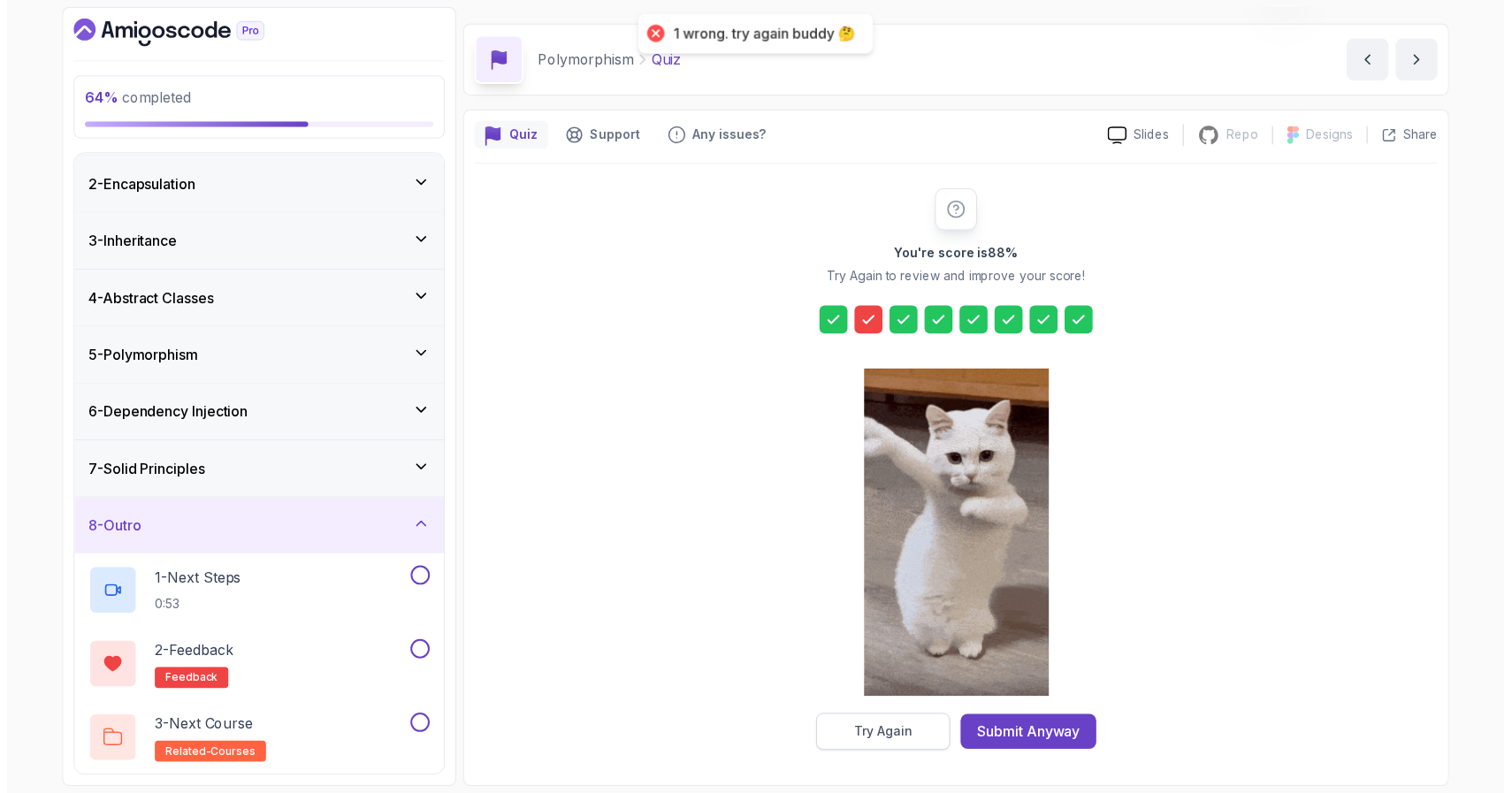
scroll to position [17, 0]
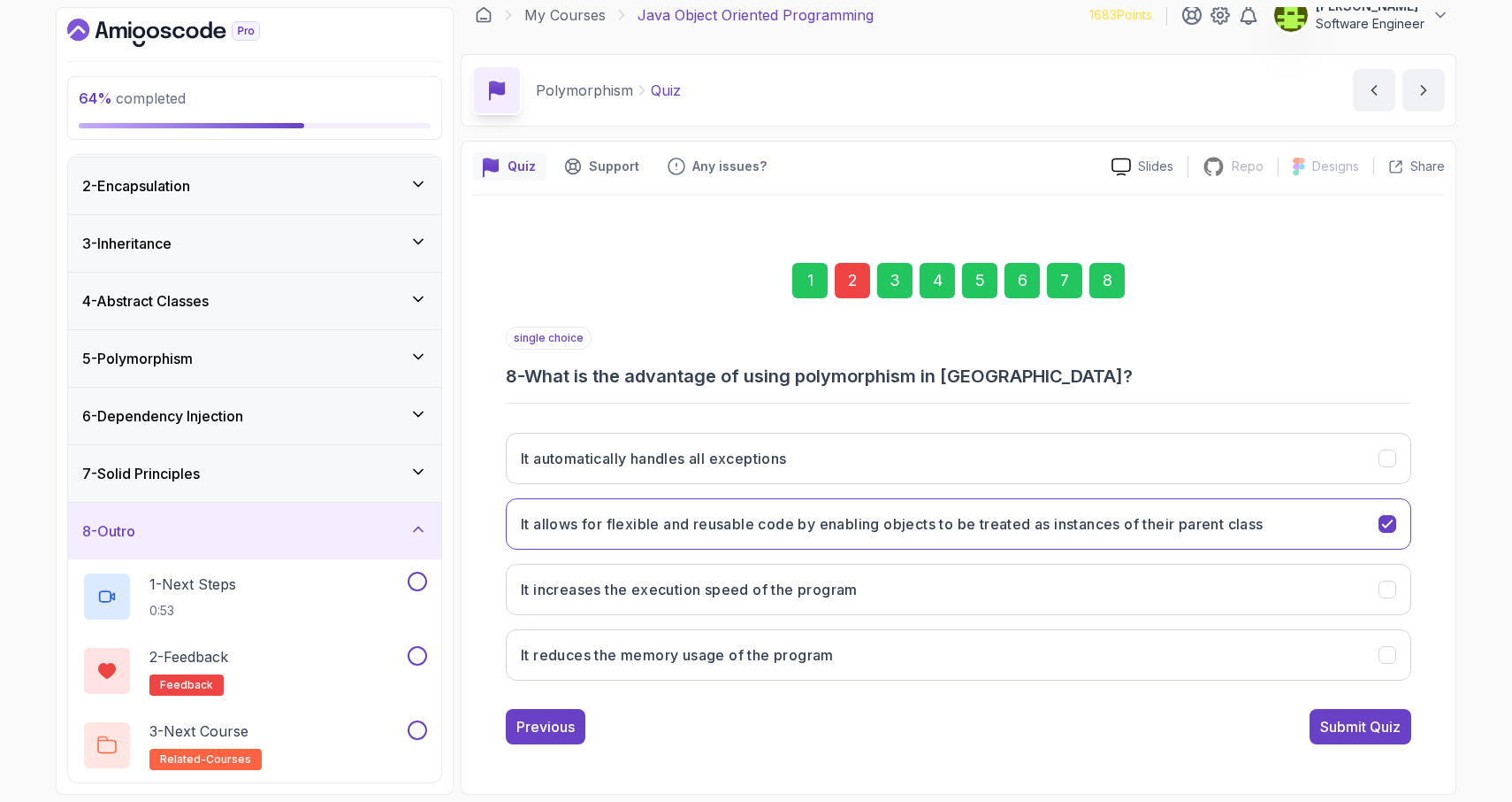
click at [842, 282] on div "2" at bounding box center [852, 280] width 35 height 35
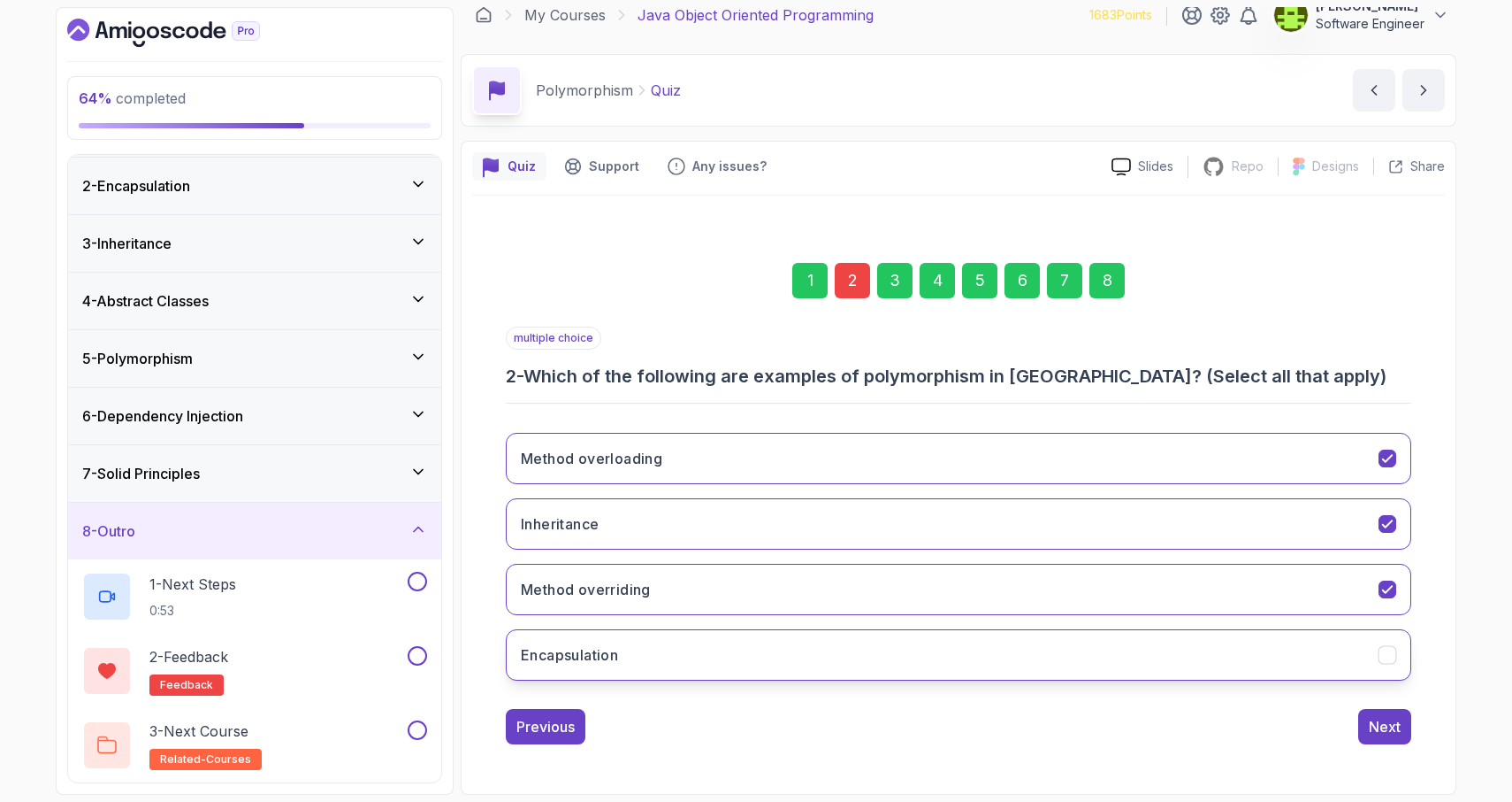
click at [1384, 657] on icon "Encapsulation" at bounding box center [1387, 654] width 10 height 7
click at [1389, 722] on div "Next" at bounding box center [1385, 726] width 31 height 21
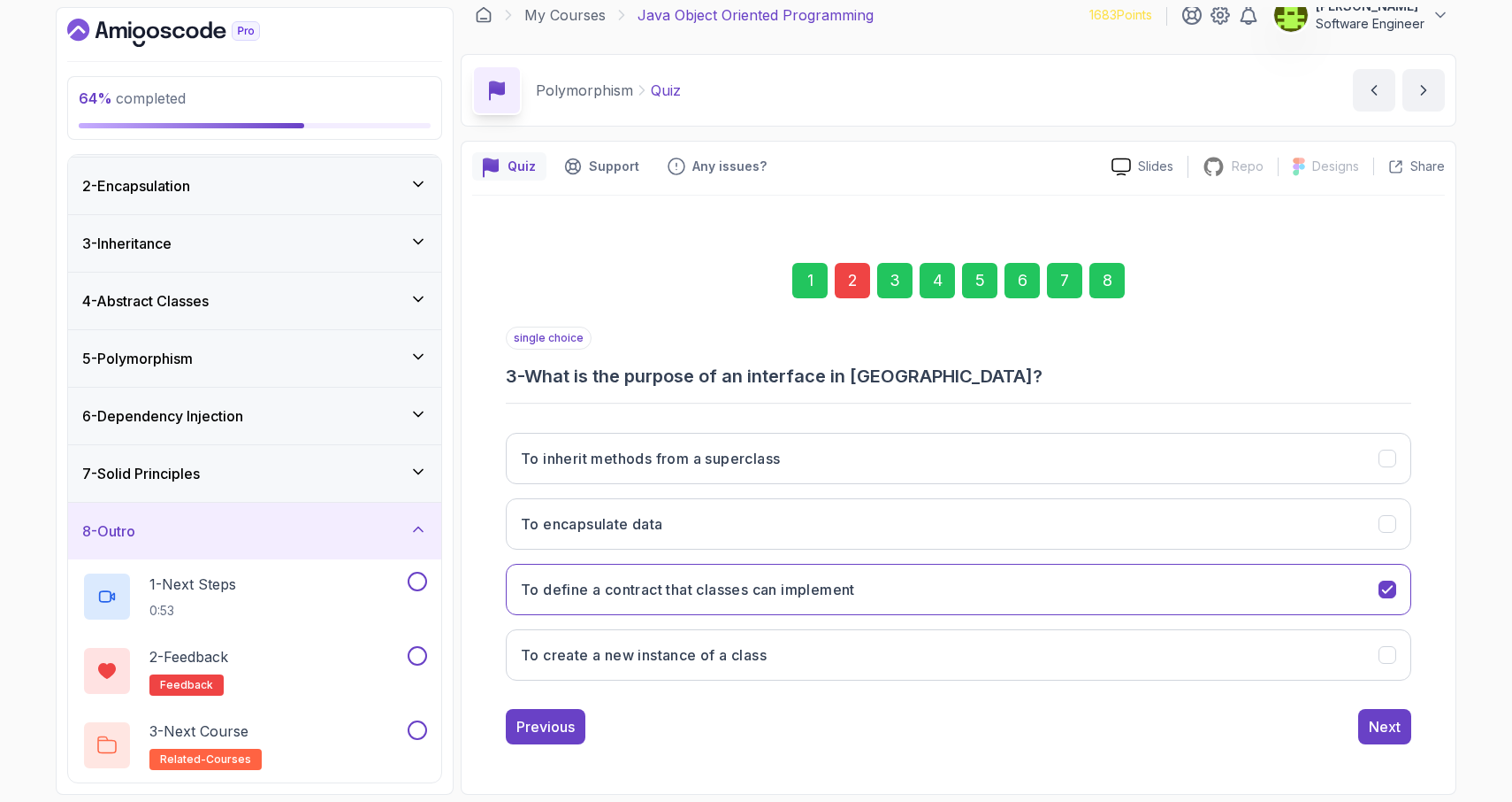
click at [1106, 282] on div "8" at bounding box center [1107, 280] width 35 height 35
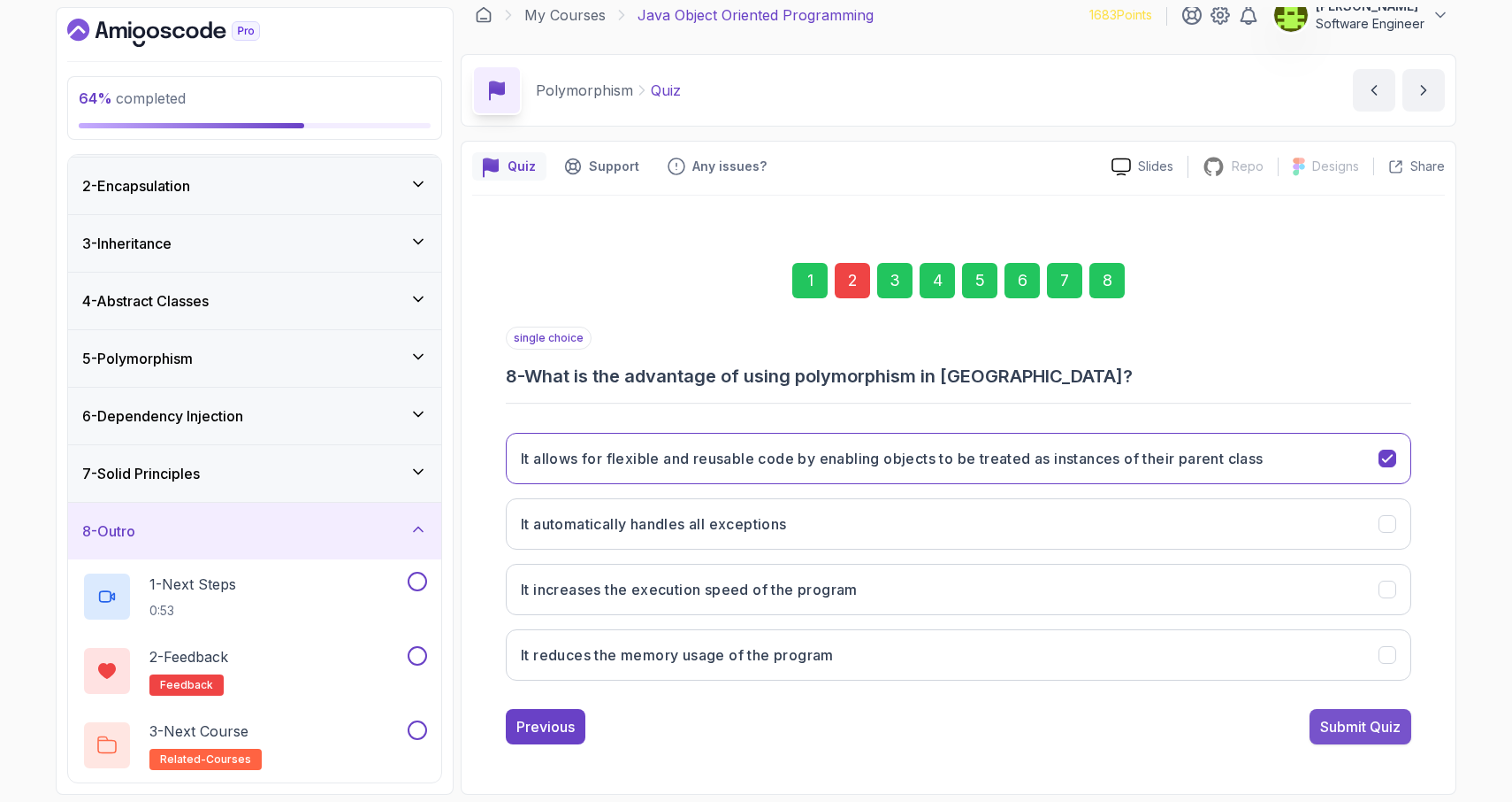
click at [1359, 734] on div "Submit Quiz" at bounding box center [1360, 726] width 81 height 21
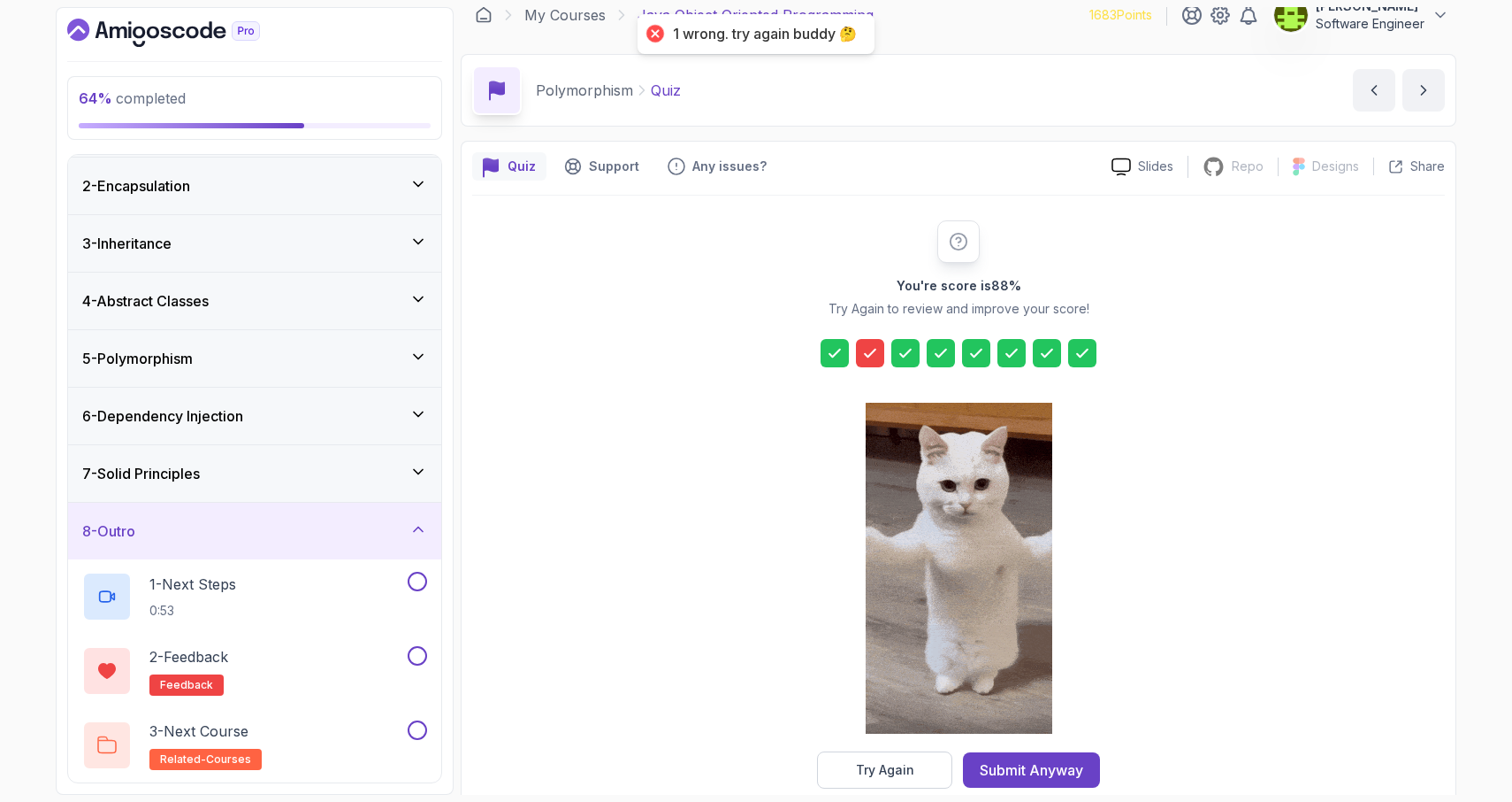
click at [868, 358] on icon at bounding box center [870, 353] width 18 height 18
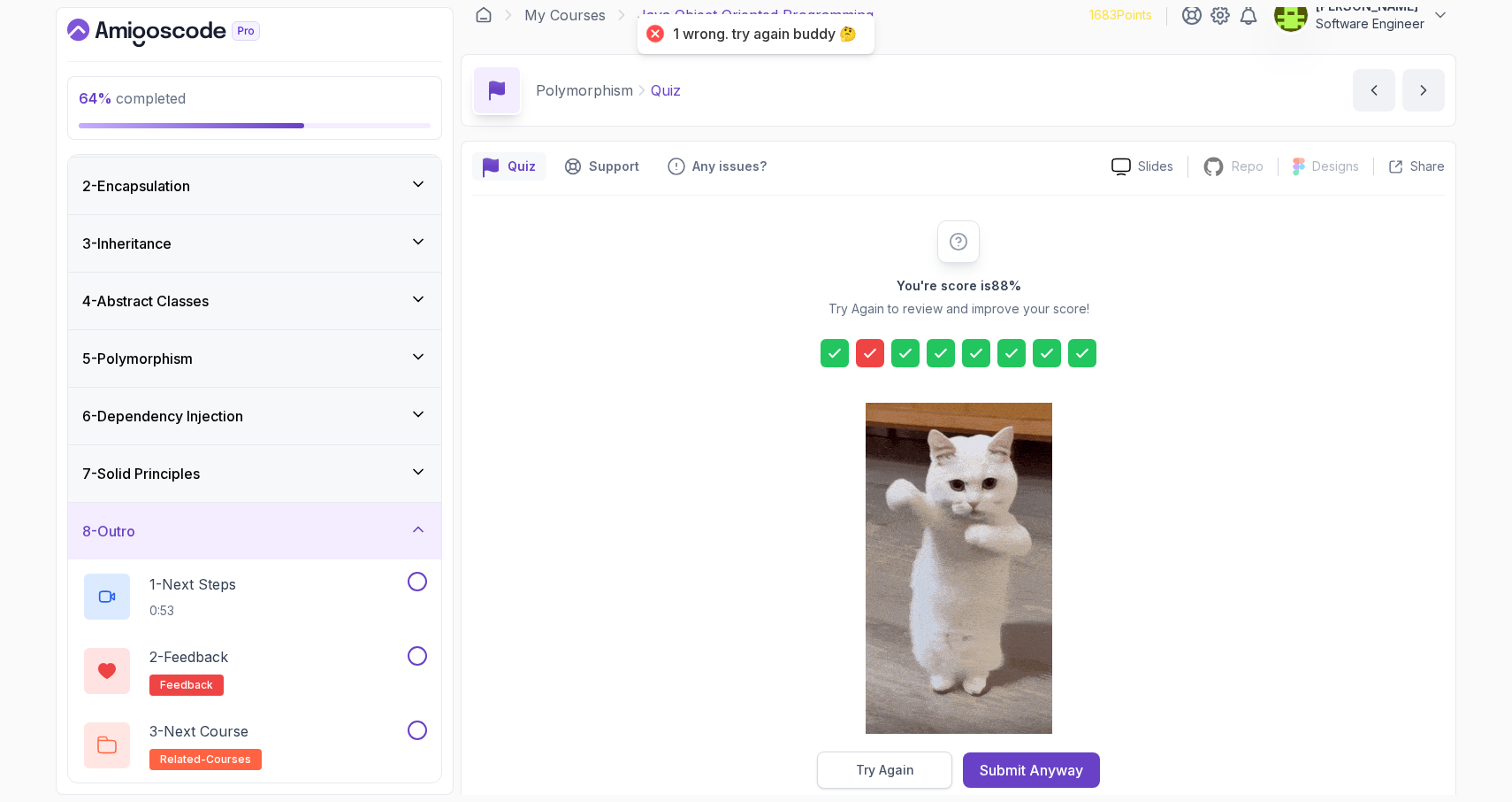
click at [868, 771] on div "Try Again" at bounding box center [884, 770] width 58 height 18
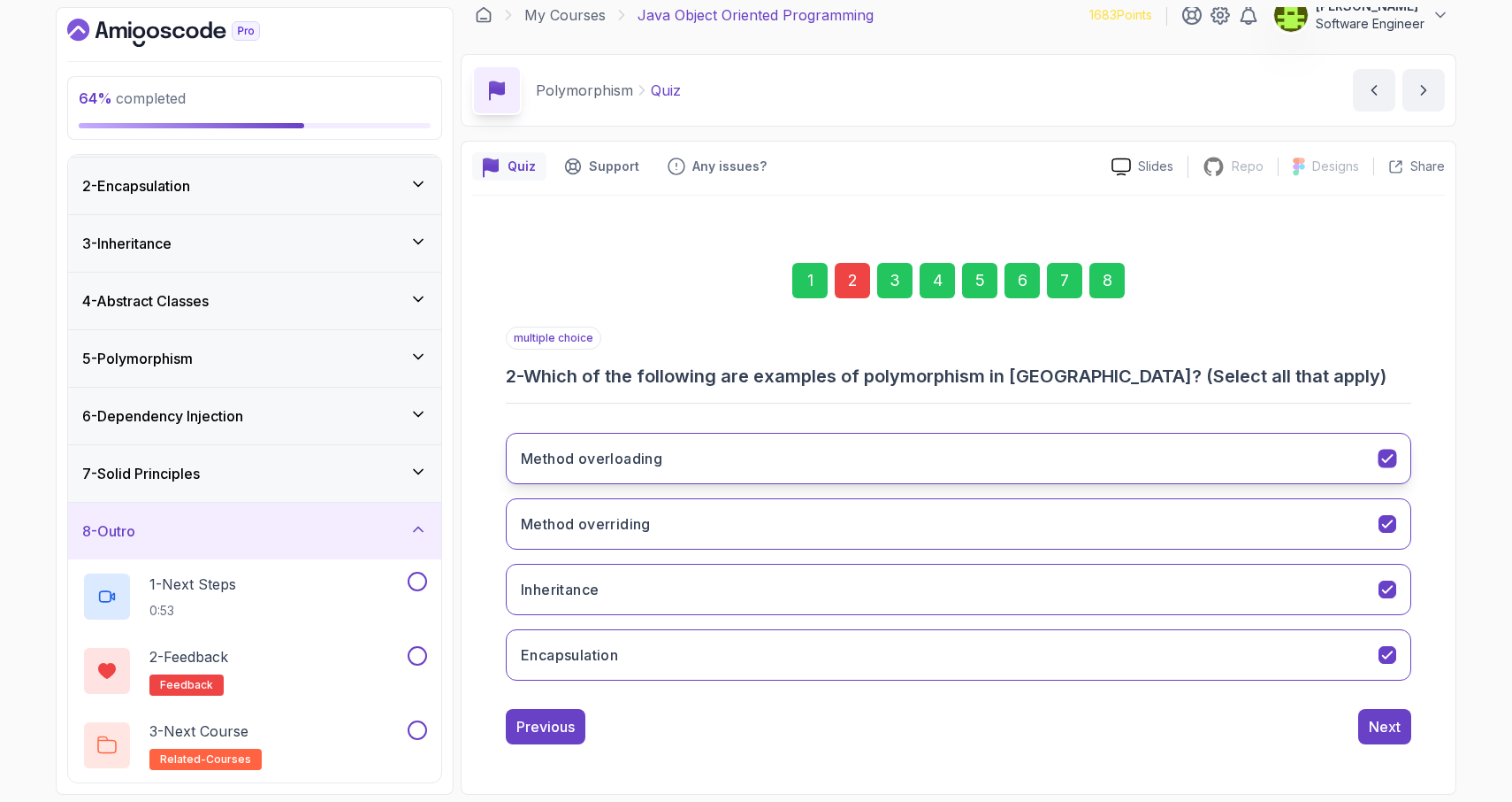
click at [1390, 457] on icon "Method overloading" at bounding box center [1387, 458] width 10 height 7
